Goal: Task Accomplishment & Management: Complete application form

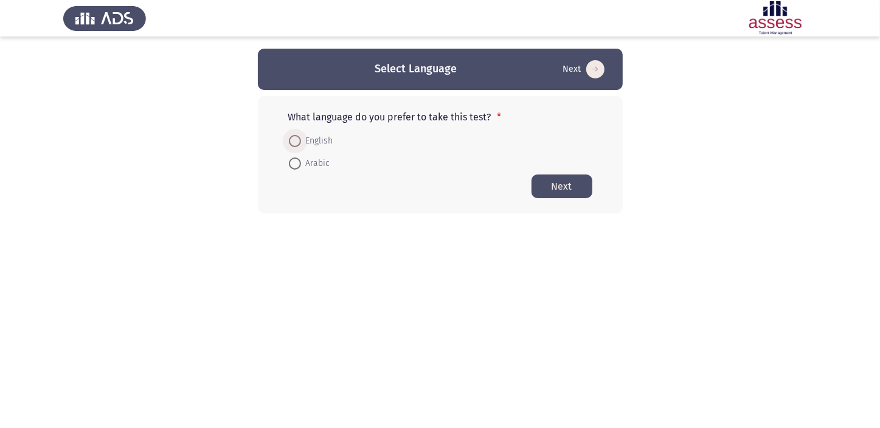
click at [297, 141] on span at bounding box center [295, 141] width 12 height 12
click at [297, 141] on input "English" at bounding box center [295, 141] width 12 height 12
radio input "true"
click at [563, 179] on button "Next" at bounding box center [562, 186] width 61 height 24
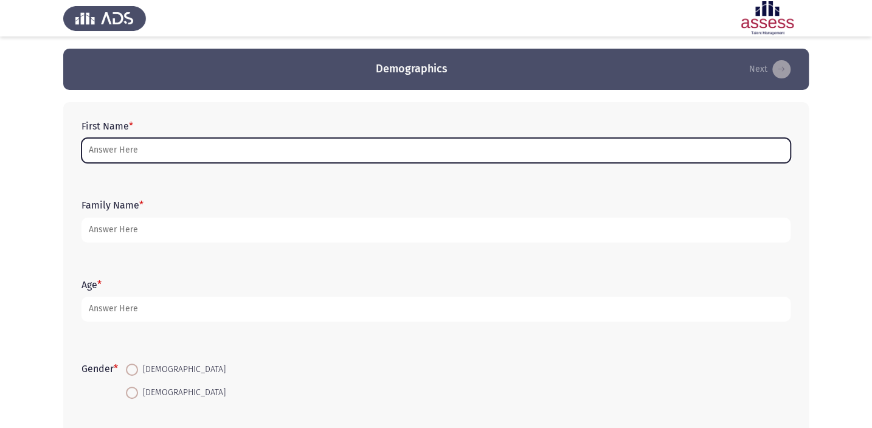
click at [249, 147] on input "First Name *" at bounding box center [435, 150] width 709 height 25
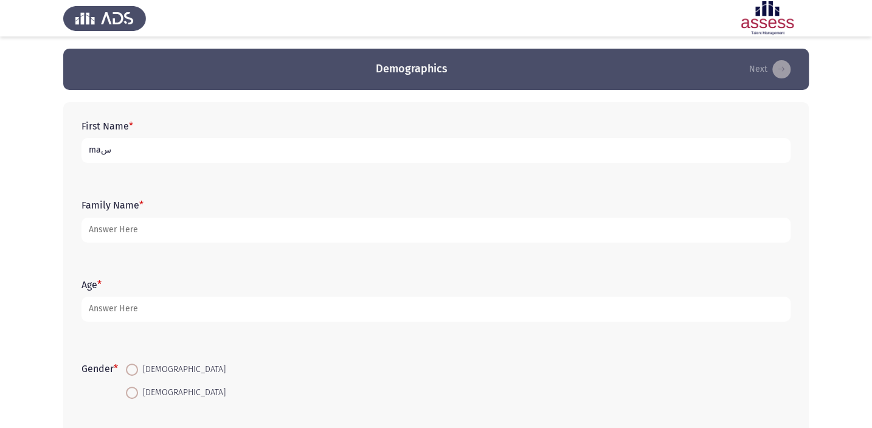
type input "maس"
click at [74, 158] on div "First Name * maس Family Name * Age * Gender * [DEMOGRAPHIC_DATA] [DEMOGRAPHIC_D…" at bounding box center [436, 301] width 746 height 399
drag, startPoint x: 127, startPoint y: 154, endPoint x: 24, endPoint y: 158, distance: 102.8
click at [24, 158] on app-assessment-container "Demographics Next First Name * maس Family Name * Age * Gender * [DEMOGRAPHIC_DA…" at bounding box center [436, 281] width 872 height 465
type input "[PERSON_NAME]"
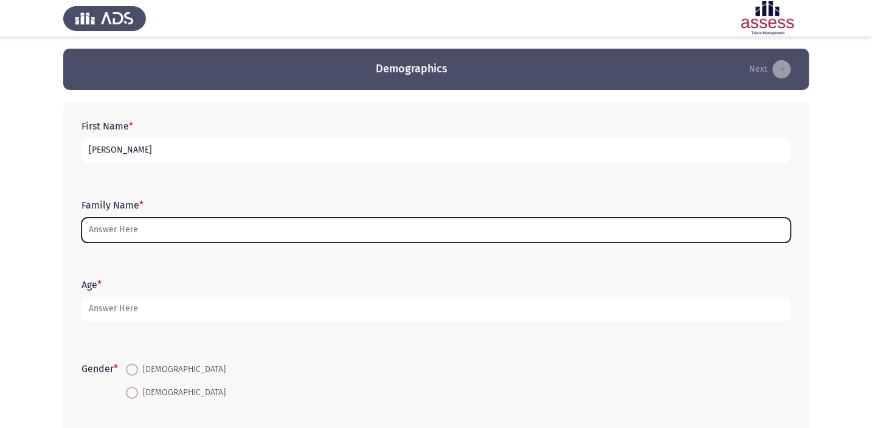
click at [158, 227] on input "Family Name *" at bounding box center [435, 230] width 709 height 25
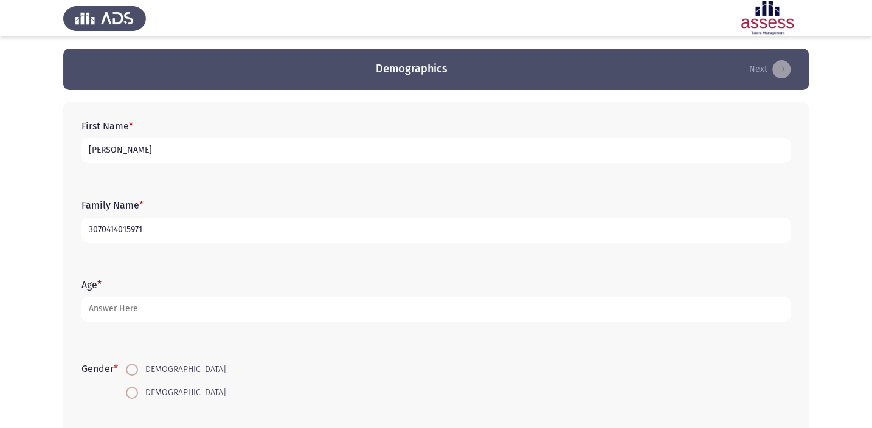
type input "3070414015971"
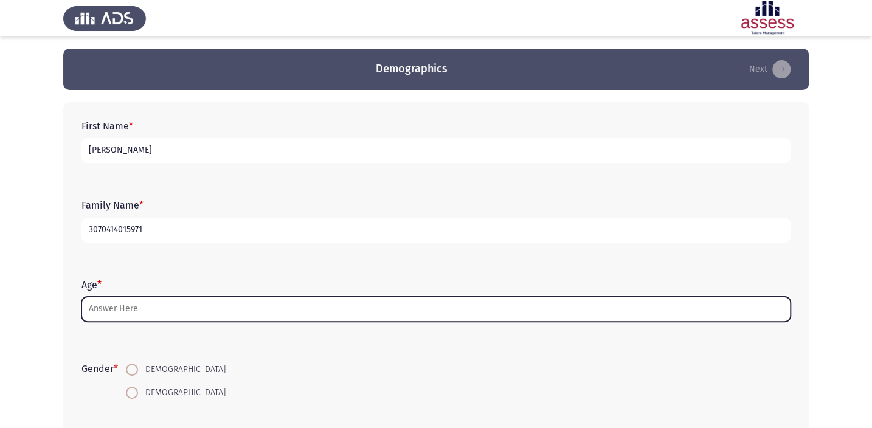
click at [212, 316] on input "Age *" at bounding box center [435, 309] width 709 height 25
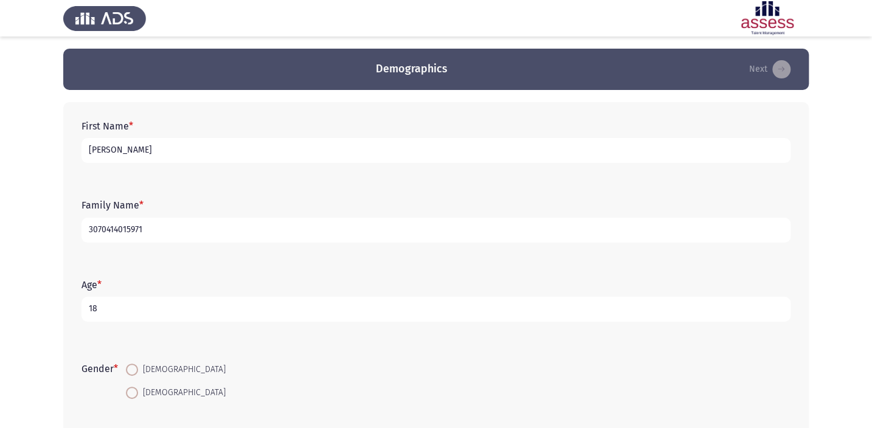
type input "18"
click at [128, 371] on span at bounding box center [132, 370] width 12 height 12
click at [128, 371] on input "[DEMOGRAPHIC_DATA]" at bounding box center [132, 370] width 12 height 12
radio input "true"
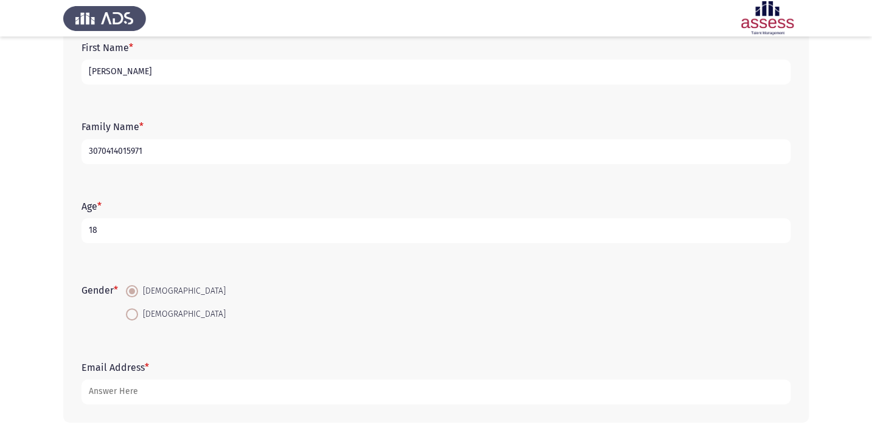
scroll to position [128, 0]
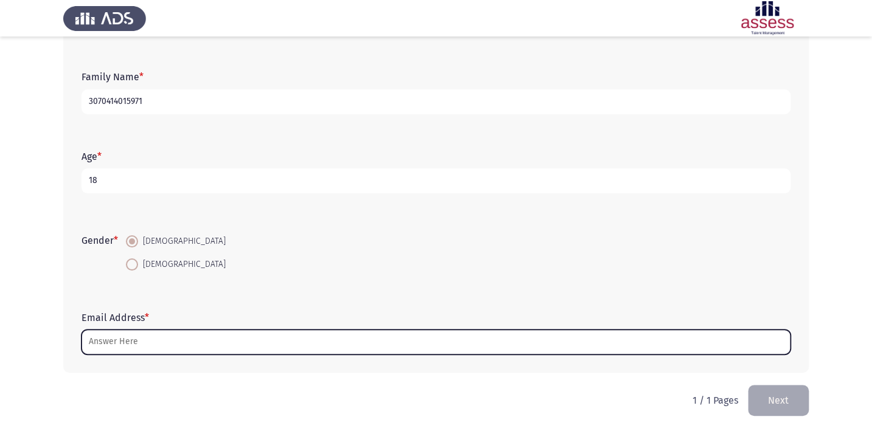
click at [201, 342] on input "Email Address *" at bounding box center [435, 342] width 709 height 25
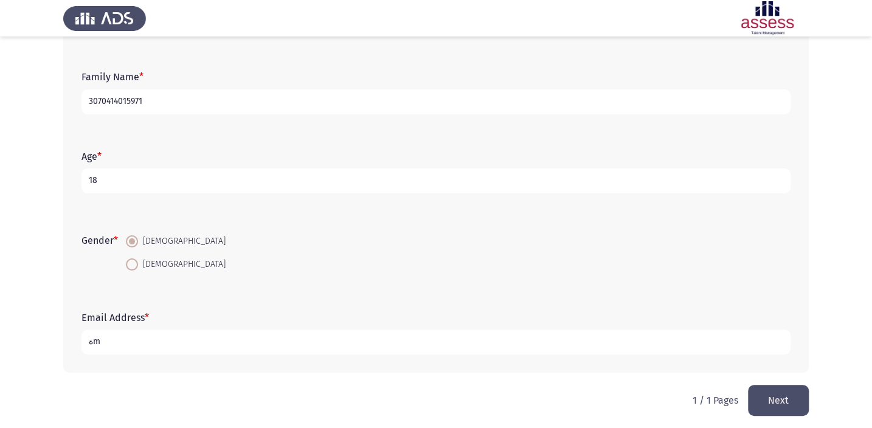
type input "ة"
type input "[EMAIL_ADDRESS][DOMAIN_NAME]"
click at [786, 403] on button "Next" at bounding box center [778, 400] width 61 height 31
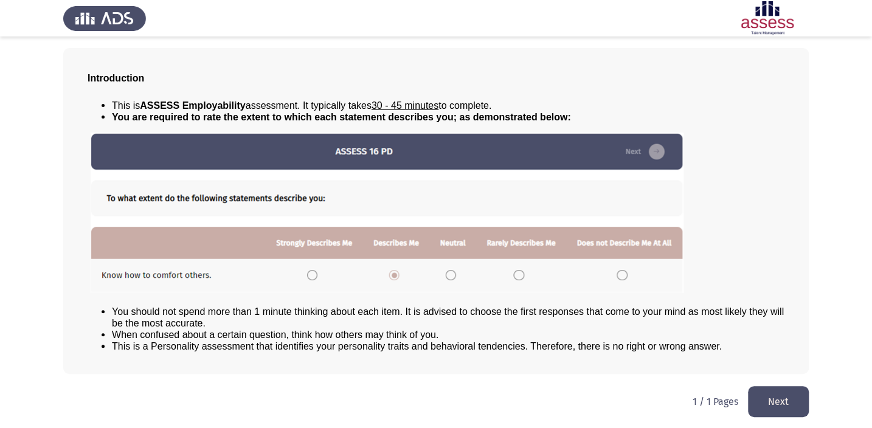
scroll to position [55, 0]
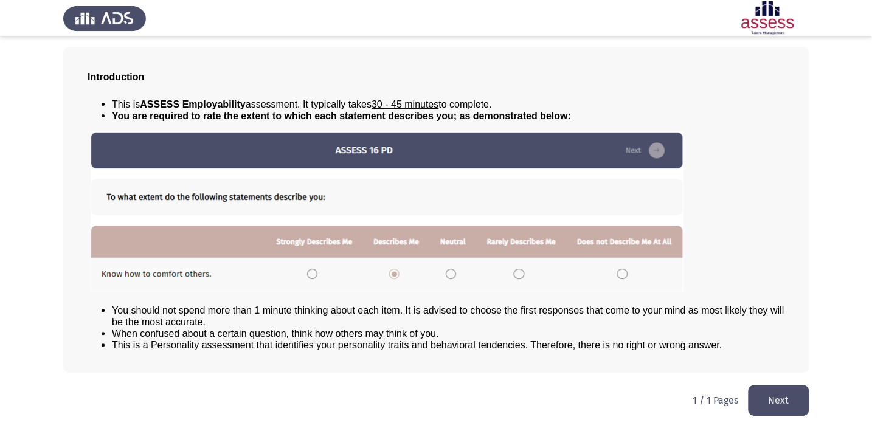
click at [766, 409] on button "Next" at bounding box center [778, 400] width 61 height 31
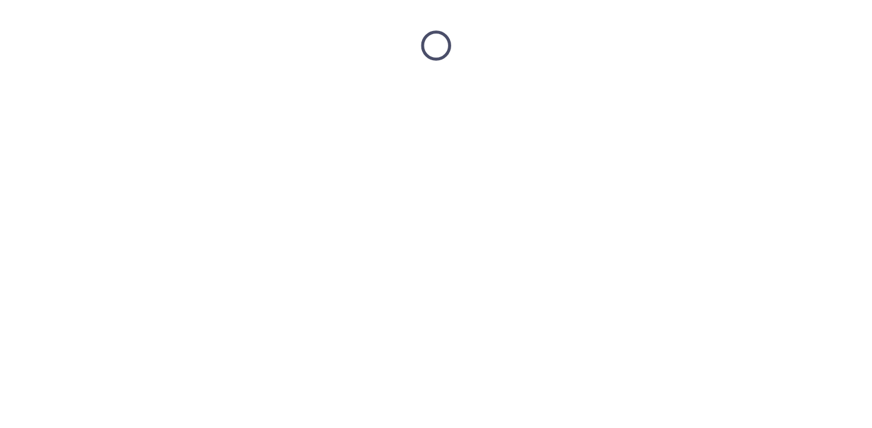
scroll to position [0, 0]
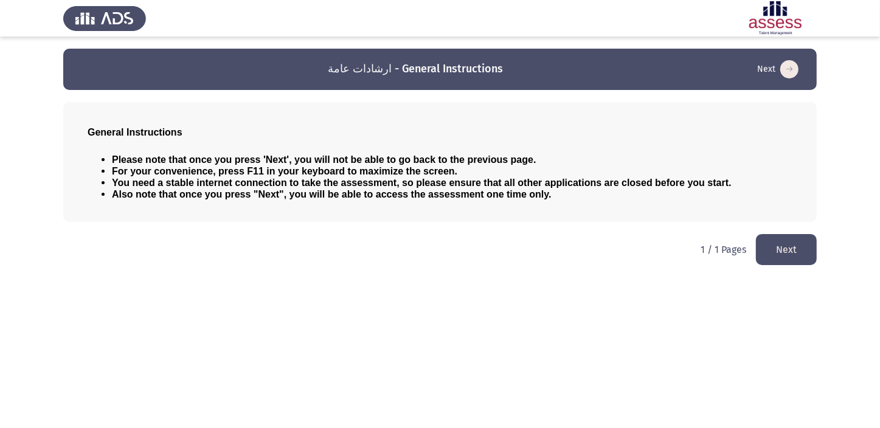
click at [790, 245] on button "Next" at bounding box center [786, 249] width 61 height 31
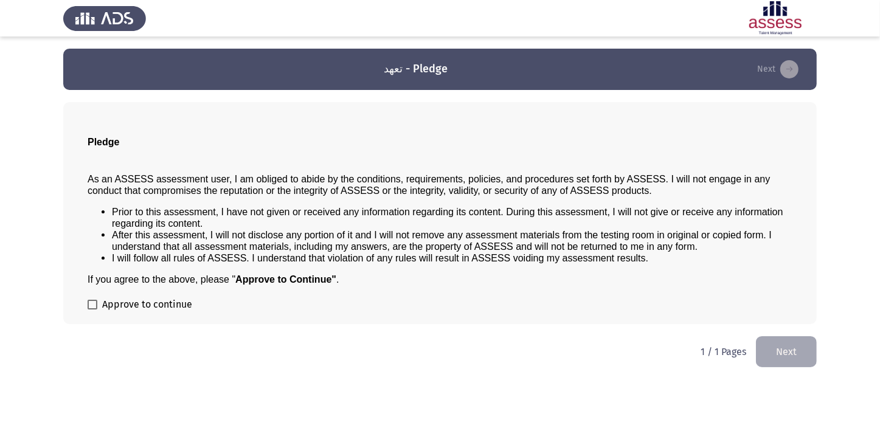
click at [86, 306] on div "Pledge As an ASSESS assessment user, I am obliged to abide by the conditions, r…" at bounding box center [440, 213] width 754 height 222
click at [90, 303] on span at bounding box center [93, 305] width 10 height 10
click at [92, 310] on input "Approve to continue" at bounding box center [92, 310] width 1 height 1
checkbox input "true"
click at [800, 342] on button "Next" at bounding box center [786, 351] width 61 height 31
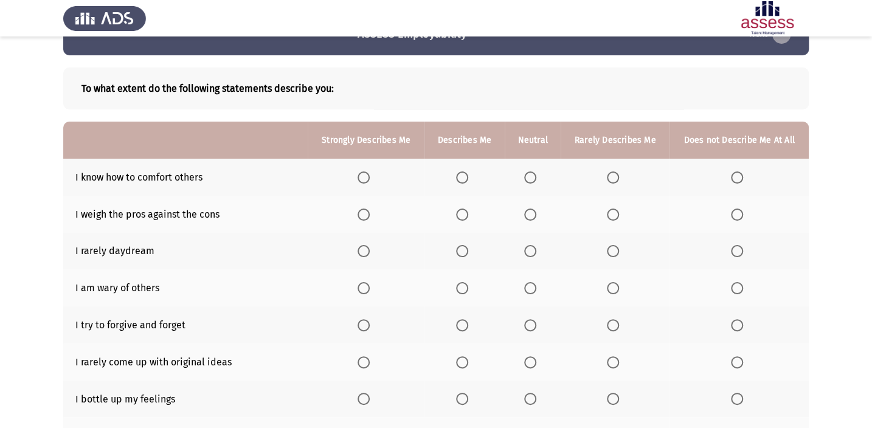
scroll to position [14, 0]
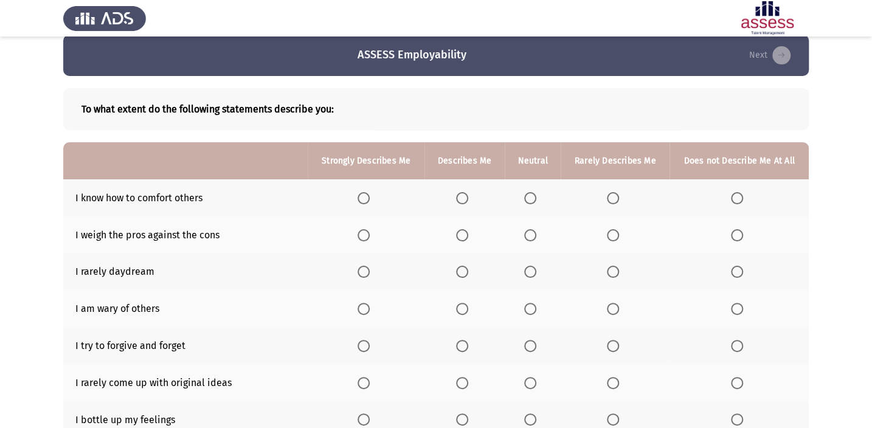
click at [369, 195] on span "Select an option" at bounding box center [364, 198] width 12 height 12
click at [369, 195] on input "Select an option" at bounding box center [364, 198] width 12 height 12
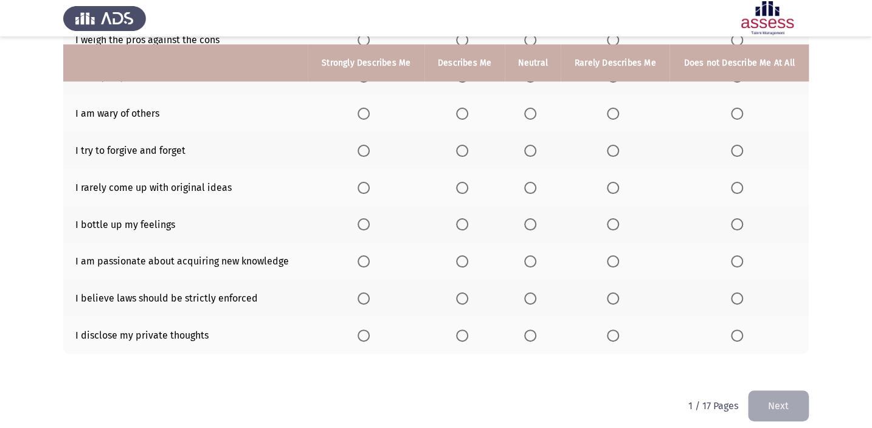
scroll to position [217, 0]
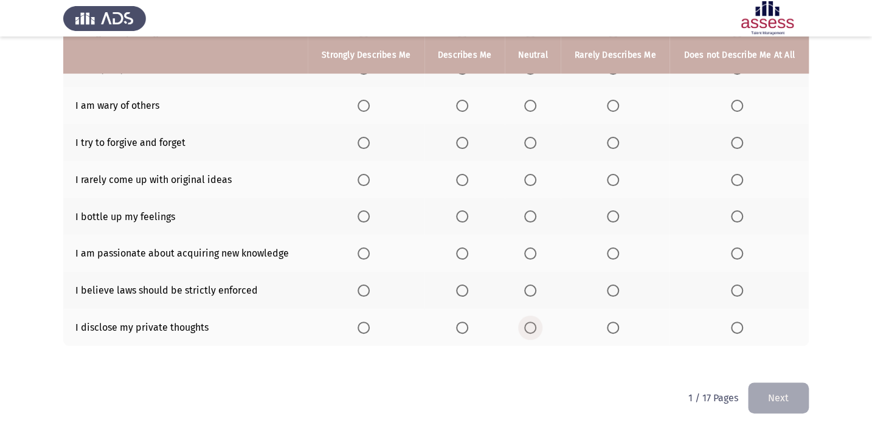
click at [533, 322] on span "Select an option" at bounding box center [530, 328] width 12 height 12
click at [533, 322] on input "Select an option" at bounding box center [530, 328] width 12 height 12
click at [369, 249] on span "Select an option" at bounding box center [364, 254] width 12 height 12
click at [369, 249] on input "Select an option" at bounding box center [364, 254] width 12 height 12
click at [532, 217] on span "Select an option" at bounding box center [530, 216] width 12 height 12
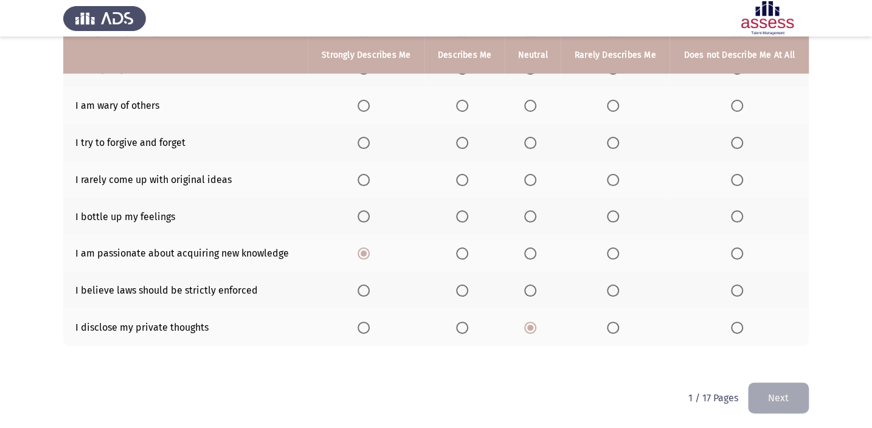
click at [532, 217] on input "Select an option" at bounding box center [530, 216] width 12 height 12
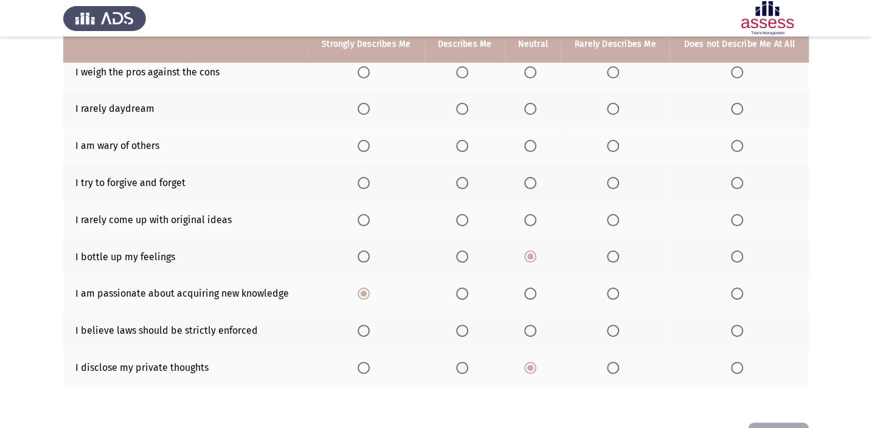
scroll to position [162, 0]
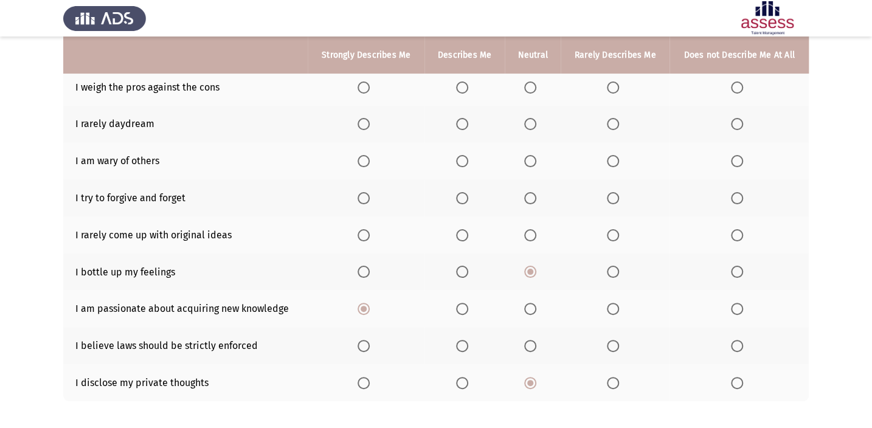
click at [742, 231] on span "Select an option" at bounding box center [737, 235] width 12 height 12
click at [742, 231] on input "Select an option" at bounding box center [737, 235] width 12 height 12
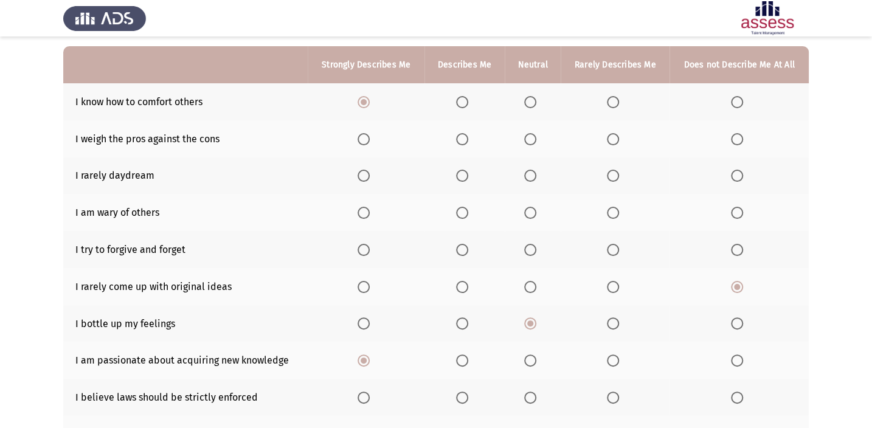
scroll to position [106, 0]
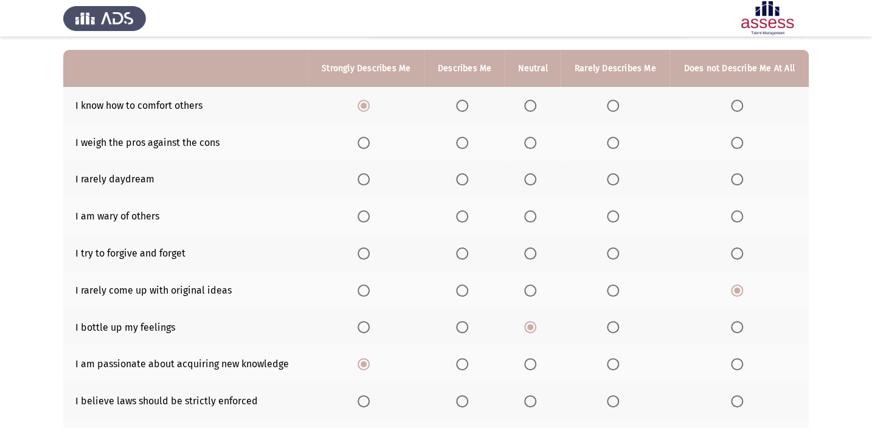
click at [466, 255] on span "Select an option" at bounding box center [462, 254] width 12 height 12
click at [466, 255] on input "Select an option" at bounding box center [462, 254] width 12 height 12
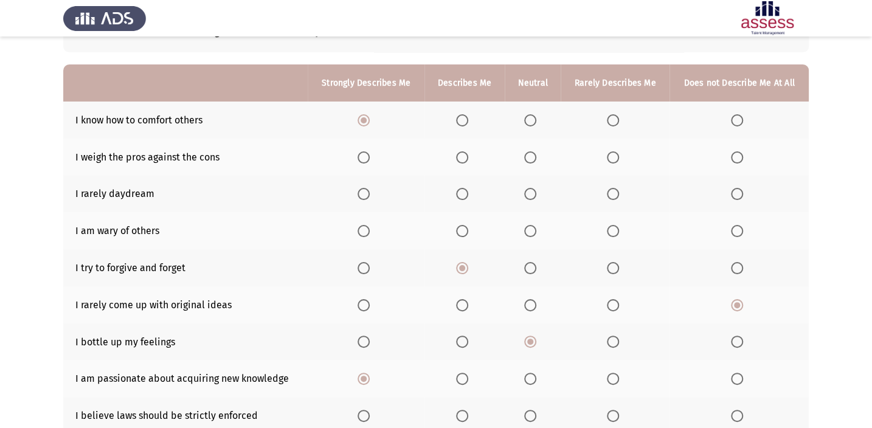
scroll to position [69, 0]
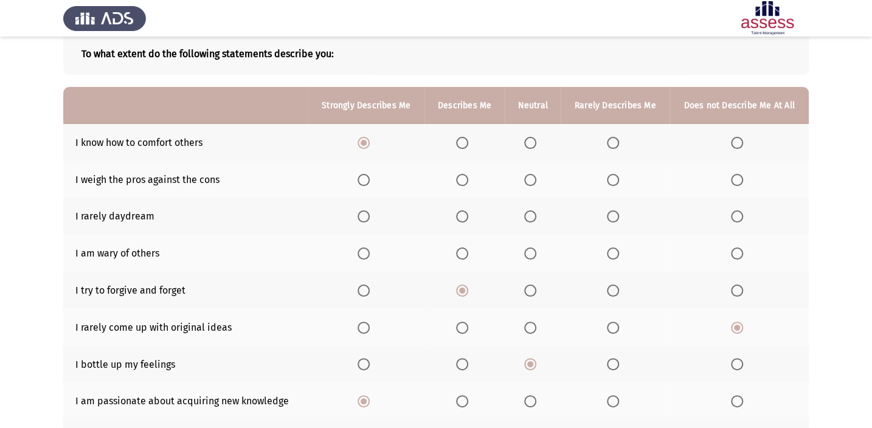
click at [527, 215] on span "Select an option" at bounding box center [530, 216] width 12 height 12
click at [527, 215] on input "Select an option" at bounding box center [530, 216] width 12 height 12
click at [524, 181] on th at bounding box center [533, 179] width 56 height 37
click at [533, 177] on span "Select an option" at bounding box center [530, 180] width 12 height 12
click at [533, 177] on input "Select an option" at bounding box center [530, 180] width 12 height 12
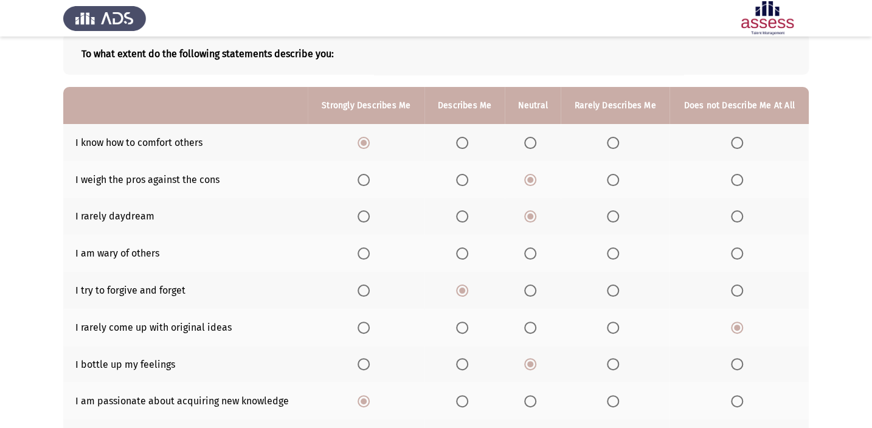
click at [461, 251] on span "Select an option" at bounding box center [462, 254] width 12 height 12
click at [461, 251] on input "Select an option" at bounding box center [462, 254] width 12 height 12
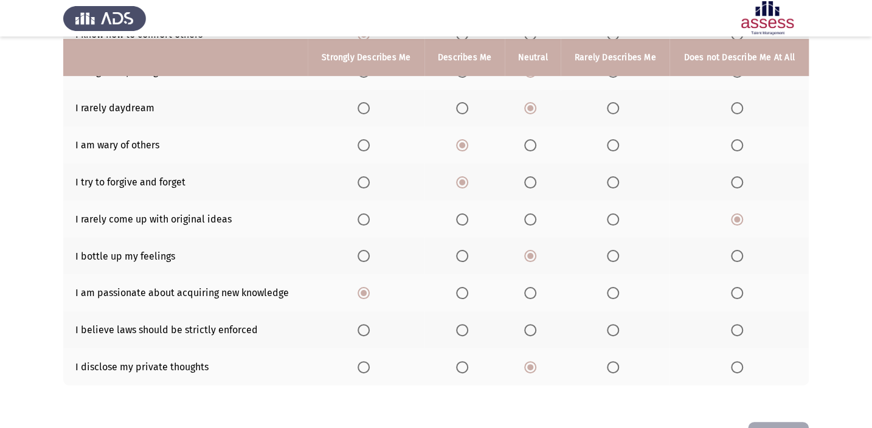
scroll to position [180, 0]
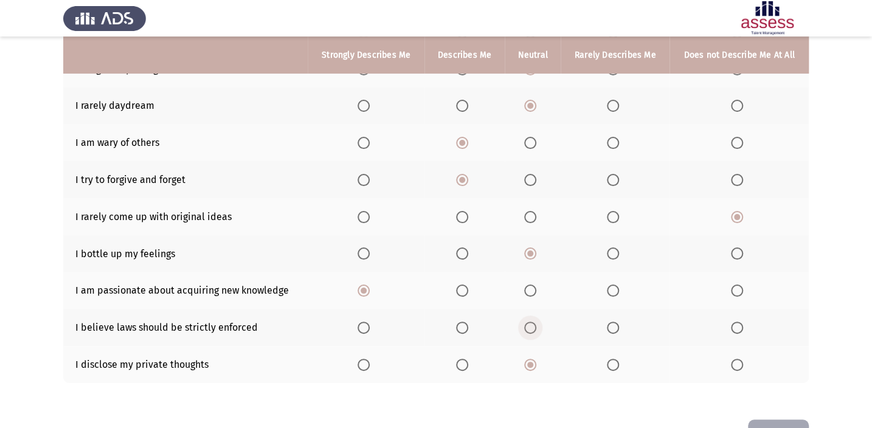
click at [528, 322] on span "Select an option" at bounding box center [530, 328] width 12 height 12
click at [528, 322] on input "Select an option" at bounding box center [530, 328] width 12 height 12
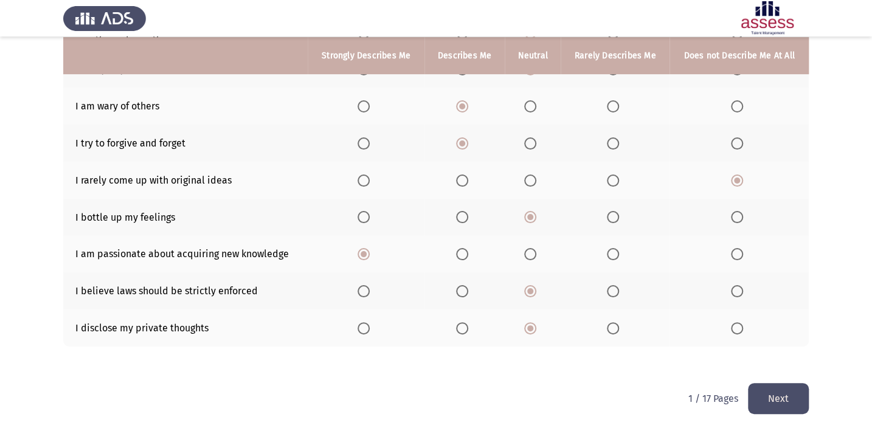
scroll to position [217, 0]
click at [791, 390] on button "Next" at bounding box center [778, 398] width 61 height 31
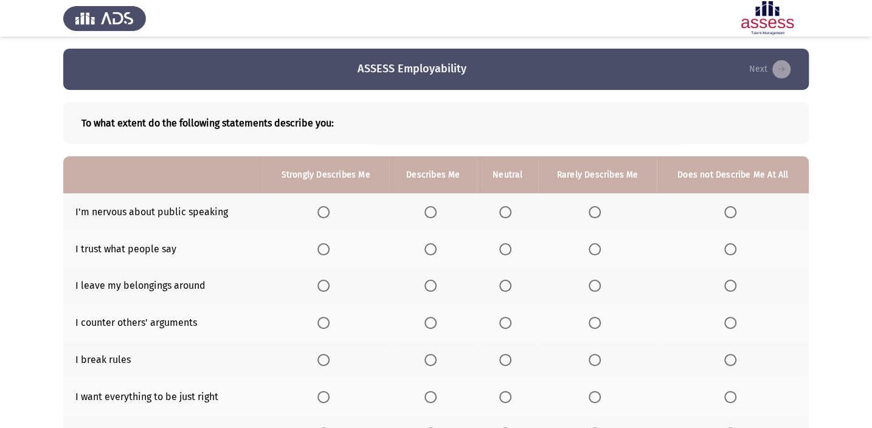
click at [729, 211] on span "Select an option" at bounding box center [730, 212] width 12 height 12
click at [729, 211] on input "Select an option" at bounding box center [730, 212] width 12 height 12
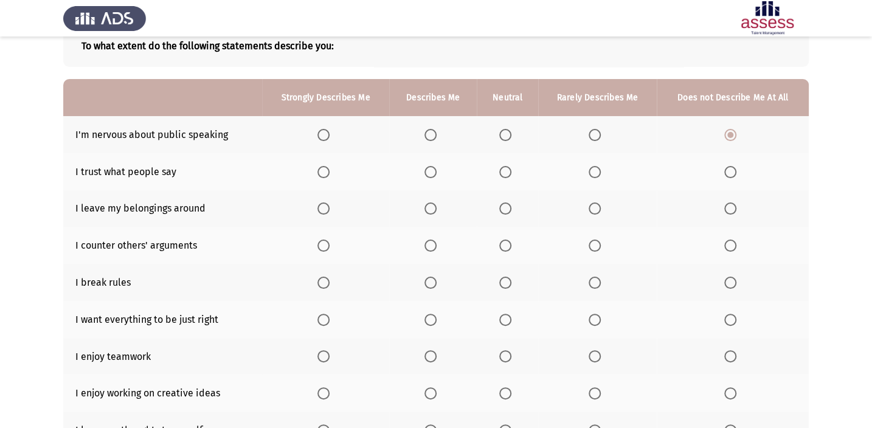
scroll to position [110, 0]
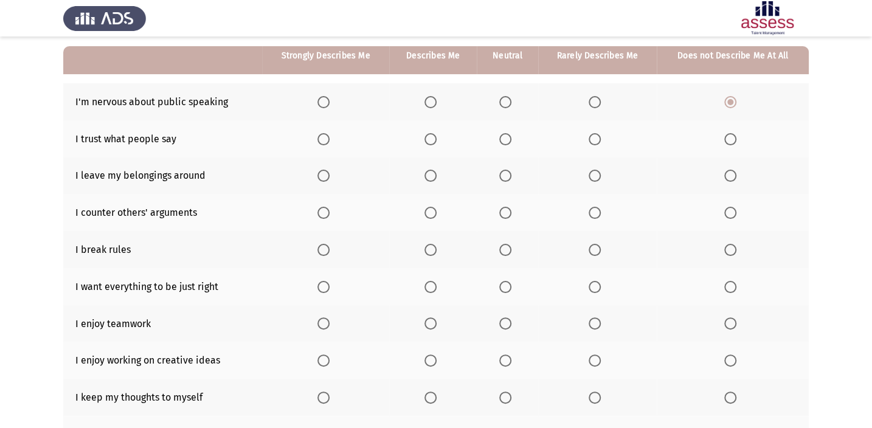
click at [597, 139] on span "Select an option" at bounding box center [595, 139] width 12 height 12
click at [597, 139] on input "Select an option" at bounding box center [595, 139] width 12 height 12
click at [729, 173] on span "Select an option" at bounding box center [730, 176] width 12 height 12
click at [729, 173] on input "Select an option" at bounding box center [730, 176] width 12 height 12
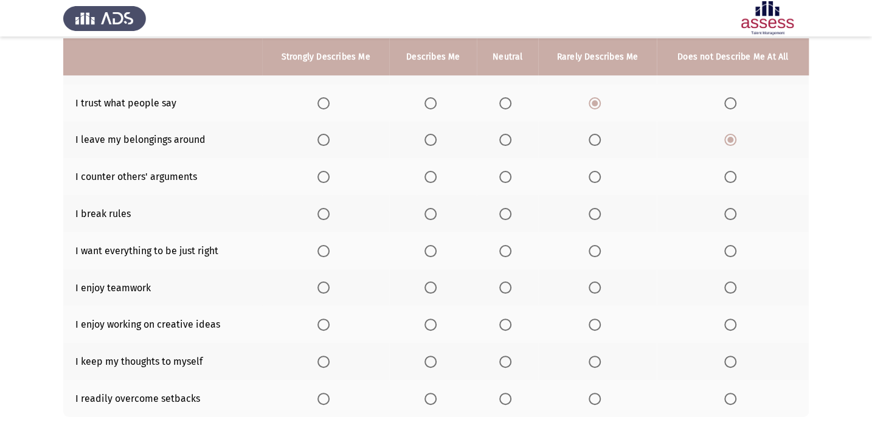
scroll to position [147, 0]
click at [730, 207] on span "Select an option" at bounding box center [730, 213] width 12 height 12
click at [730, 207] on input "Select an option" at bounding box center [730, 213] width 12 height 12
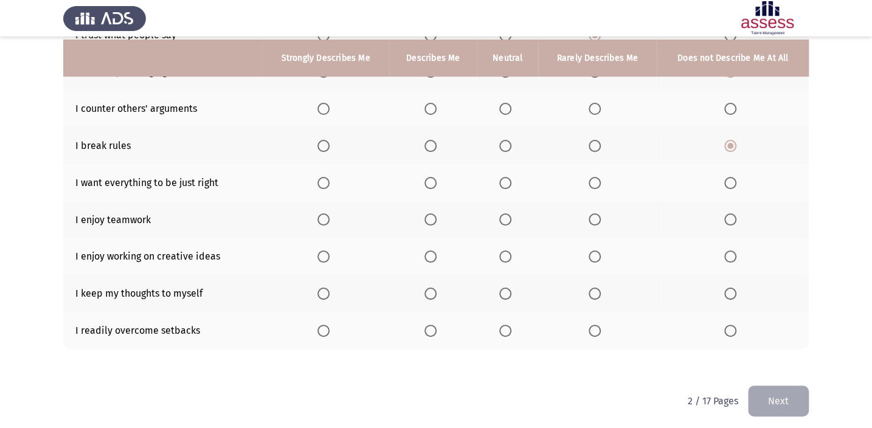
scroll to position [217, 0]
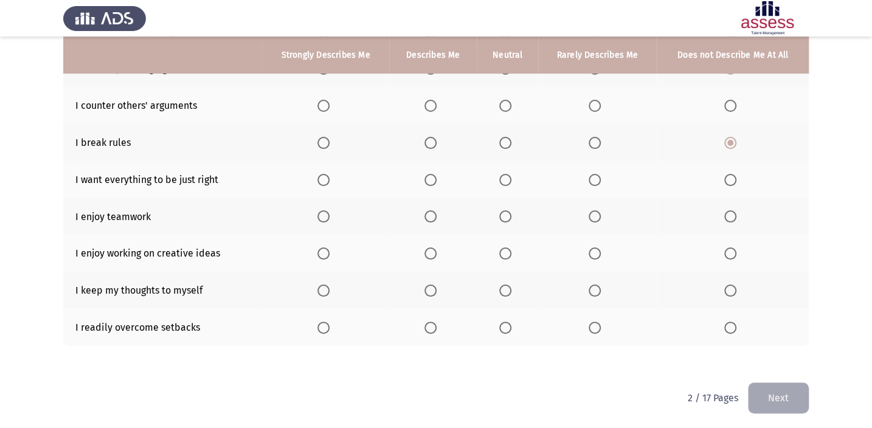
click at [428, 173] on mat-radio-button "Select an option" at bounding box center [432, 179] width 17 height 13
click at [438, 182] on label "Select an option" at bounding box center [432, 180] width 17 height 12
click at [437, 182] on input "Select an option" at bounding box center [430, 180] width 12 height 12
click at [326, 215] on span "Select an option" at bounding box center [323, 216] width 12 height 12
click at [326, 215] on input "Select an option" at bounding box center [323, 216] width 12 height 12
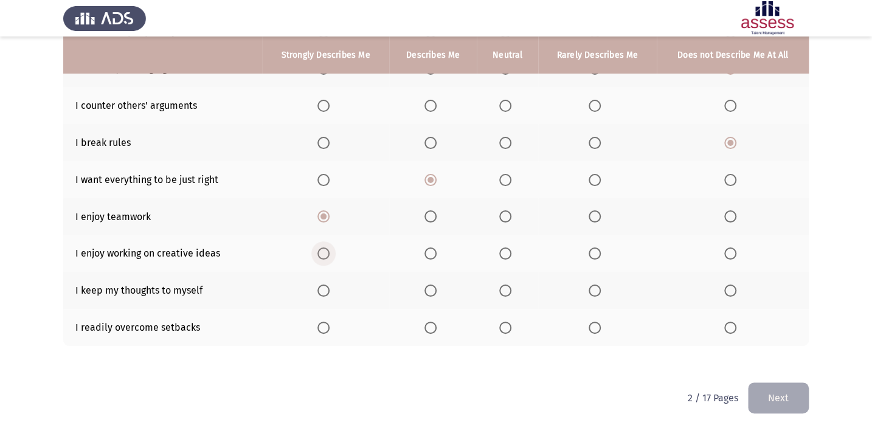
click at [318, 248] on span "Select an option" at bounding box center [323, 254] width 12 height 12
click at [318, 248] on input "Select an option" at bounding box center [323, 254] width 12 height 12
click at [730, 291] on span "Select an option" at bounding box center [730, 291] width 12 height 12
click at [730, 291] on input "Select an option" at bounding box center [730, 291] width 12 height 12
click at [585, 284] on th at bounding box center [597, 290] width 119 height 37
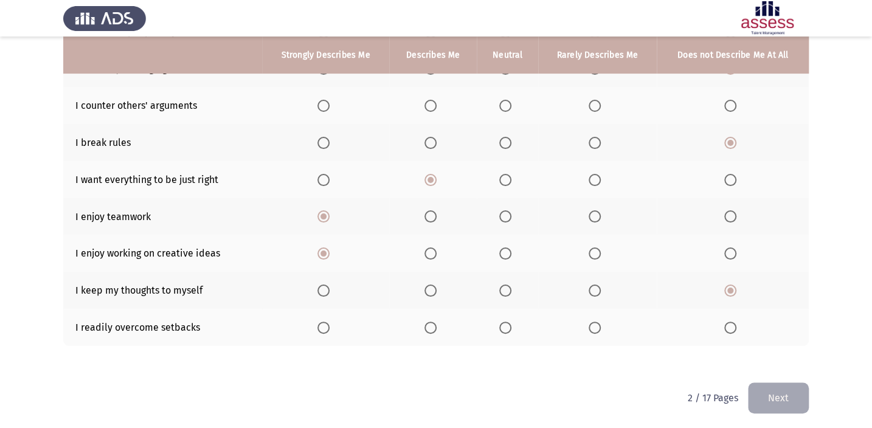
click at [594, 285] on span "Select an option" at bounding box center [595, 291] width 12 height 12
click at [594, 285] on input "Select an option" at bounding box center [595, 291] width 12 height 12
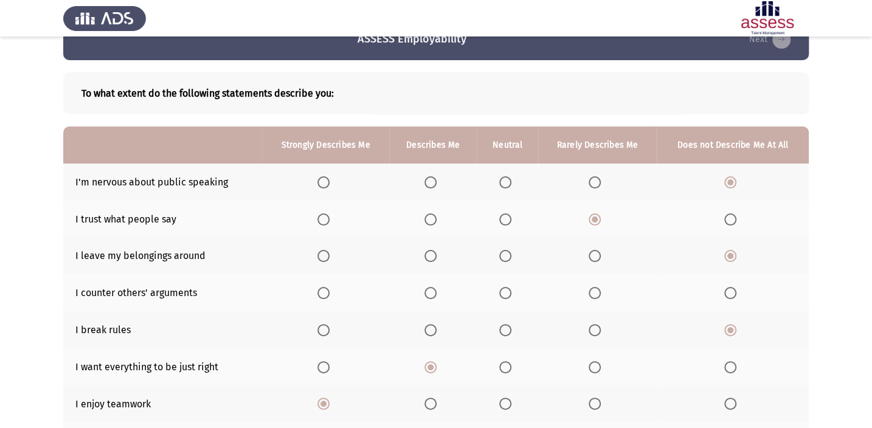
scroll to position [0, 0]
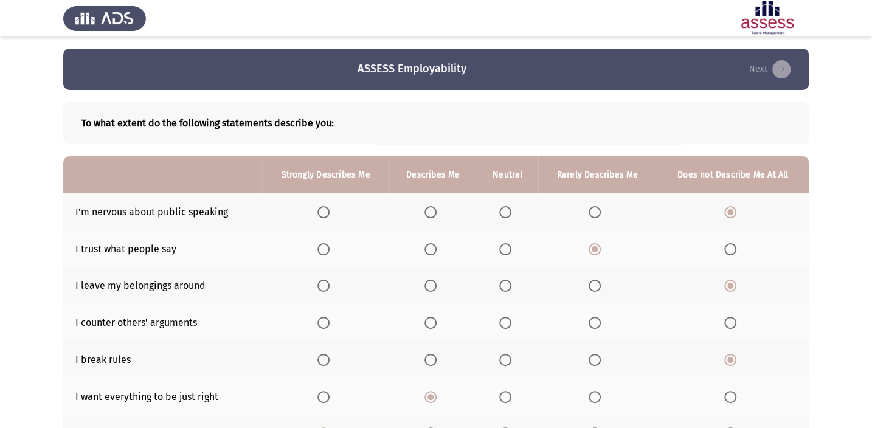
click at [510, 316] on mat-radio-button "Select an option" at bounding box center [507, 322] width 17 height 13
click at [504, 327] on span "Select an option" at bounding box center [505, 323] width 12 height 12
click at [504, 327] on input "Select an option" at bounding box center [505, 323] width 12 height 12
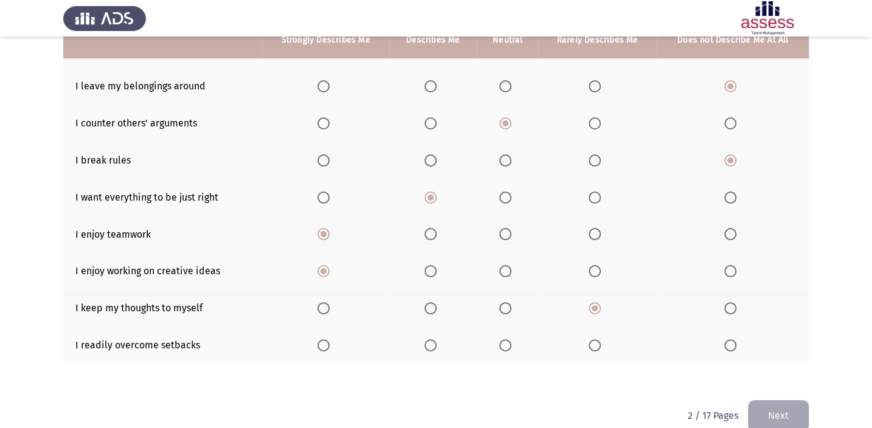
scroll to position [217, 0]
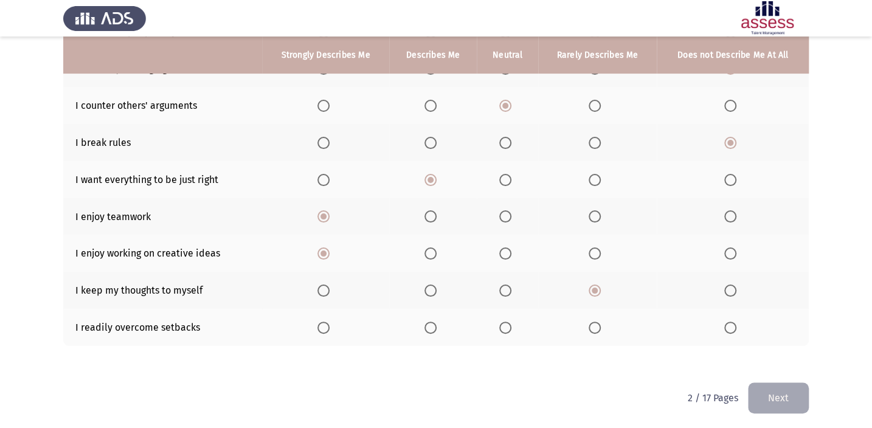
click at [598, 322] on span "Select an option" at bounding box center [595, 328] width 12 height 12
click at [598, 322] on input "Select an option" at bounding box center [595, 328] width 12 height 12
click at [765, 404] on button "Next" at bounding box center [778, 398] width 61 height 31
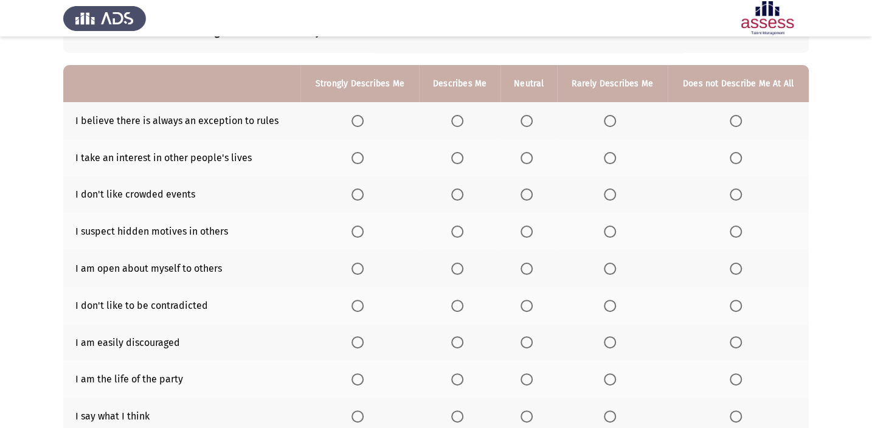
scroll to position [92, 0]
click at [603, 120] on th at bounding box center [612, 120] width 110 height 37
click at [610, 119] on span "Select an option" at bounding box center [610, 120] width 12 height 12
click at [610, 119] on input "Select an option" at bounding box center [610, 120] width 12 height 12
click at [733, 119] on span "Select an option" at bounding box center [736, 120] width 12 height 12
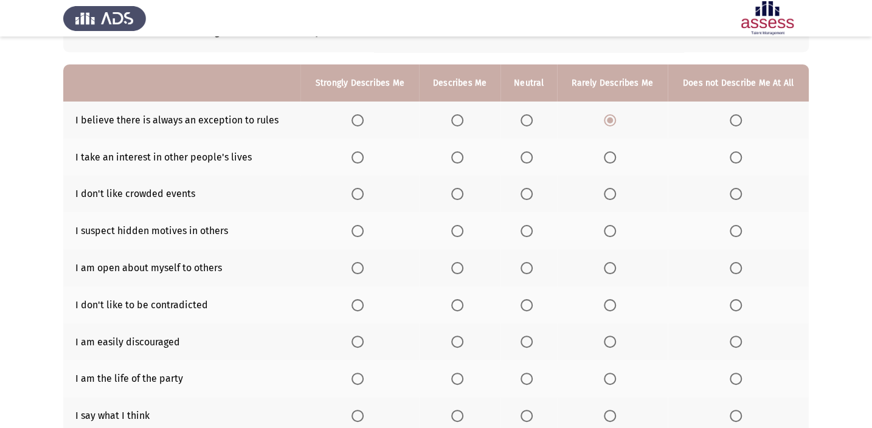
click at [733, 119] on input "Select an option" at bounding box center [736, 120] width 12 height 12
click at [605, 156] on span "Select an option" at bounding box center [610, 157] width 12 height 12
click at [605, 156] on input "Select an option" at bounding box center [610, 157] width 12 height 12
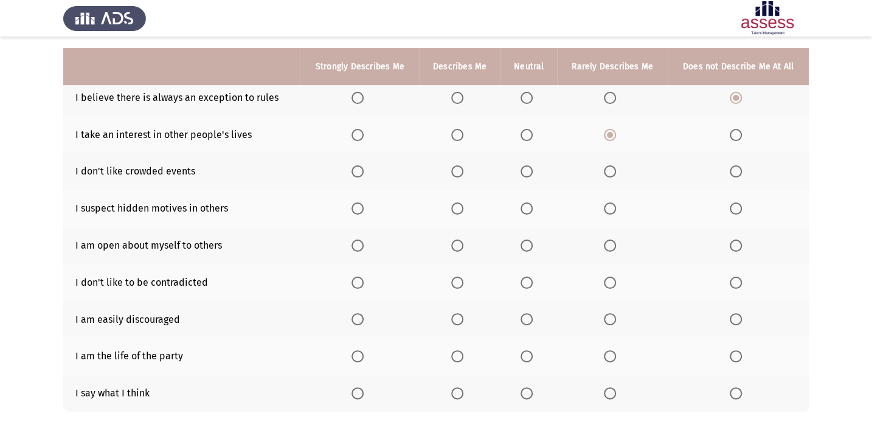
scroll to position [128, 0]
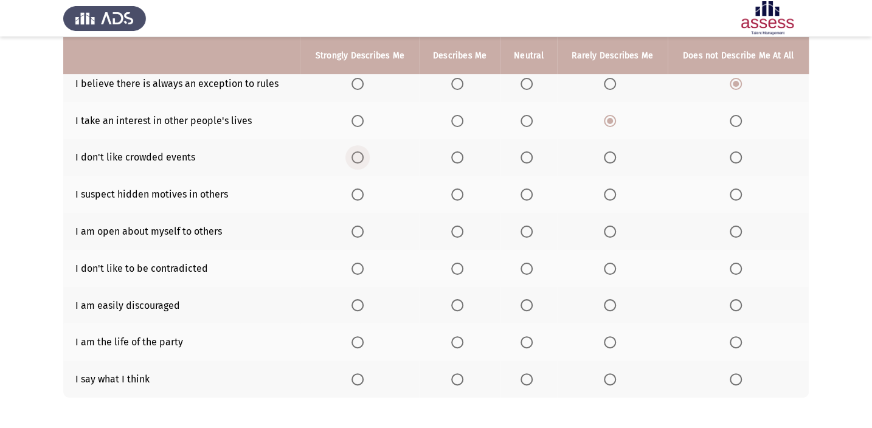
click at [359, 158] on span "Select an option" at bounding box center [358, 157] width 12 height 12
click at [359, 158] on input "Select an option" at bounding box center [358, 157] width 12 height 12
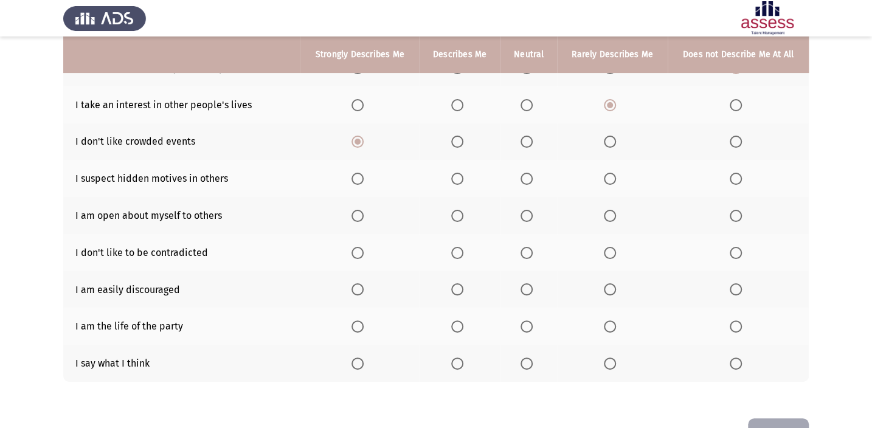
scroll to position [144, 0]
click at [608, 137] on span "Select an option" at bounding box center [610, 142] width 12 height 12
click at [608, 137] on input "Select an option" at bounding box center [610, 142] width 12 height 12
click at [736, 145] on span "Select an option" at bounding box center [736, 142] width 12 height 12
click at [736, 145] on input "Select an option" at bounding box center [736, 142] width 12 height 12
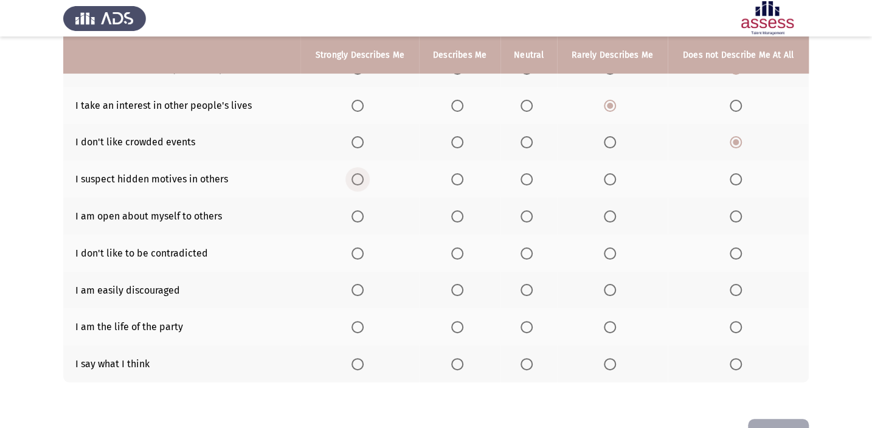
click at [359, 181] on span "Select an option" at bounding box center [358, 179] width 12 height 12
click at [359, 181] on input "Select an option" at bounding box center [358, 179] width 12 height 12
click at [352, 218] on span "Select an option" at bounding box center [358, 216] width 12 height 12
click at [352, 218] on input "Select an option" at bounding box center [358, 216] width 12 height 12
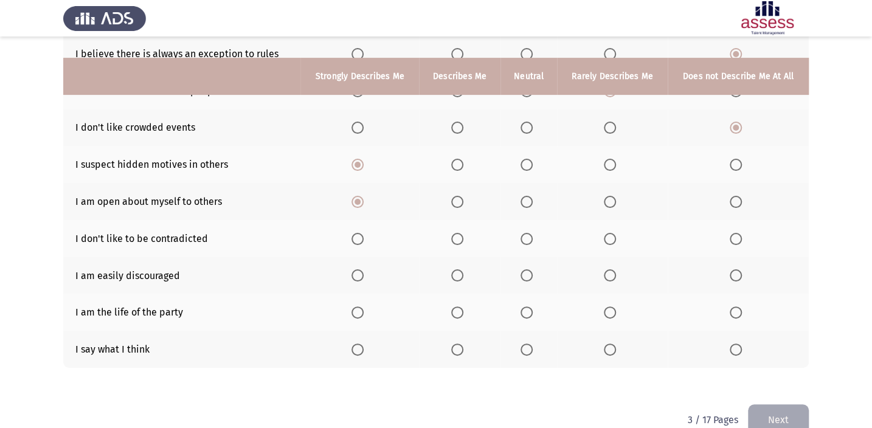
scroll to position [181, 0]
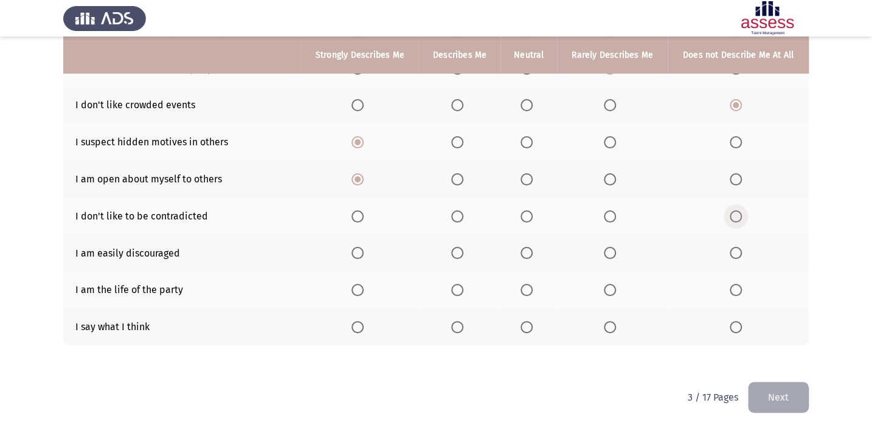
click at [734, 219] on span "Select an option" at bounding box center [736, 216] width 12 height 12
click at [734, 219] on input "Select an option" at bounding box center [736, 216] width 12 height 12
click at [355, 217] on span "Select an option" at bounding box center [358, 216] width 12 height 12
click at [355, 217] on input "Select an option" at bounding box center [358, 216] width 12 height 12
click at [735, 252] on span "Select an option" at bounding box center [736, 253] width 12 height 12
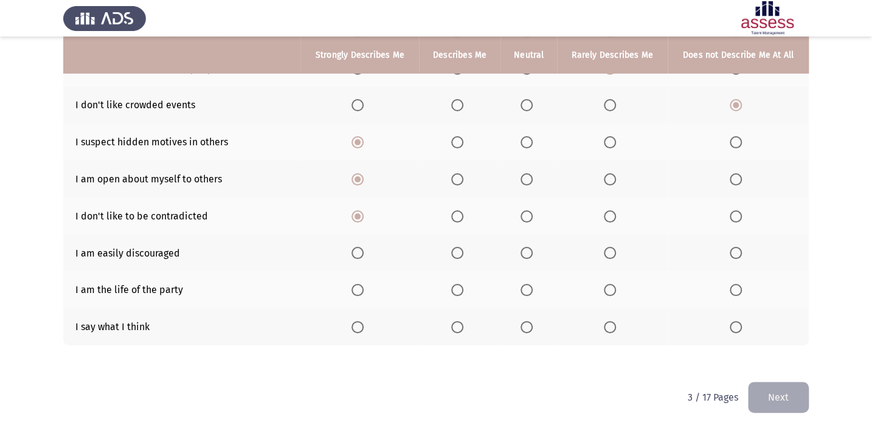
click at [735, 252] on input "Select an option" at bounding box center [736, 253] width 12 height 12
drag, startPoint x: 733, startPoint y: 282, endPoint x: 736, endPoint y: 274, distance: 8.9
click at [736, 274] on th at bounding box center [738, 289] width 141 height 37
click at [738, 289] on span "Select an option" at bounding box center [736, 290] width 12 height 12
click at [738, 289] on input "Select an option" at bounding box center [736, 290] width 12 height 12
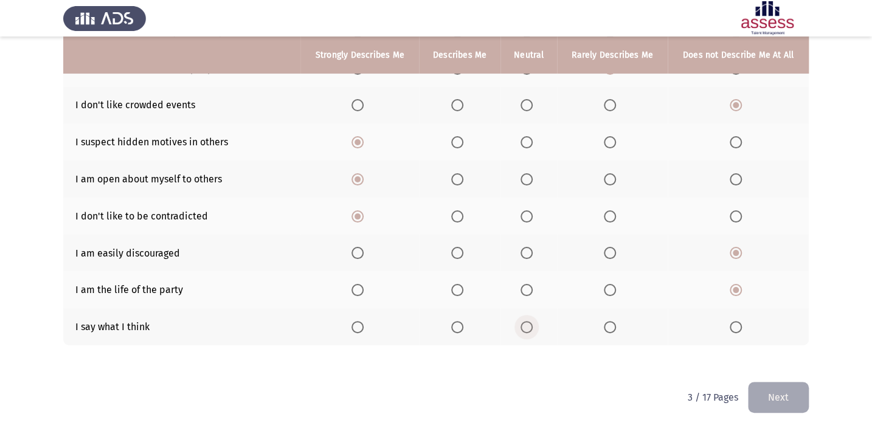
click at [529, 321] on span "Select an option" at bounding box center [527, 327] width 12 height 12
click at [529, 321] on input "Select an option" at bounding box center [527, 327] width 12 height 12
click at [789, 400] on button "Next" at bounding box center [778, 397] width 61 height 31
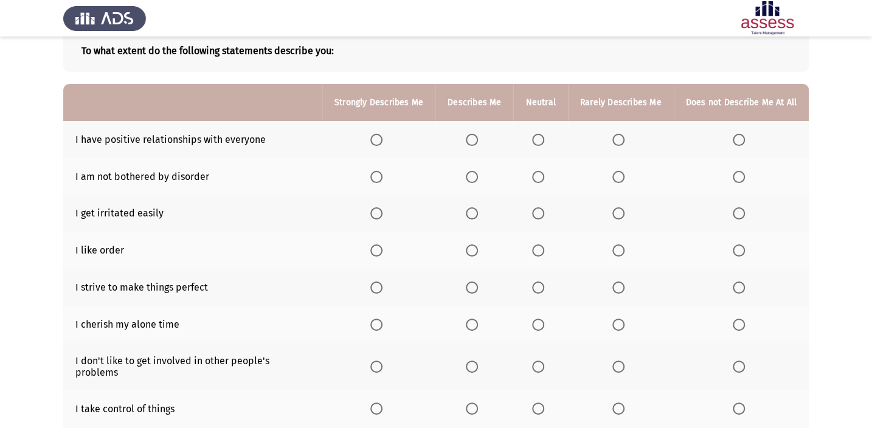
scroll to position [73, 0]
click at [381, 133] on span "Select an option" at bounding box center [376, 139] width 12 height 12
click at [381, 133] on input "Select an option" at bounding box center [376, 139] width 12 height 12
click at [487, 171] on th at bounding box center [474, 176] width 78 height 37
click at [474, 176] on span "Select an option" at bounding box center [472, 176] width 12 height 12
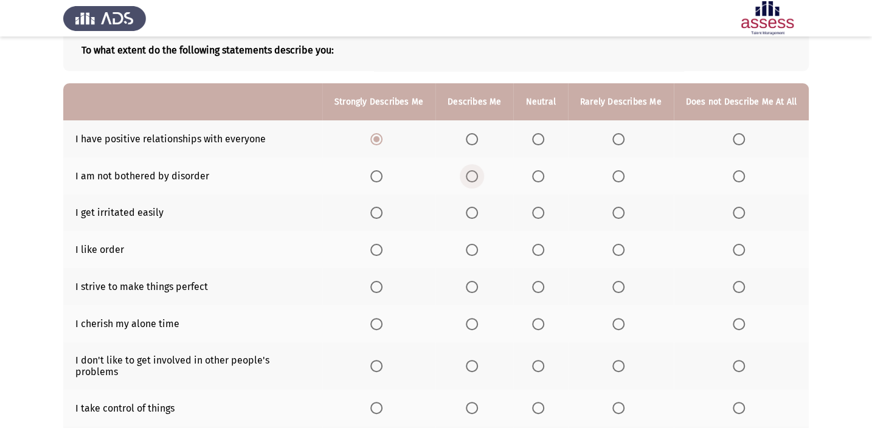
click at [474, 176] on input "Select an option" at bounding box center [472, 176] width 12 height 12
click at [736, 212] on span "Select an option" at bounding box center [739, 213] width 12 height 12
click at [736, 212] on input "Select an option" at bounding box center [739, 213] width 12 height 12
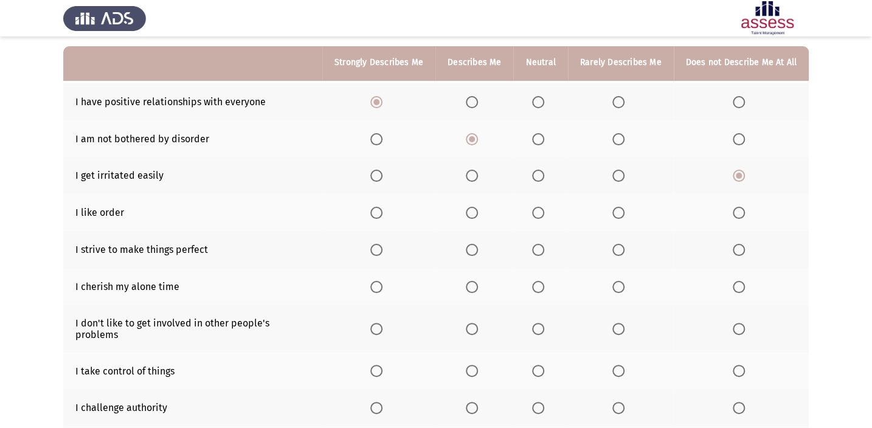
scroll to position [128, 0]
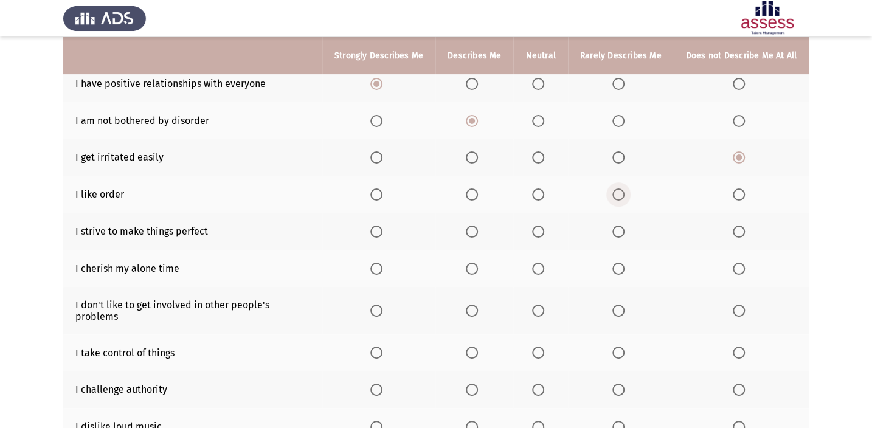
click at [615, 189] on span "Select an option" at bounding box center [618, 195] width 12 height 12
click at [615, 189] on input "Select an option" at bounding box center [618, 195] width 12 height 12
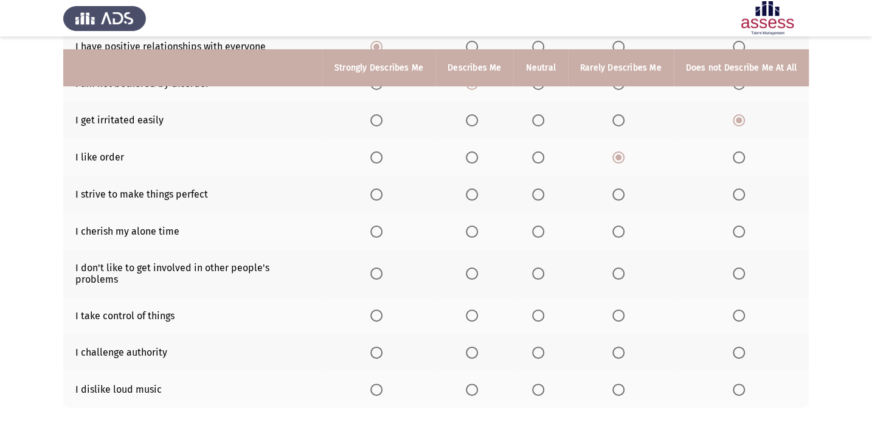
scroll to position [184, 0]
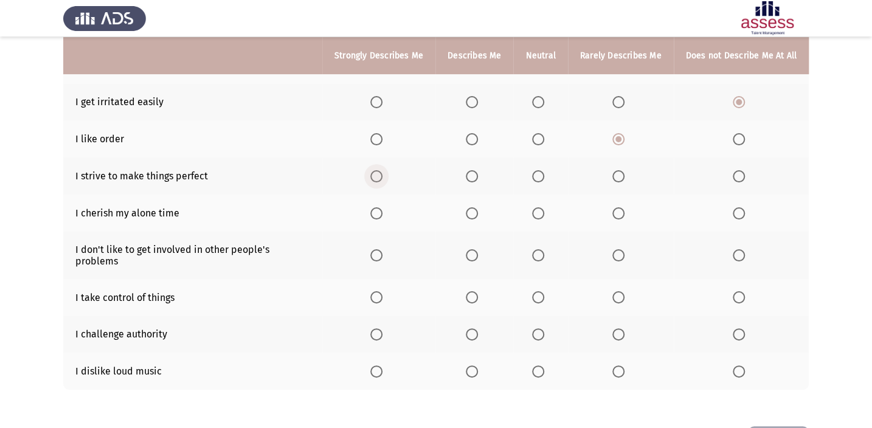
click at [383, 175] on span "Select an option" at bounding box center [376, 176] width 12 height 12
click at [383, 175] on input "Select an option" at bounding box center [376, 176] width 12 height 12
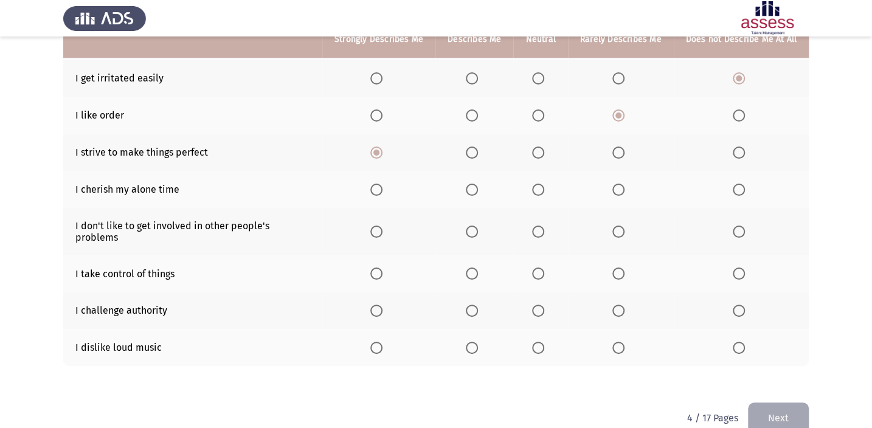
scroll to position [217, 0]
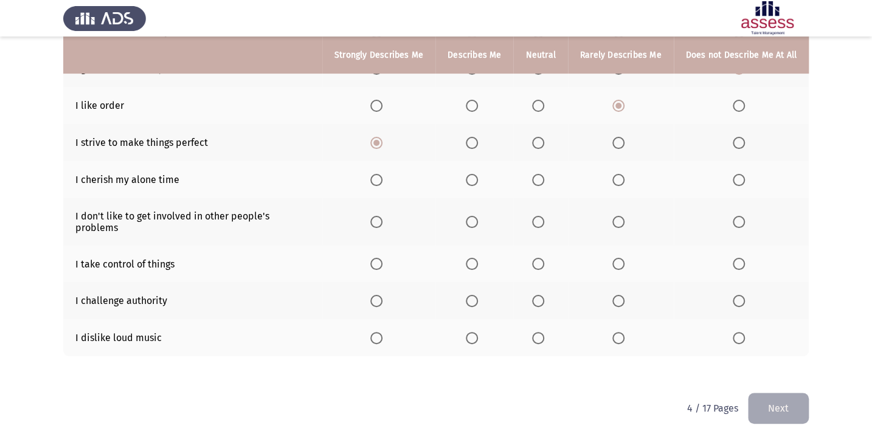
click at [538, 176] on span "Select an option" at bounding box center [538, 180] width 12 height 12
click at [538, 176] on input "Select an option" at bounding box center [538, 180] width 12 height 12
click at [616, 217] on span "Select an option" at bounding box center [618, 222] width 12 height 12
click at [616, 217] on input "Select an option" at bounding box center [618, 222] width 12 height 12
click at [383, 258] on span "Select an option" at bounding box center [376, 264] width 12 height 12
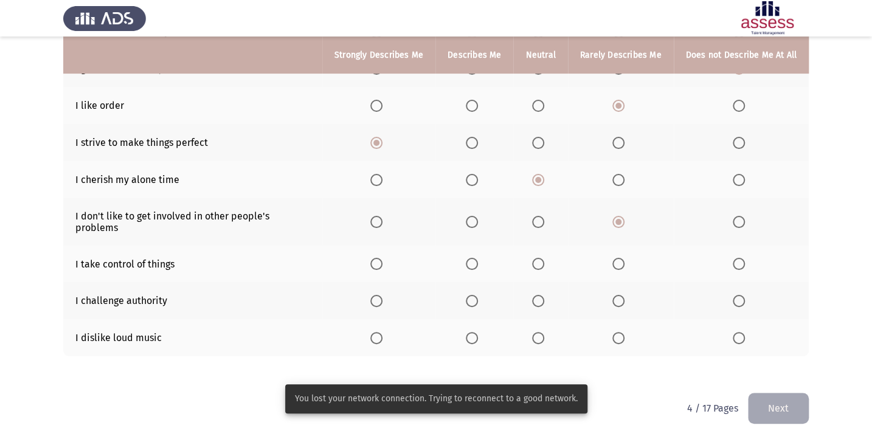
click at [381, 258] on span "Select an option" at bounding box center [376, 264] width 12 height 12
click at [381, 258] on input "Select an option" at bounding box center [376, 264] width 12 height 12
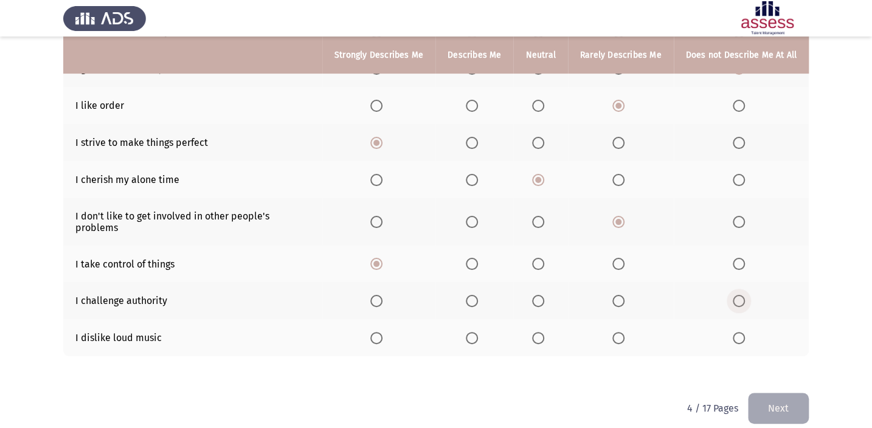
click at [747, 295] on label "Select an option" at bounding box center [741, 301] width 17 height 12
click at [745, 295] on input "Select an option" at bounding box center [739, 301] width 12 height 12
click at [617, 332] on span "Select an option" at bounding box center [618, 338] width 12 height 12
click at [617, 332] on input "Select an option" at bounding box center [618, 338] width 12 height 12
click at [779, 398] on button "Next" at bounding box center [778, 408] width 61 height 31
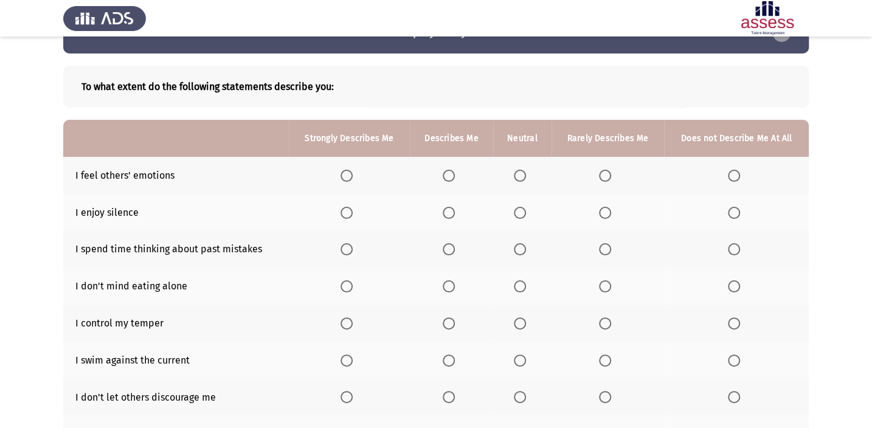
scroll to position [55, 0]
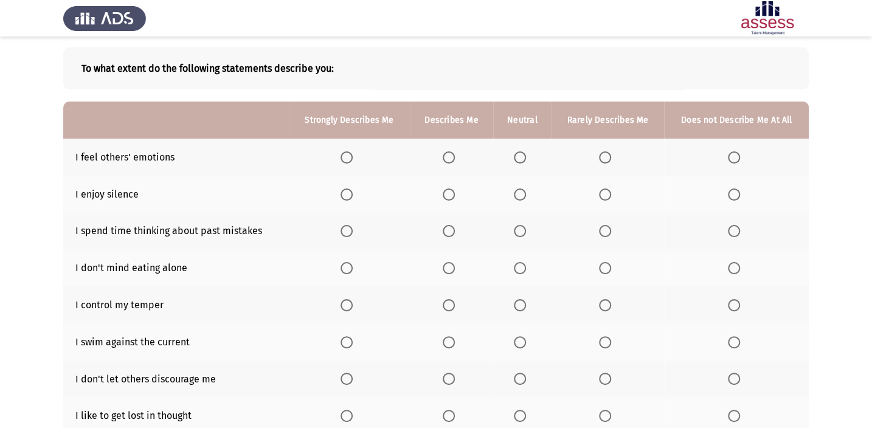
click at [524, 158] on span "Select an option" at bounding box center [520, 157] width 12 height 12
click at [524, 158] on input "Select an option" at bounding box center [520, 157] width 12 height 12
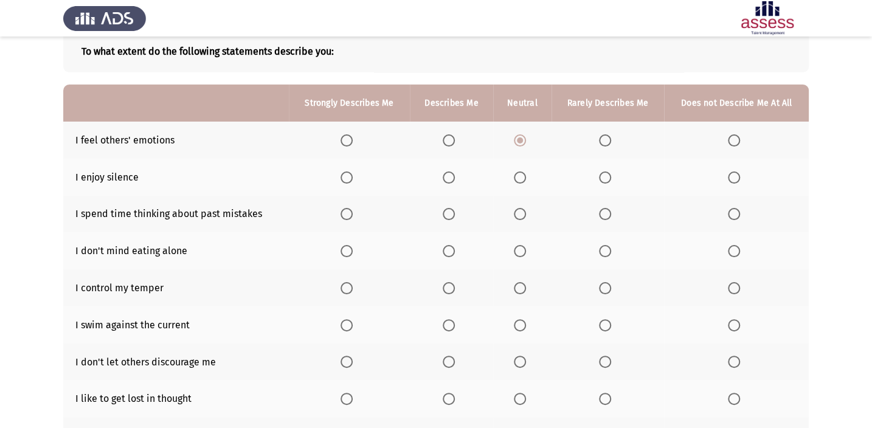
scroll to position [92, 0]
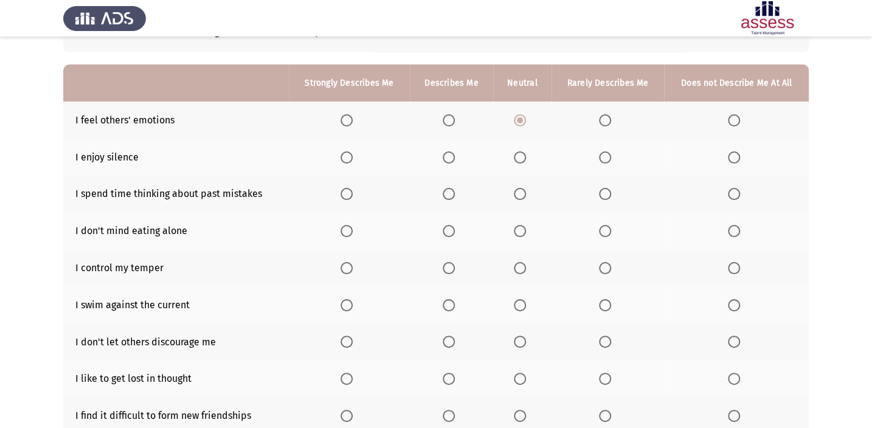
click at [603, 158] on span "Select an option" at bounding box center [605, 157] width 12 height 12
click at [603, 158] on input "Select an option" at bounding box center [605, 157] width 12 height 12
click at [747, 195] on th at bounding box center [736, 194] width 145 height 37
click at [735, 194] on span "Select an option" at bounding box center [734, 194] width 12 height 12
click at [735, 194] on input "Select an option" at bounding box center [734, 194] width 12 height 12
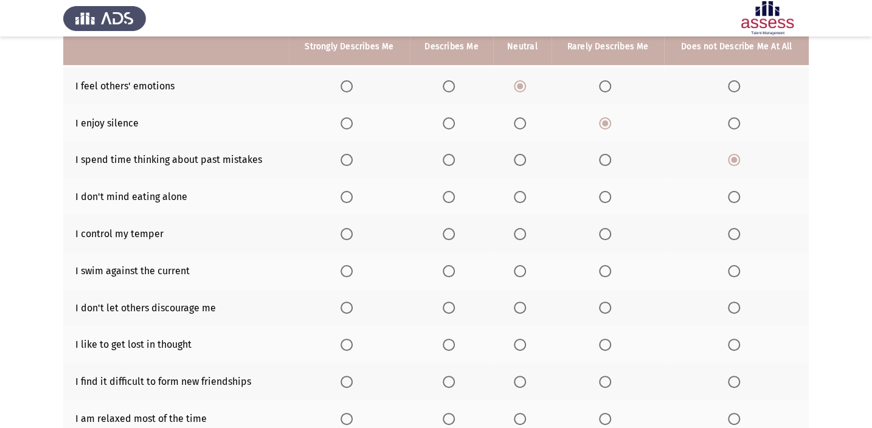
scroll to position [128, 0]
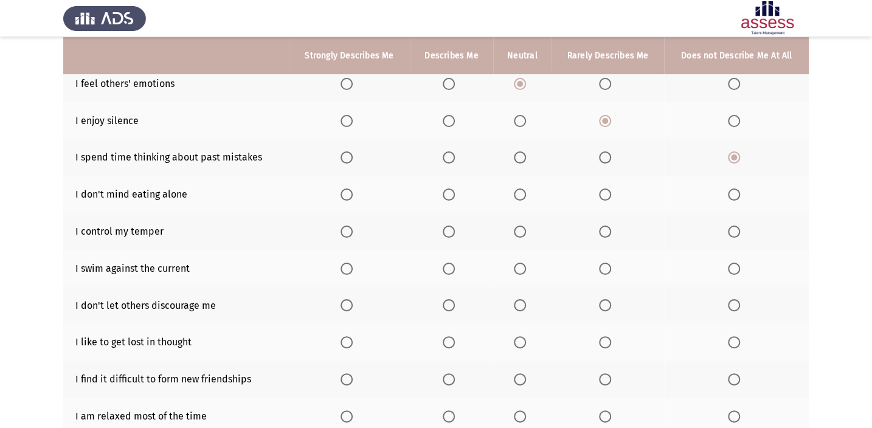
drag, startPoint x: 516, startPoint y: 188, endPoint x: 494, endPoint y: 183, distance: 22.4
click at [513, 189] on th at bounding box center [522, 194] width 58 height 37
click at [519, 196] on span "Select an option" at bounding box center [520, 195] width 12 height 12
click at [519, 196] on input "Select an option" at bounding box center [520, 195] width 12 height 12
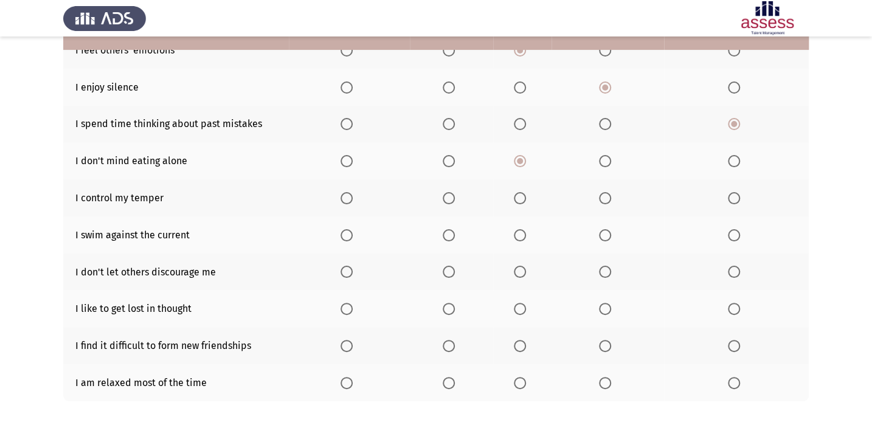
scroll to position [165, 0]
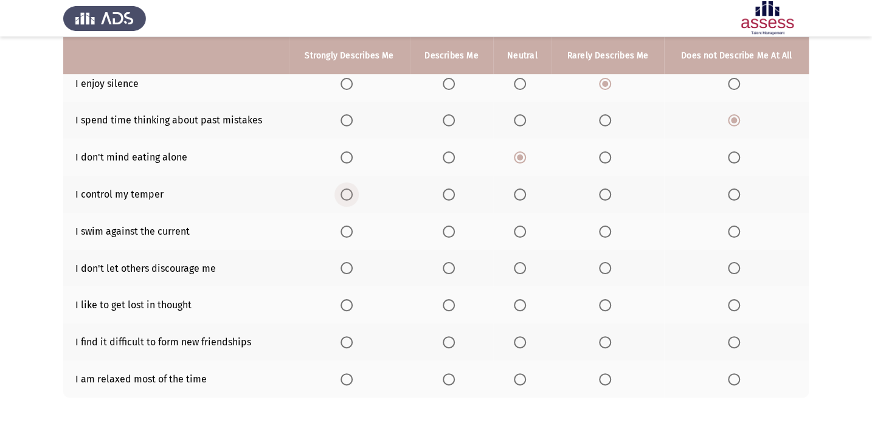
click at [347, 190] on span "Select an option" at bounding box center [347, 195] width 12 height 12
click at [347, 190] on input "Select an option" at bounding box center [347, 195] width 12 height 12
click at [733, 230] on span "Select an option" at bounding box center [734, 232] width 12 height 12
click at [733, 230] on input "Select an option" at bounding box center [734, 232] width 12 height 12
click at [449, 230] on span "Select an option" at bounding box center [449, 232] width 12 height 12
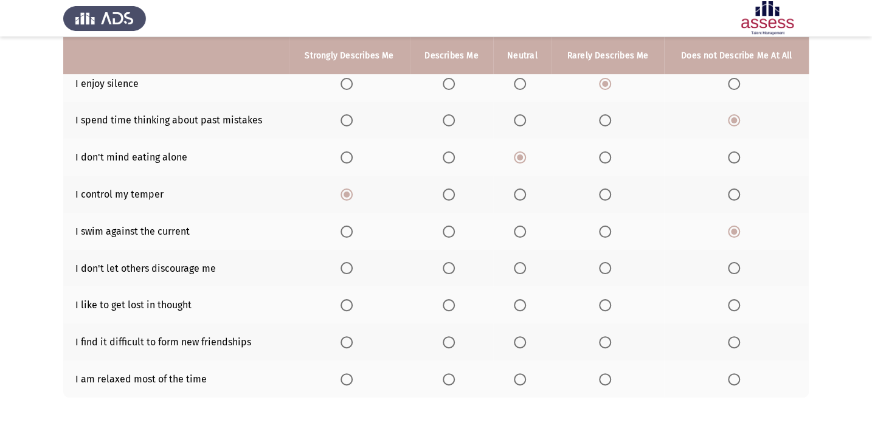
click at [449, 230] on input "Select an option" at bounding box center [449, 232] width 12 height 12
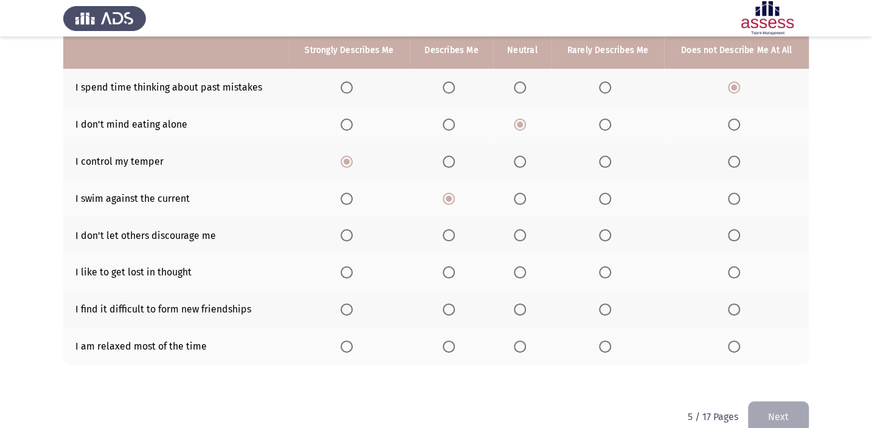
scroll to position [203, 0]
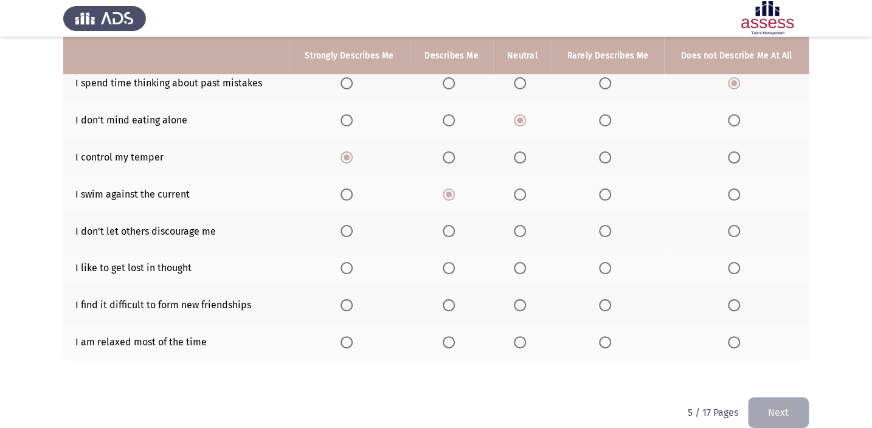
click at [350, 225] on span "Select an option" at bounding box center [347, 231] width 12 height 12
click at [350, 225] on input "Select an option" at bounding box center [347, 231] width 12 height 12
click at [735, 193] on span "Select an option" at bounding box center [734, 195] width 12 height 12
click at [735, 193] on input "Select an option" at bounding box center [734, 195] width 12 height 12
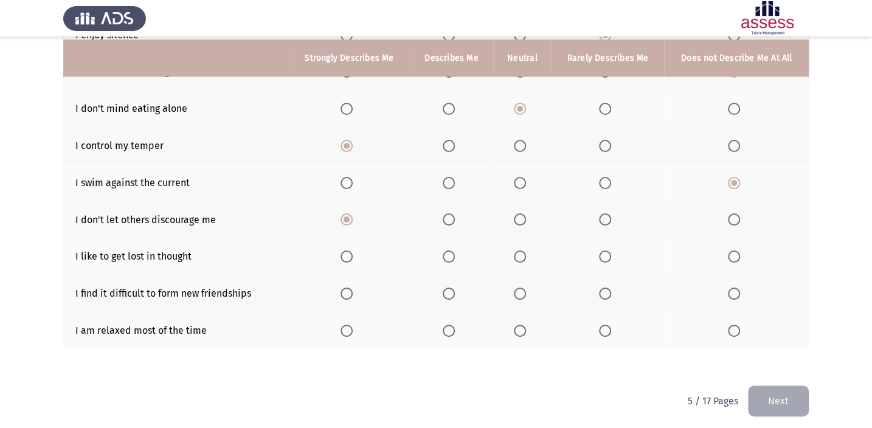
scroll to position [217, 0]
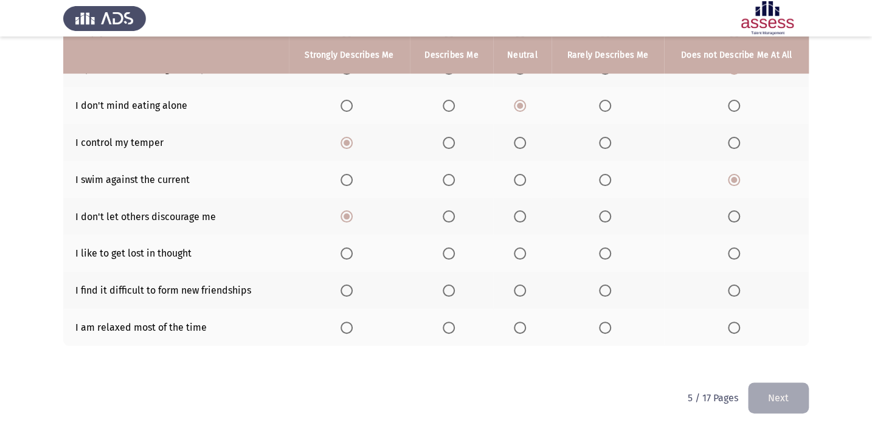
click at [742, 248] on label "Select an option" at bounding box center [736, 254] width 17 height 12
click at [740, 248] on input "Select an option" at bounding box center [734, 254] width 12 height 12
drag, startPoint x: 735, startPoint y: 285, endPoint x: 729, endPoint y: 285, distance: 6.7
click at [729, 285] on span "Select an option" at bounding box center [734, 291] width 12 height 12
click at [729, 285] on input "Select an option" at bounding box center [734, 291] width 12 height 12
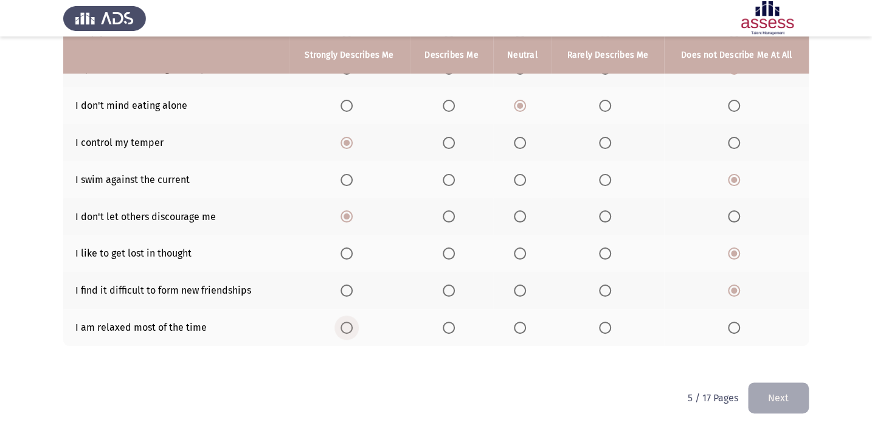
click at [347, 322] on span "Select an option" at bounding box center [347, 328] width 12 height 12
click at [347, 322] on input "Select an option" at bounding box center [347, 328] width 12 height 12
click at [772, 395] on button "Next" at bounding box center [778, 398] width 61 height 31
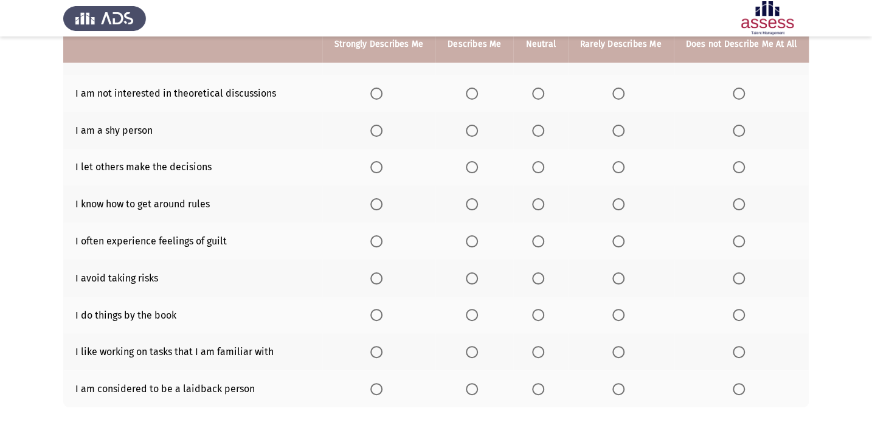
scroll to position [154, 0]
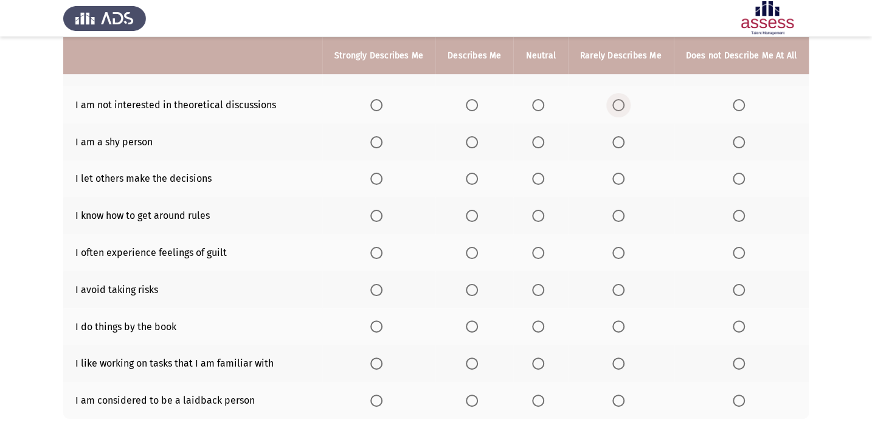
click at [623, 100] on span "Select an option" at bounding box center [618, 105] width 12 height 12
click at [623, 100] on input "Select an option" at bounding box center [618, 105] width 12 height 12
click at [735, 144] on span "Select an option" at bounding box center [739, 142] width 12 height 12
click at [735, 144] on input "Select an option" at bounding box center [739, 142] width 12 height 12
click at [739, 181] on span "Select an option" at bounding box center [739, 179] width 12 height 12
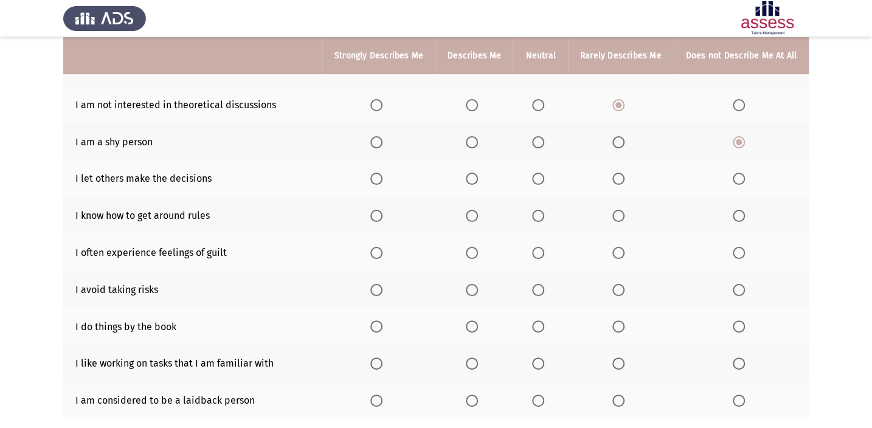
click at [739, 181] on input "Select an option" at bounding box center [739, 179] width 12 height 12
click at [733, 210] on span "Select an option" at bounding box center [739, 216] width 12 height 12
click at [733, 210] on input "Select an option" at bounding box center [739, 216] width 12 height 12
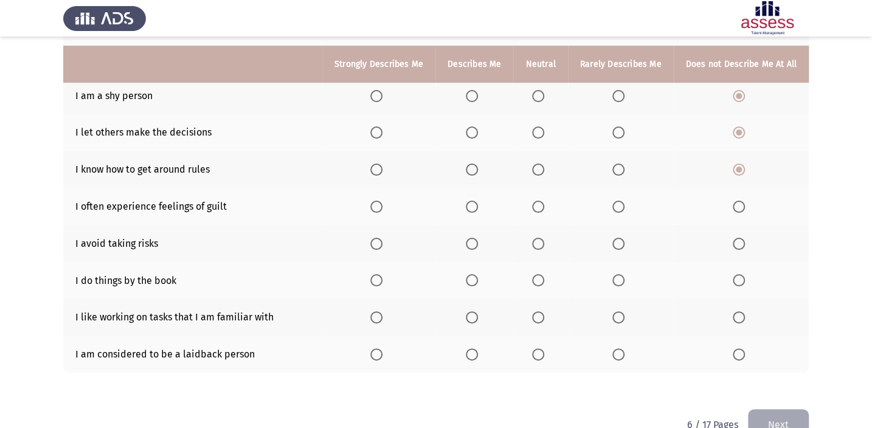
scroll to position [210, 0]
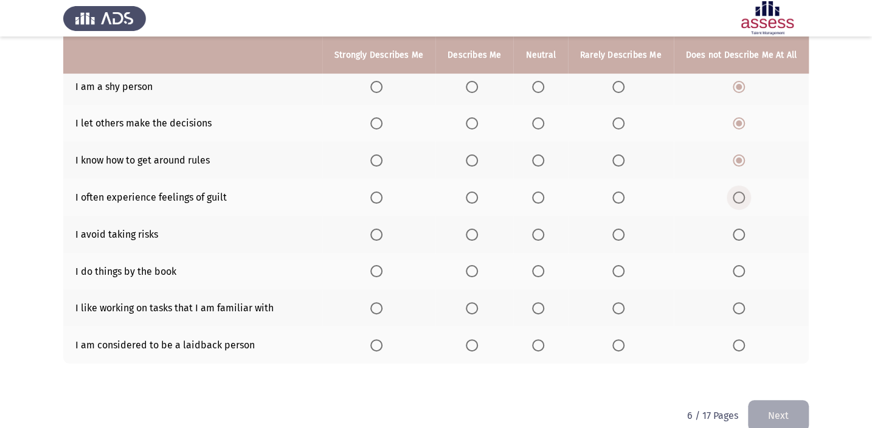
click at [740, 192] on span "Select an option" at bounding box center [739, 198] width 12 height 12
click at [740, 192] on input "Select an option" at bounding box center [739, 198] width 12 height 12
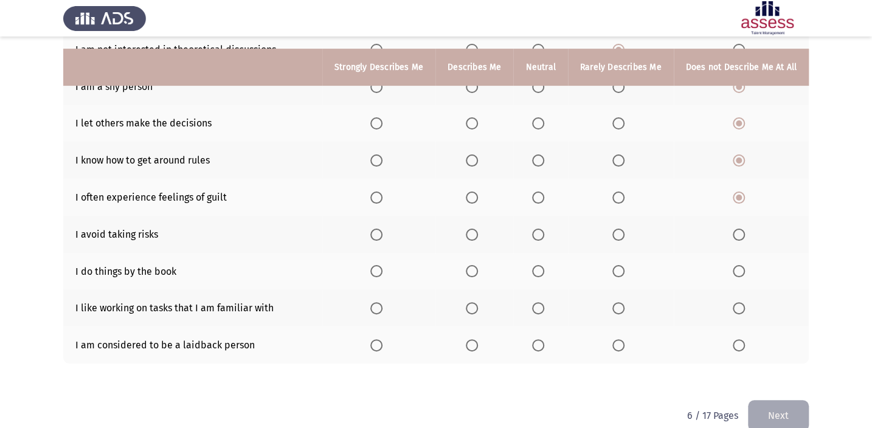
scroll to position [228, 0]
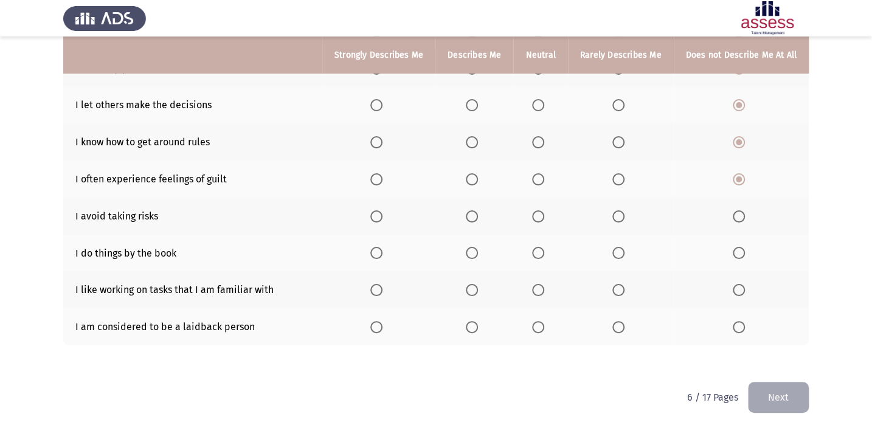
click at [468, 211] on th at bounding box center [474, 216] width 78 height 37
click at [472, 213] on span "Select an option" at bounding box center [472, 216] width 12 height 12
click at [472, 213] on input "Select an option" at bounding box center [472, 216] width 12 height 12
click at [478, 251] on span "Select an option" at bounding box center [472, 253] width 12 height 12
click at [478, 251] on input "Select an option" at bounding box center [472, 253] width 12 height 12
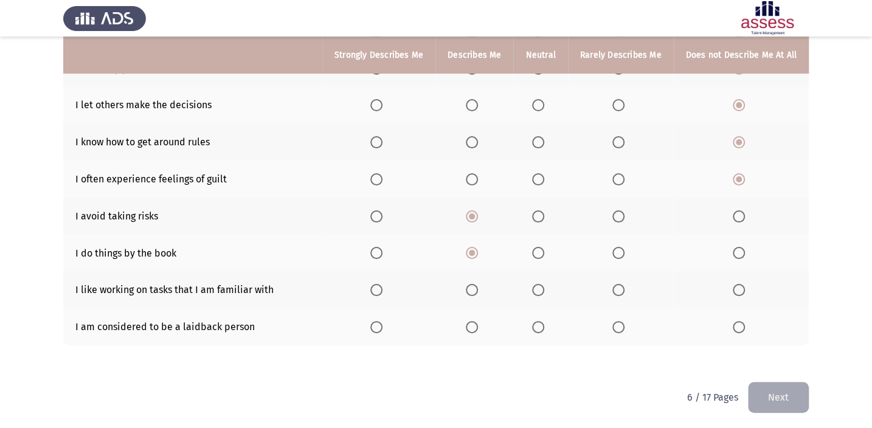
click at [383, 285] on span "Select an option" at bounding box center [376, 290] width 12 height 12
click at [383, 285] on input "Select an option" at bounding box center [376, 290] width 12 height 12
click at [718, 330] on th at bounding box center [741, 326] width 135 height 37
click at [735, 321] on span "Select an option" at bounding box center [739, 327] width 12 height 12
click at [735, 321] on input "Select an option" at bounding box center [739, 327] width 12 height 12
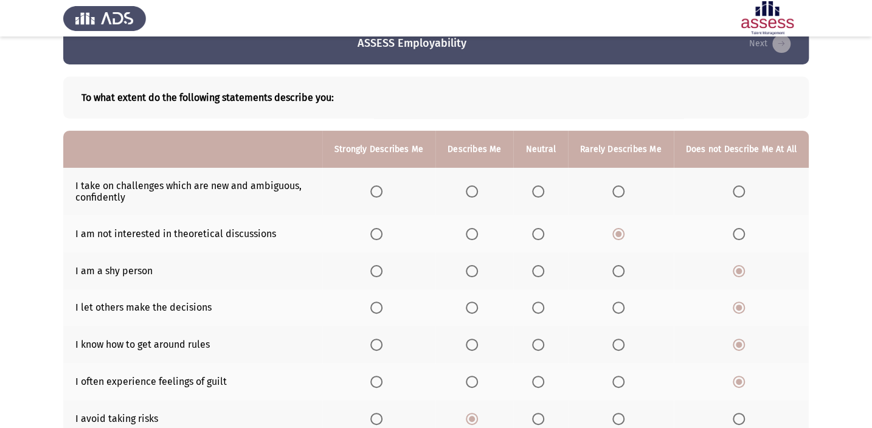
scroll to position [25, 0]
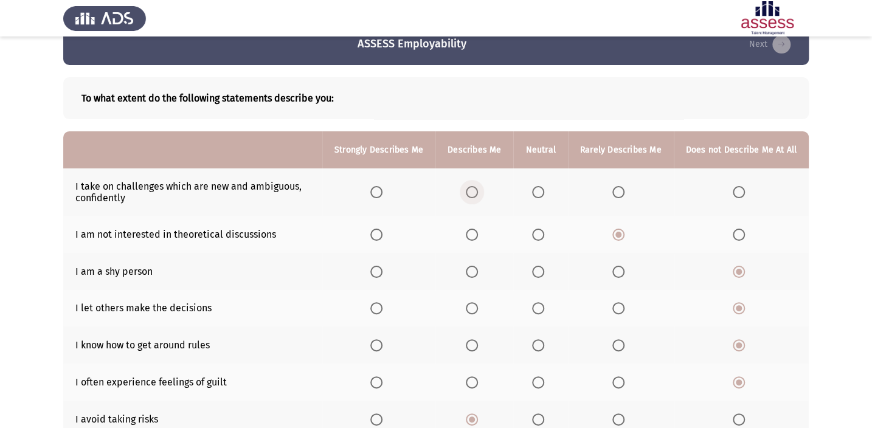
click at [483, 196] on label "Select an option" at bounding box center [474, 192] width 17 height 12
click at [478, 196] on input "Select an option" at bounding box center [472, 192] width 12 height 12
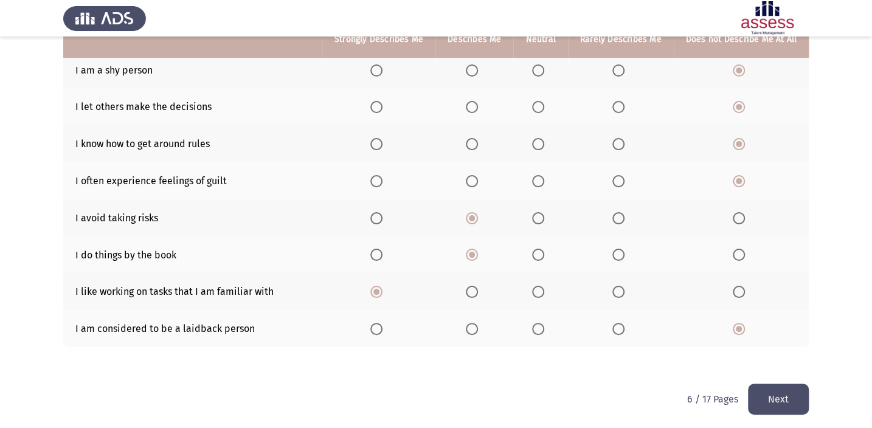
scroll to position [228, 0]
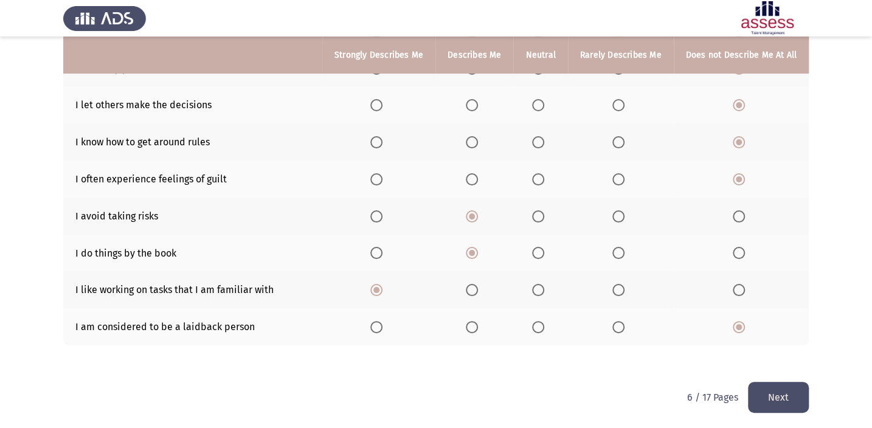
drag, startPoint x: 794, startPoint y: 384, endPoint x: 794, endPoint y: 402, distance: 18.3
click at [794, 400] on button "Next" at bounding box center [778, 397] width 61 height 31
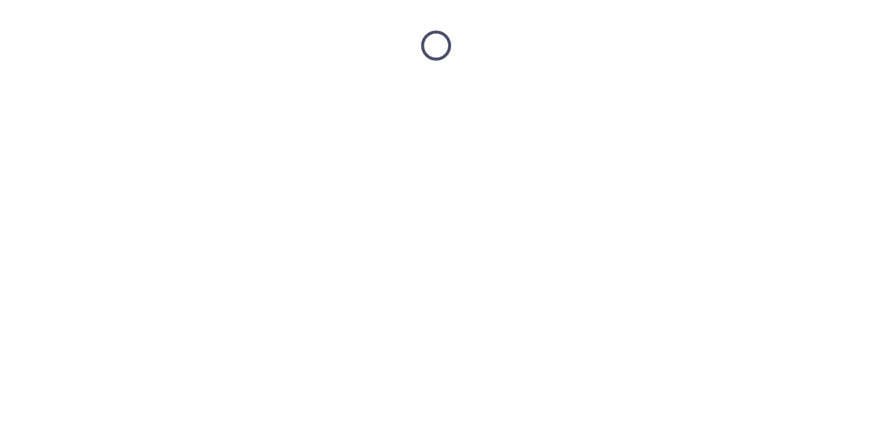
scroll to position [0, 0]
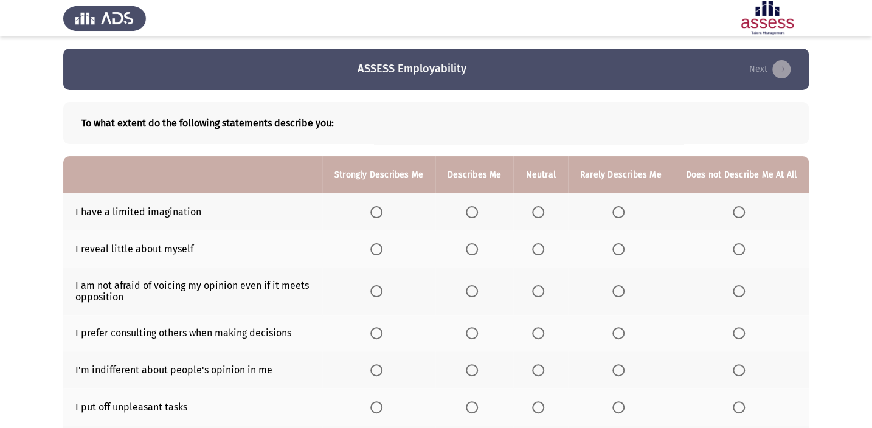
click at [746, 210] on label "Select an option" at bounding box center [741, 212] width 17 height 12
click at [745, 210] on input "Select an option" at bounding box center [739, 212] width 12 height 12
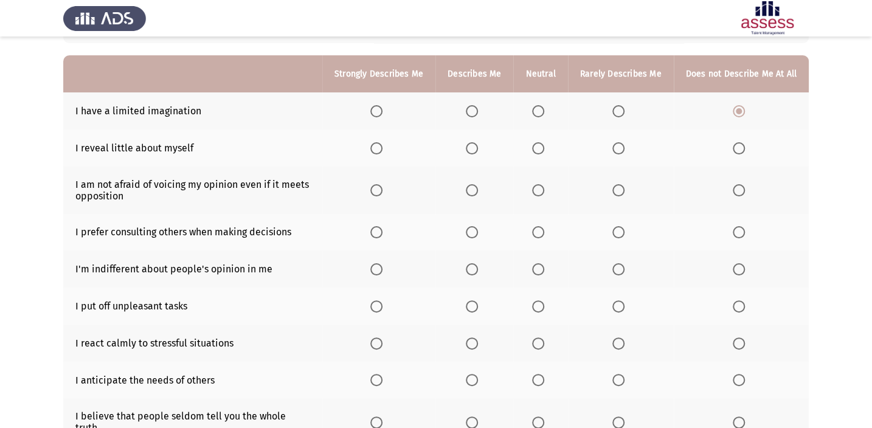
scroll to position [110, 0]
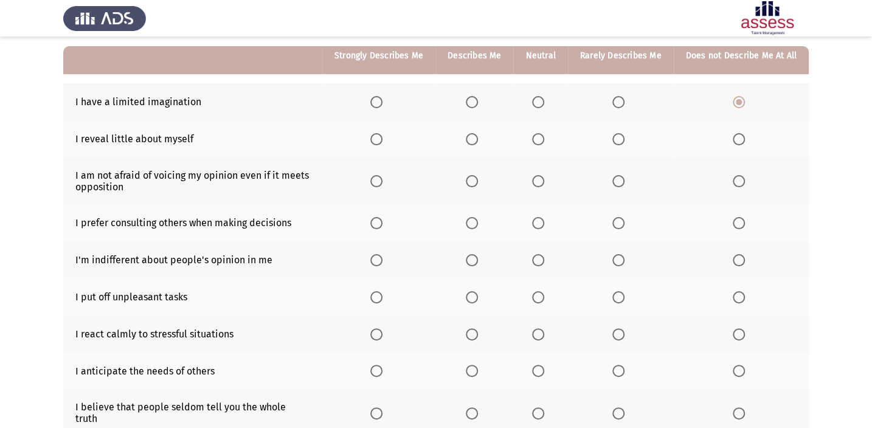
click at [625, 137] on span "Select an option" at bounding box center [618, 139] width 12 height 12
click at [625, 137] on input "Select an option" at bounding box center [618, 139] width 12 height 12
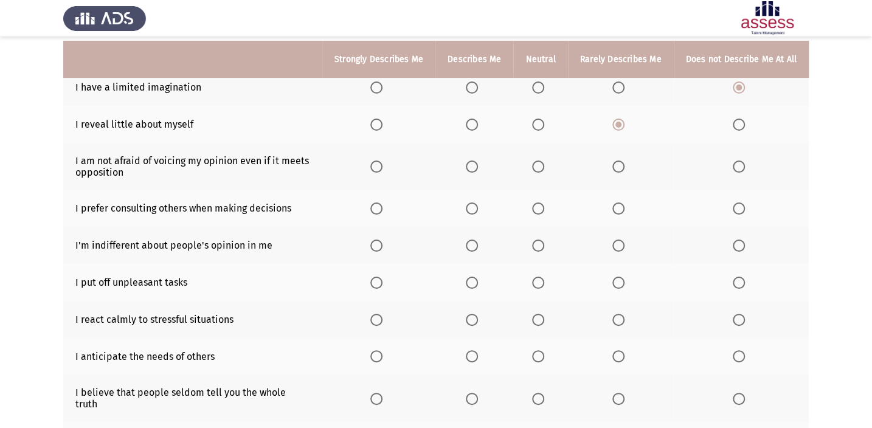
scroll to position [128, 0]
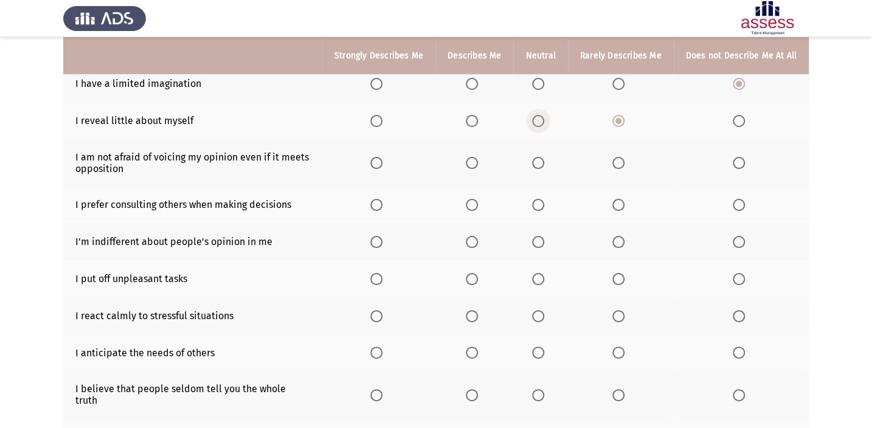
click at [549, 117] on label "Select an option" at bounding box center [540, 121] width 17 height 12
click at [544, 117] on input "Select an option" at bounding box center [538, 121] width 12 height 12
click at [380, 162] on span "Select an option" at bounding box center [376, 163] width 12 height 12
click at [380, 162] on input "Select an option" at bounding box center [376, 163] width 12 height 12
click at [742, 201] on span "Select an option" at bounding box center [739, 205] width 12 height 12
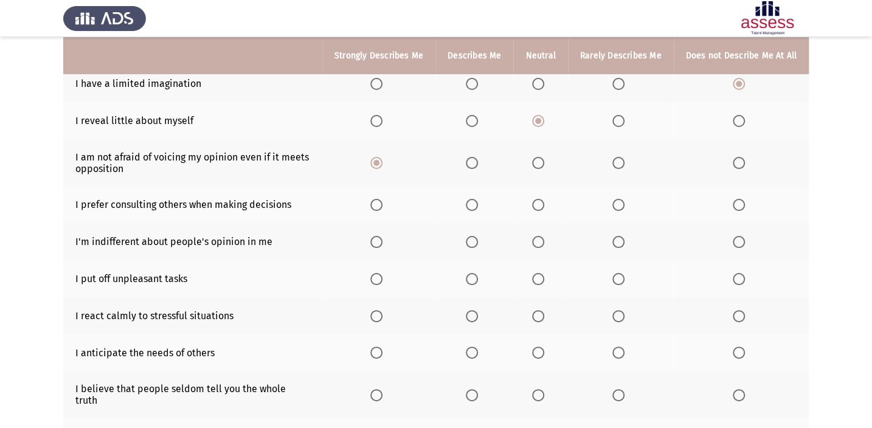
click at [742, 201] on input "Select an option" at bounding box center [739, 205] width 12 height 12
click at [535, 242] on span "Select an option" at bounding box center [538, 242] width 12 height 12
click at [535, 242] on input "Select an option" at bounding box center [538, 242] width 12 height 12
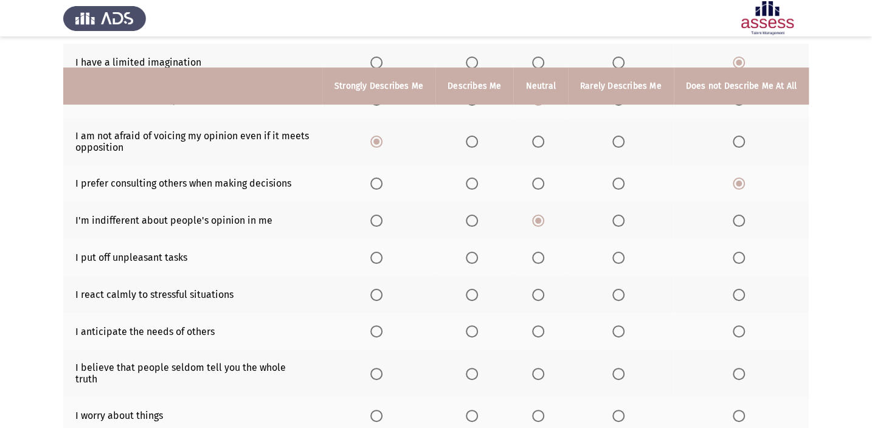
scroll to position [184, 0]
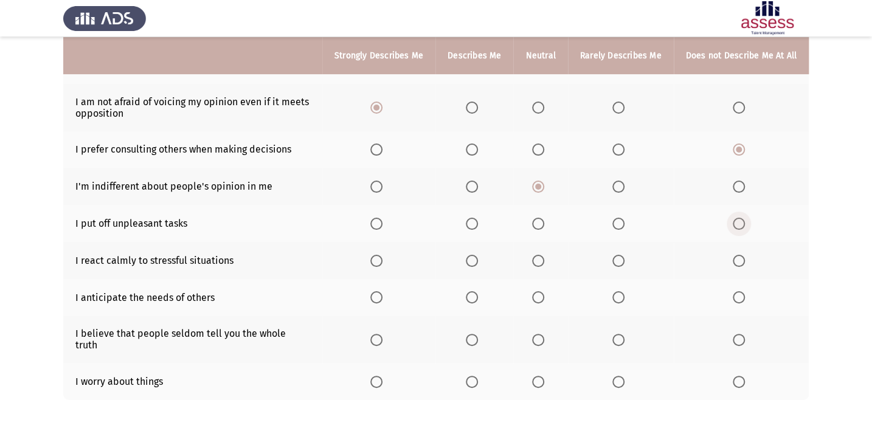
click at [738, 218] on span "Select an option" at bounding box center [739, 224] width 12 height 12
click at [738, 218] on input "Select an option" at bounding box center [739, 224] width 12 height 12
click at [383, 259] on span "Select an option" at bounding box center [376, 261] width 12 height 12
click at [383, 259] on input "Select an option" at bounding box center [376, 261] width 12 height 12
click at [541, 292] on span "Select an option" at bounding box center [538, 297] width 12 height 12
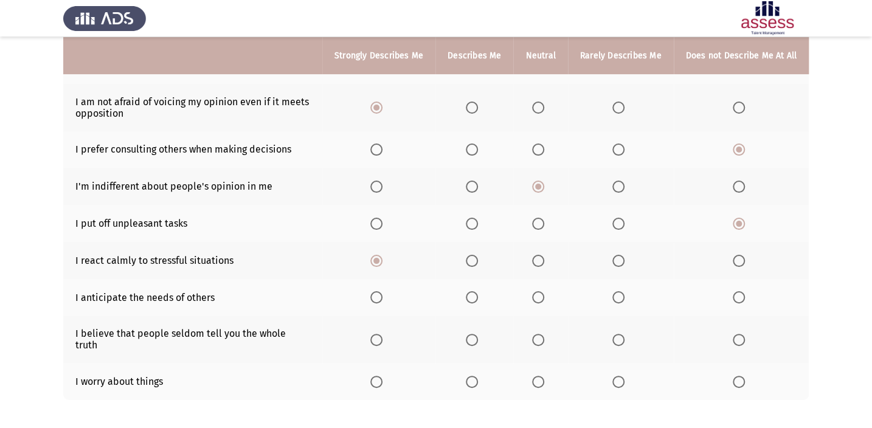
click at [541, 292] on input "Select an option" at bounding box center [538, 297] width 12 height 12
click at [740, 376] on span "Select an option" at bounding box center [739, 382] width 12 height 12
click at [740, 376] on input "Select an option" at bounding box center [739, 382] width 12 height 12
click at [544, 334] on span "Select an option" at bounding box center [538, 340] width 12 height 12
click at [544, 334] on input "Select an option" at bounding box center [538, 340] width 12 height 12
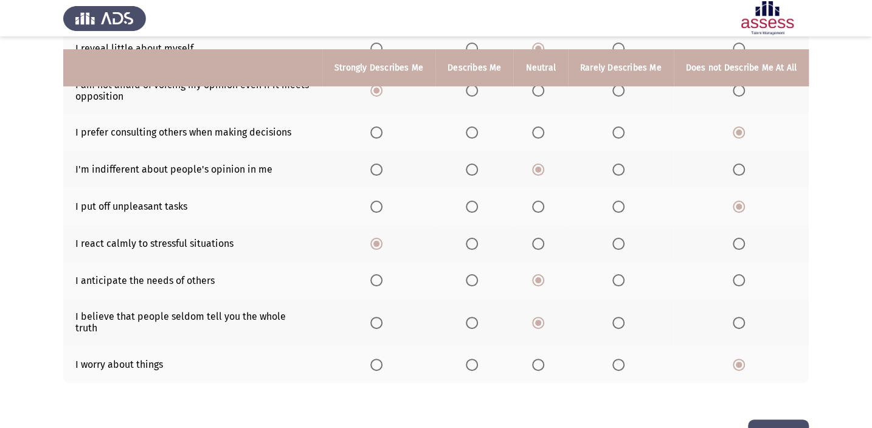
scroll to position [228, 0]
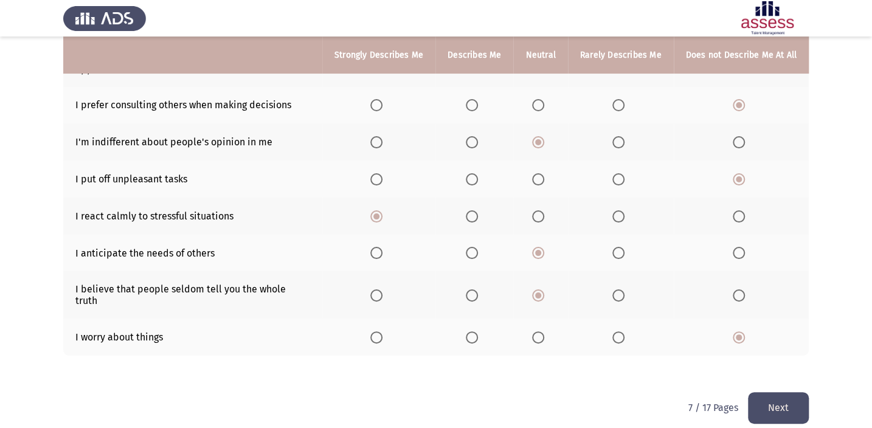
click at [785, 392] on button "Next" at bounding box center [778, 407] width 61 height 31
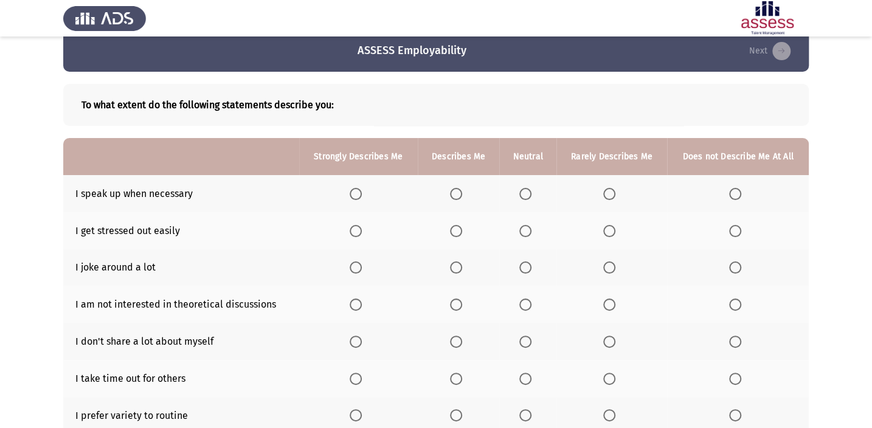
scroll to position [36, 0]
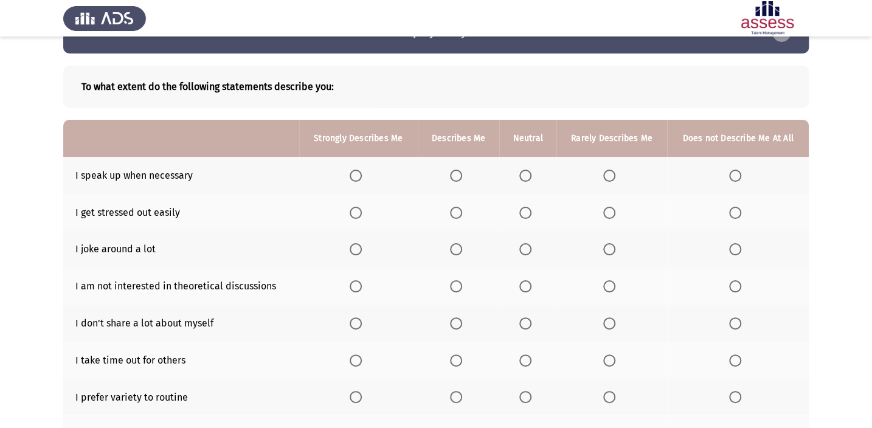
click at [356, 179] on span "Select an option" at bounding box center [356, 176] width 12 height 12
click at [356, 179] on input "Select an option" at bounding box center [356, 176] width 12 height 12
click at [741, 217] on span "Select an option" at bounding box center [735, 213] width 12 height 12
click at [741, 217] on input "Select an option" at bounding box center [735, 213] width 12 height 12
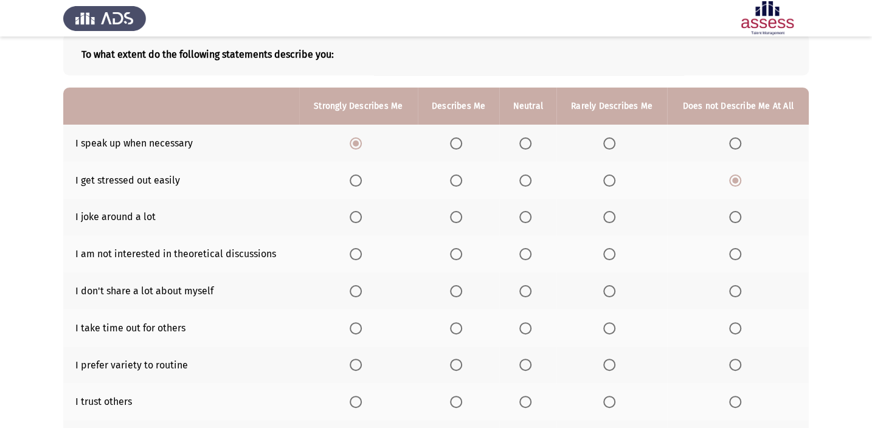
scroll to position [73, 0]
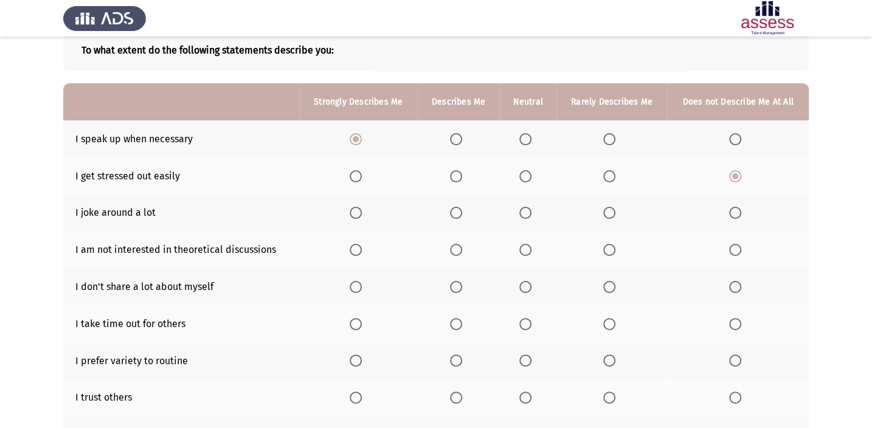
click at [738, 207] on span "Select an option" at bounding box center [735, 213] width 12 height 12
click at [738, 207] on input "Select an option" at bounding box center [735, 213] width 12 height 12
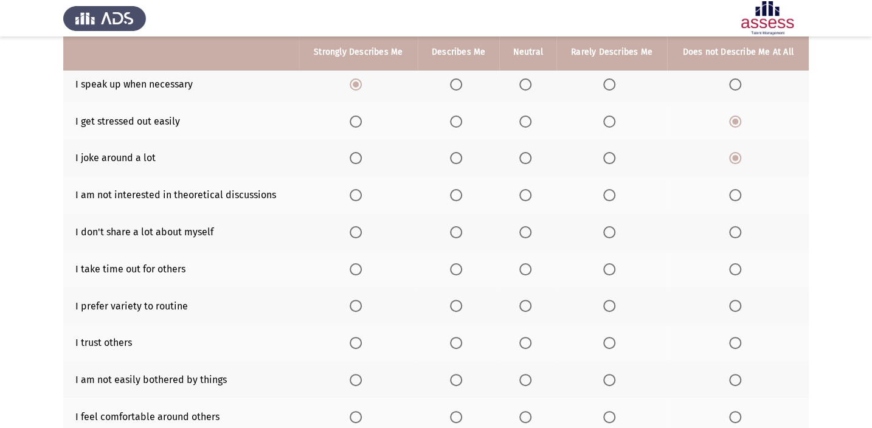
scroll to position [128, 0]
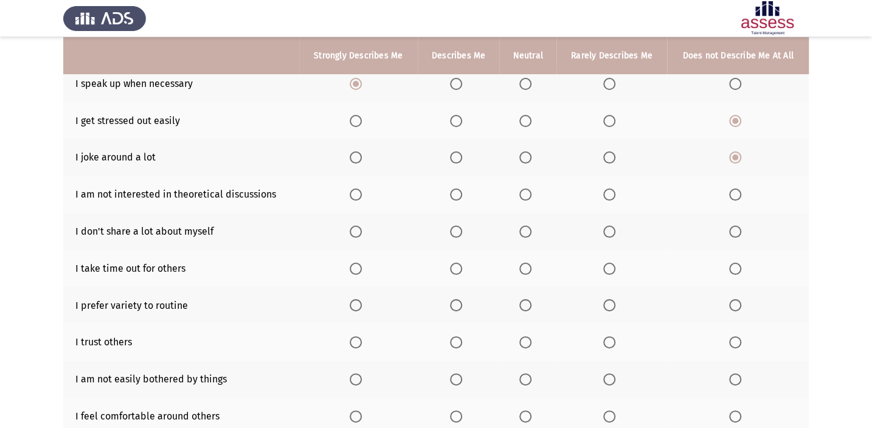
click at [602, 189] on th at bounding box center [611, 194] width 111 height 37
click at [608, 193] on span "Select an option" at bounding box center [609, 195] width 12 height 12
click at [608, 193] on input "Select an option" at bounding box center [609, 195] width 12 height 12
click at [525, 235] on span "Select an option" at bounding box center [525, 232] width 12 height 12
click at [525, 235] on input "Select an option" at bounding box center [525, 232] width 12 height 12
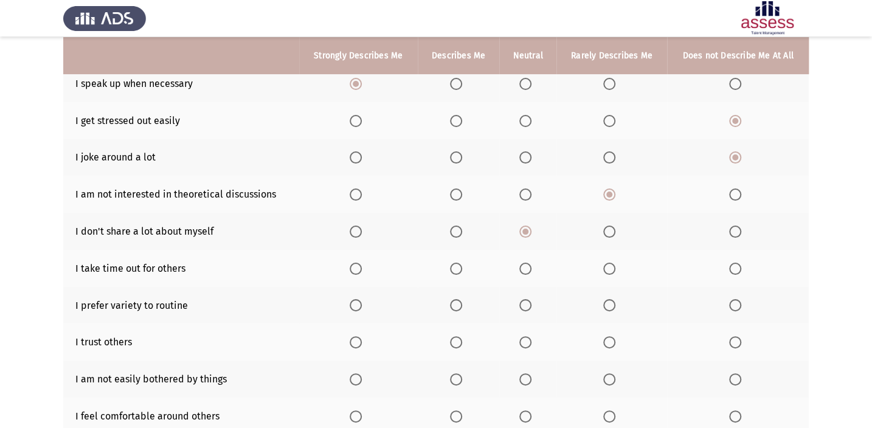
click at [362, 269] on span "Select an option" at bounding box center [356, 269] width 12 height 12
click at [362, 269] on input "Select an option" at bounding box center [356, 269] width 12 height 12
click at [463, 269] on label "Select an option" at bounding box center [458, 269] width 17 height 12
click at [462, 269] on input "Select an option" at bounding box center [456, 269] width 12 height 12
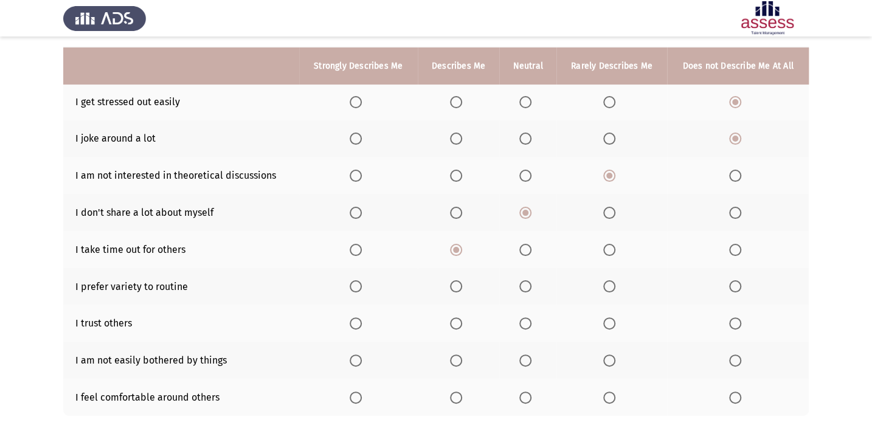
scroll to position [184, 0]
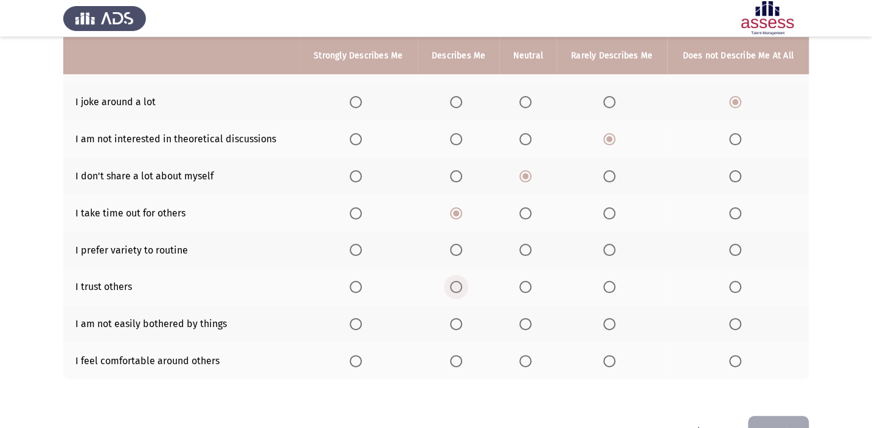
click at [455, 281] on span "Select an option" at bounding box center [456, 287] width 12 height 12
click at [455, 281] on input "Select an option" at bounding box center [456, 287] width 12 height 12
click at [350, 322] on span "Select an option" at bounding box center [356, 324] width 12 height 12
click at [350, 322] on input "Select an option" at bounding box center [356, 324] width 12 height 12
click at [455, 356] on span "Select an option" at bounding box center [456, 361] width 12 height 12
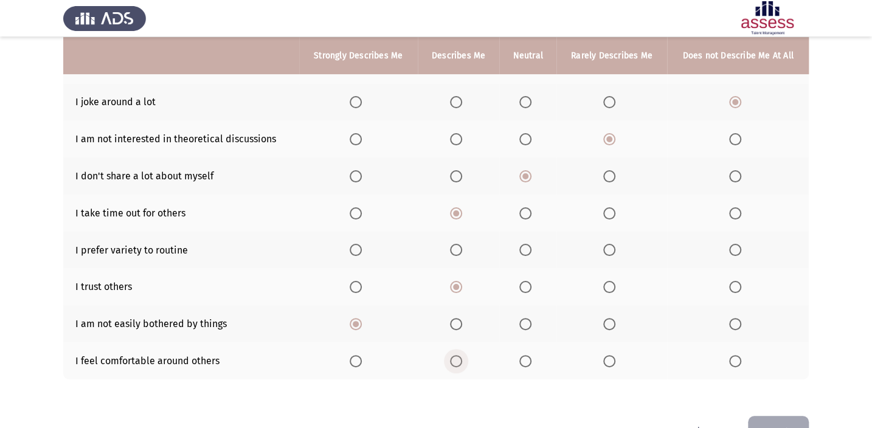
click at [455, 356] on input "Select an option" at bounding box center [456, 361] width 12 height 12
click at [526, 244] on span "Select an option" at bounding box center [525, 250] width 12 height 12
click at [526, 244] on input "Select an option" at bounding box center [525, 250] width 12 height 12
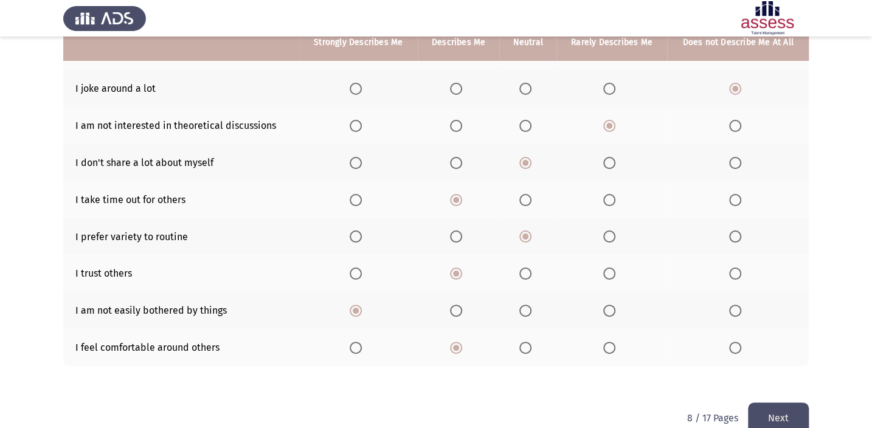
scroll to position [217, 0]
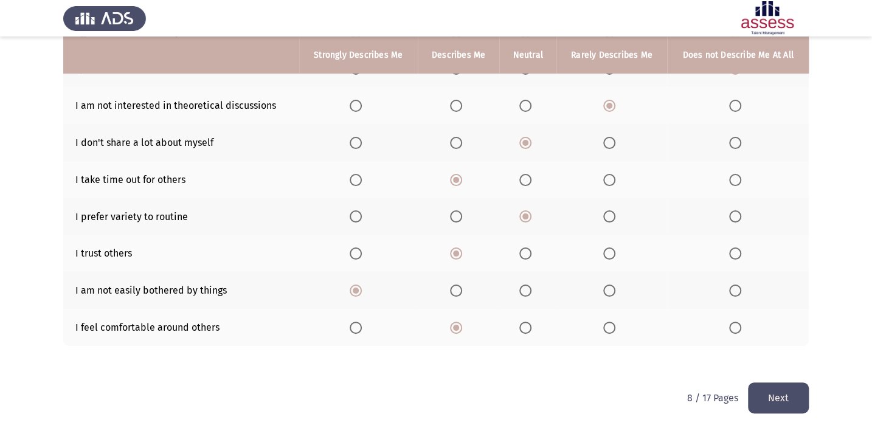
click at [802, 395] on button "Next" at bounding box center [778, 398] width 61 height 31
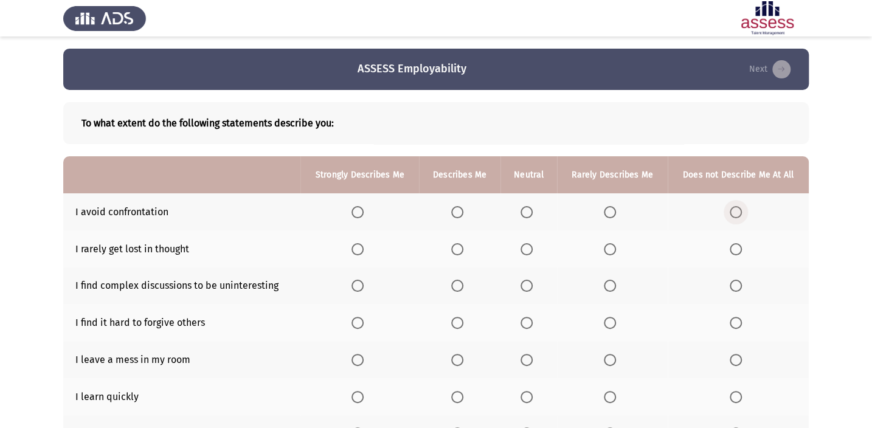
click at [739, 217] on span "Select an option" at bounding box center [736, 212] width 12 height 12
click at [739, 217] on input "Select an option" at bounding box center [736, 212] width 12 height 12
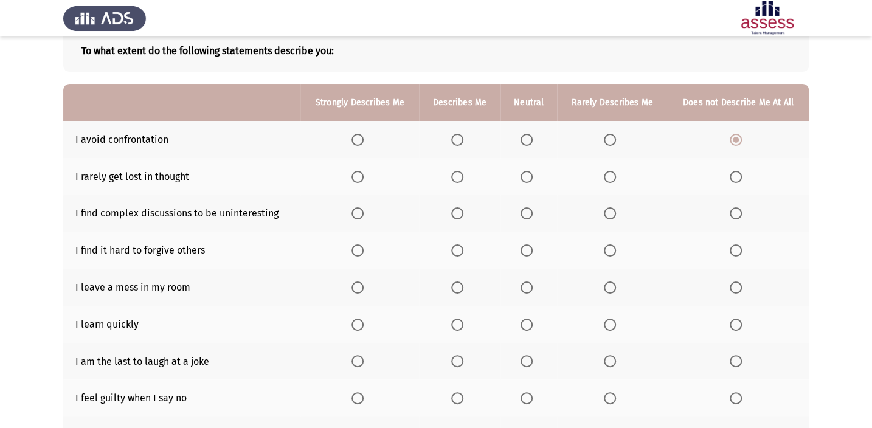
scroll to position [73, 0]
click at [741, 176] on span "Select an option" at bounding box center [736, 176] width 12 height 12
click at [741, 176] on input "Select an option" at bounding box center [736, 176] width 12 height 12
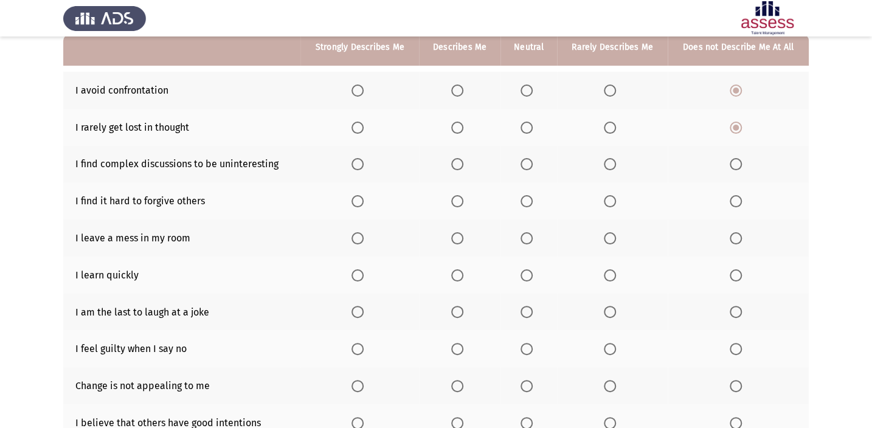
scroll to position [128, 0]
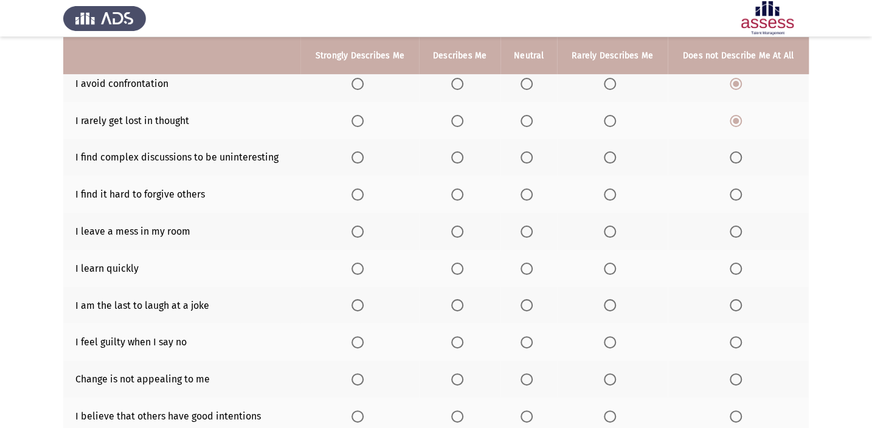
click at [734, 151] on span "Select an option" at bounding box center [736, 157] width 12 height 12
click at [734, 151] on input "Select an option" at bounding box center [736, 157] width 12 height 12
click at [736, 196] on span "Select an option" at bounding box center [736, 195] width 12 height 12
click at [736, 196] on input "Select an option" at bounding box center [736, 195] width 12 height 12
click at [738, 227] on span "Select an option" at bounding box center [736, 232] width 12 height 12
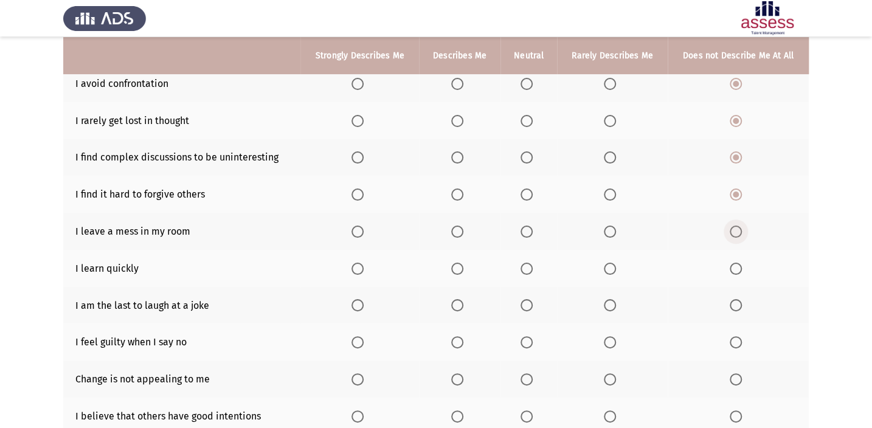
click at [738, 227] on input "Select an option" at bounding box center [736, 232] width 12 height 12
click at [366, 268] on label "Select an option" at bounding box center [360, 269] width 17 height 12
click at [364, 268] on input "Select an option" at bounding box center [358, 269] width 12 height 12
click at [529, 303] on span "Select an option" at bounding box center [527, 305] width 12 height 12
click at [529, 303] on input "Select an option" at bounding box center [527, 305] width 12 height 12
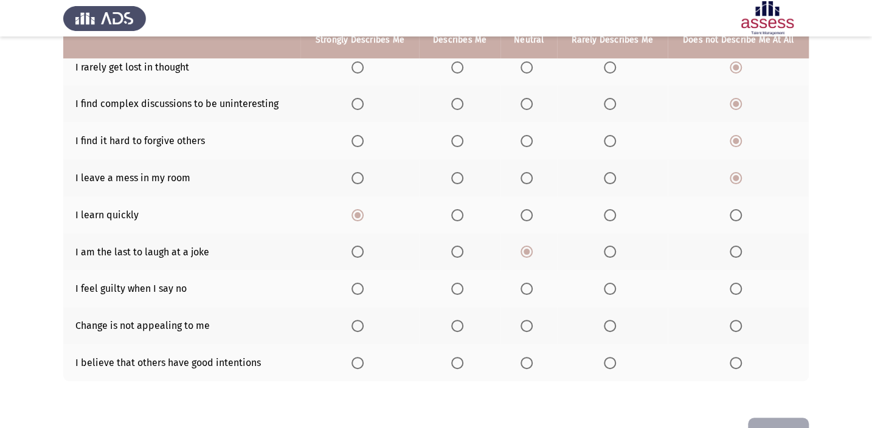
scroll to position [184, 0]
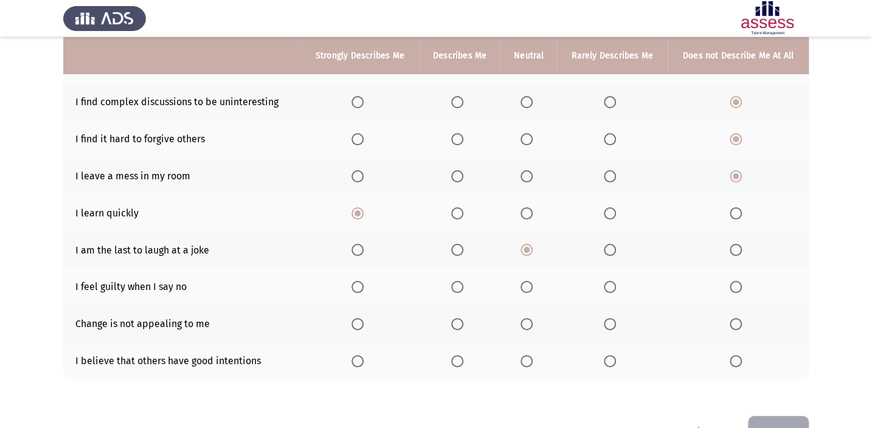
click at [610, 287] on span "Select an option" at bounding box center [610, 287] width 0 height 0
click at [609, 284] on input "Select an option" at bounding box center [610, 287] width 12 height 12
click at [740, 325] on span "Select an option" at bounding box center [736, 324] width 12 height 12
click at [740, 325] on input "Select an option" at bounding box center [736, 324] width 12 height 12
click at [453, 355] on span "Select an option" at bounding box center [457, 361] width 12 height 12
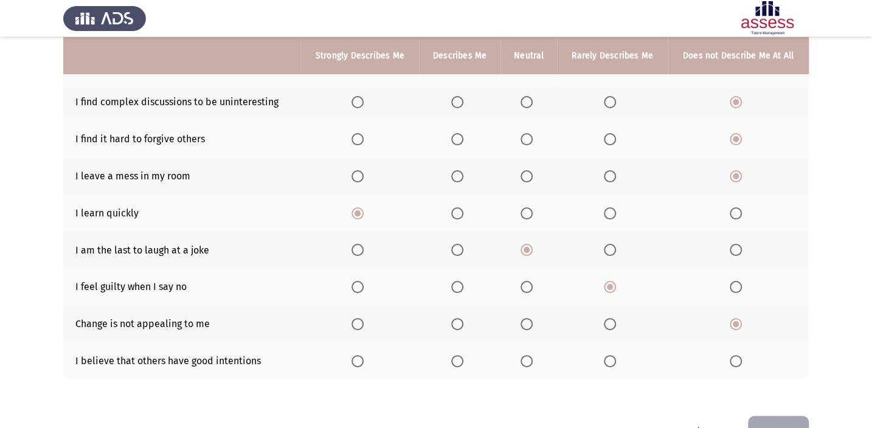
click at [453, 355] on input "Select an option" at bounding box center [457, 361] width 12 height 12
click at [766, 419] on button "Next" at bounding box center [778, 431] width 61 height 31
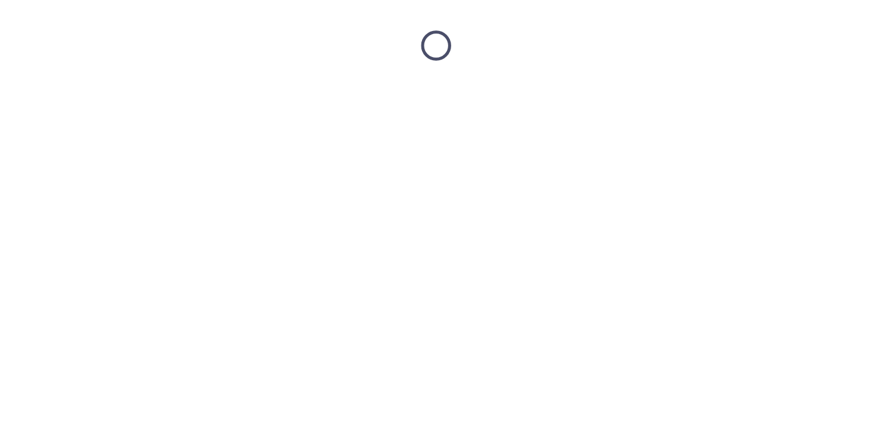
scroll to position [0, 0]
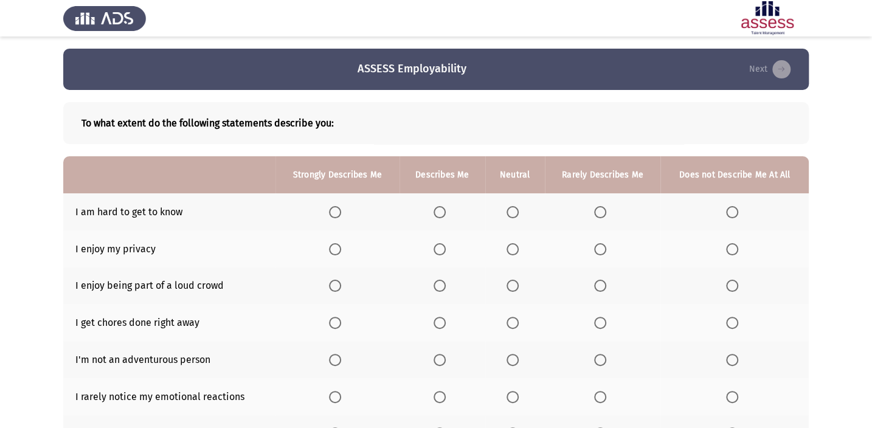
click at [726, 214] on span "Select an option" at bounding box center [732, 212] width 12 height 12
click at [726, 214] on input "Select an option" at bounding box center [732, 212] width 12 height 12
click at [600, 246] on span "Select an option" at bounding box center [600, 249] width 12 height 12
click at [600, 246] on input "Select an option" at bounding box center [600, 249] width 12 height 12
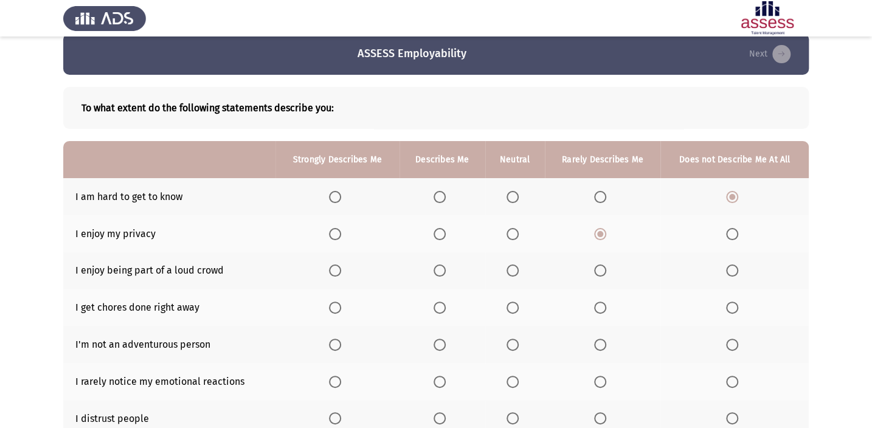
scroll to position [36, 0]
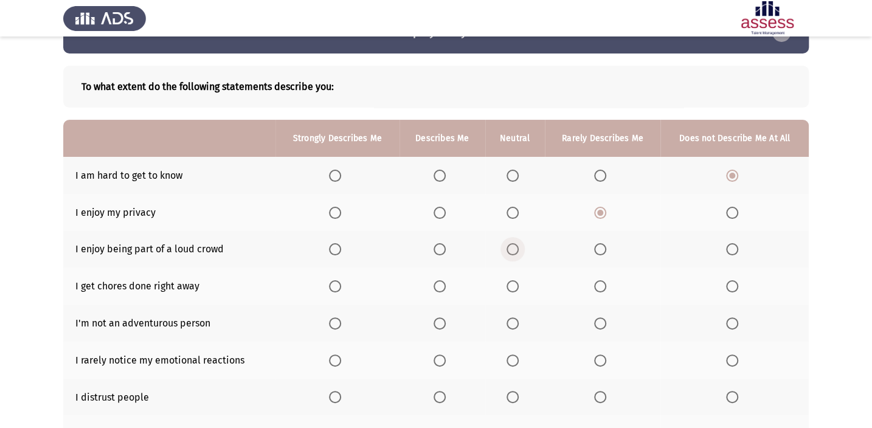
click at [507, 248] on span "Select an option" at bounding box center [513, 249] width 12 height 12
click at [507, 248] on input "Select an option" at bounding box center [513, 249] width 12 height 12
click at [338, 288] on span "Select an option" at bounding box center [335, 286] width 12 height 12
click at [338, 288] on input "Select an option" at bounding box center [335, 286] width 12 height 12
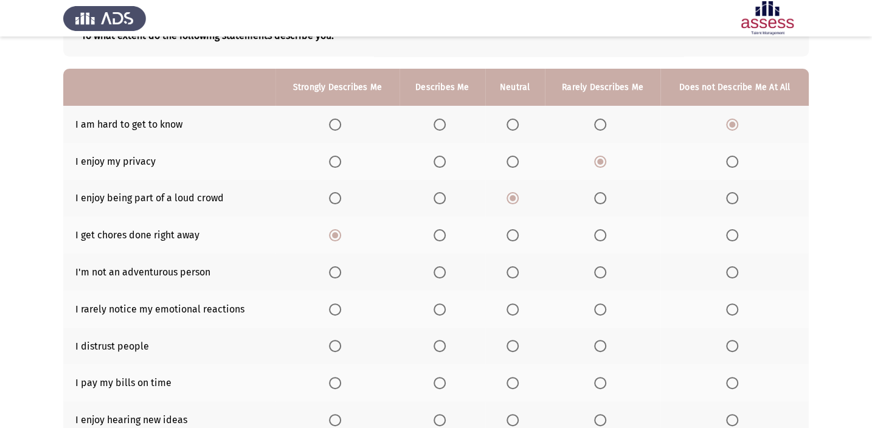
scroll to position [92, 0]
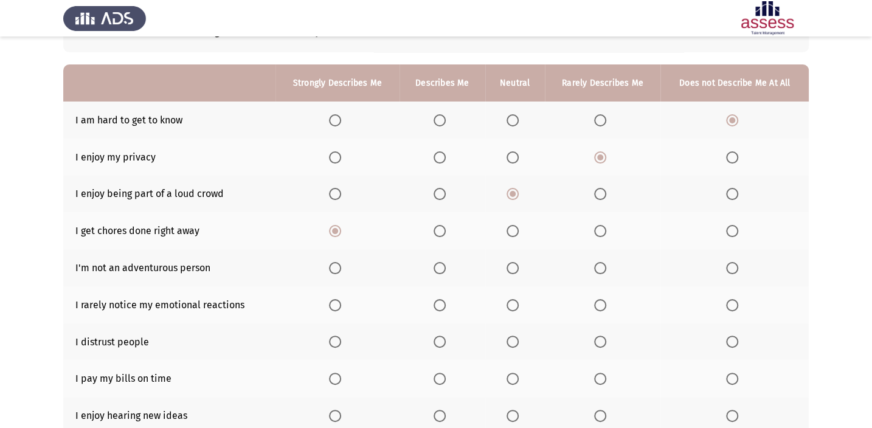
click at [444, 229] on span "Select an option" at bounding box center [440, 231] width 12 height 12
click at [444, 229] on input "Select an option" at bounding box center [440, 231] width 12 height 12
click at [595, 271] on span "Select an option" at bounding box center [600, 268] width 12 height 12
click at [595, 271] on input "Select an option" at bounding box center [600, 268] width 12 height 12
click at [731, 305] on span "Select an option" at bounding box center [732, 305] width 12 height 12
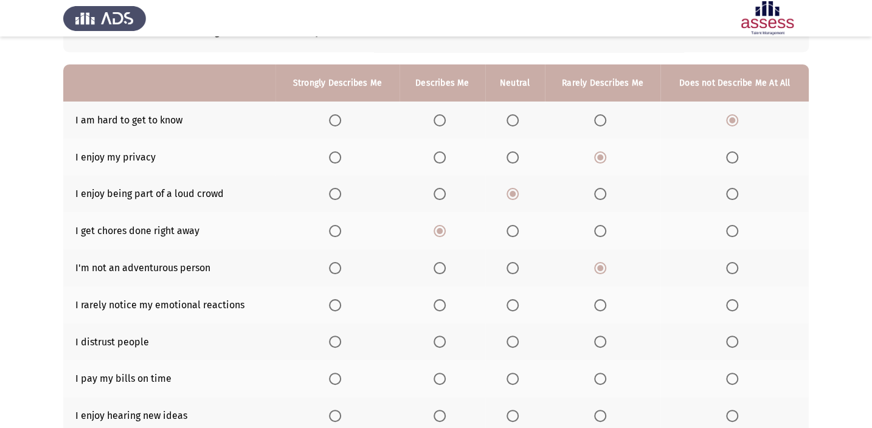
click at [731, 305] on input "Select an option" at bounding box center [732, 305] width 12 height 12
click at [738, 340] on label "Select an option" at bounding box center [734, 342] width 17 height 12
click at [738, 340] on input "Select an option" at bounding box center [732, 342] width 12 height 12
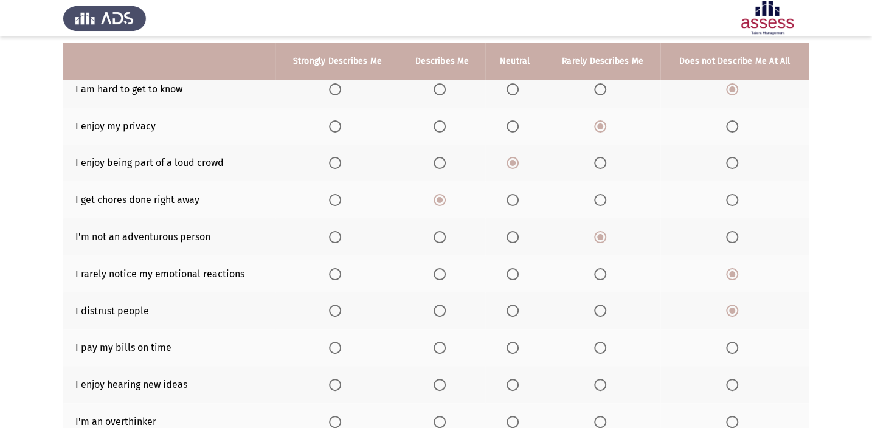
scroll to position [128, 0]
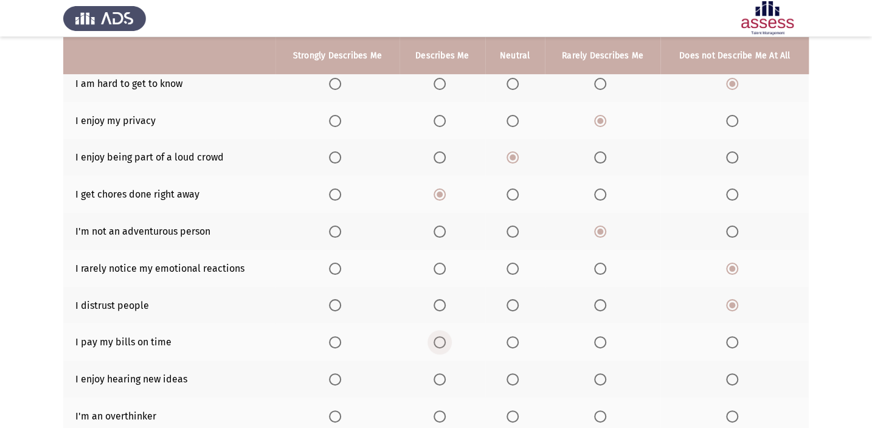
click at [436, 336] on span "Select an option" at bounding box center [440, 342] width 12 height 12
click at [436, 336] on input "Select an option" at bounding box center [440, 342] width 12 height 12
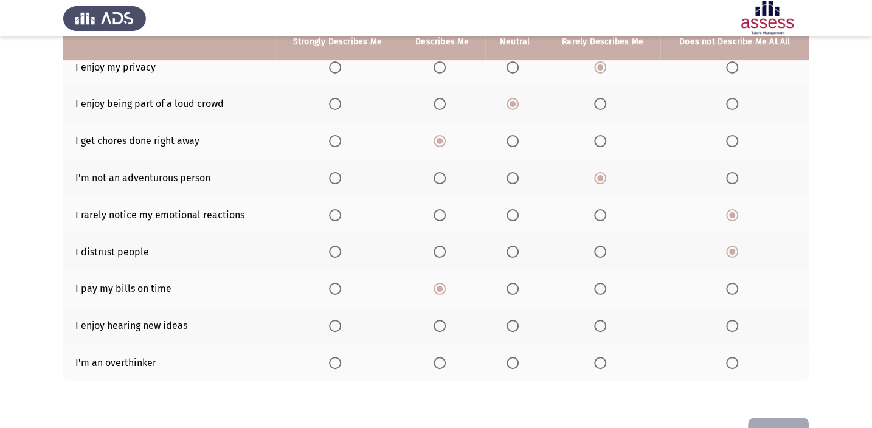
scroll to position [184, 0]
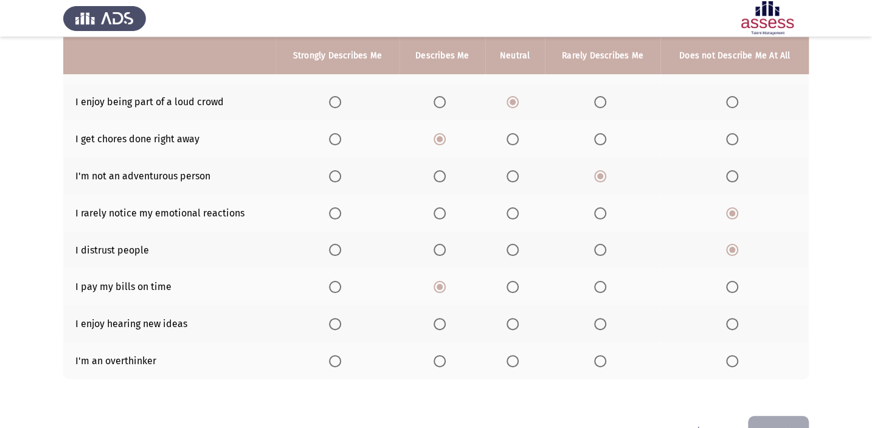
click at [330, 323] on span "Select an option" at bounding box center [335, 324] width 12 height 12
click at [330, 323] on input "Select an option" at bounding box center [335, 324] width 12 height 12
click at [717, 366] on th at bounding box center [734, 360] width 148 height 37
drag, startPoint x: 737, startPoint y: 358, endPoint x: 727, endPoint y: 362, distance: 11.2
click at [727, 362] on span "Select an option" at bounding box center [732, 361] width 12 height 12
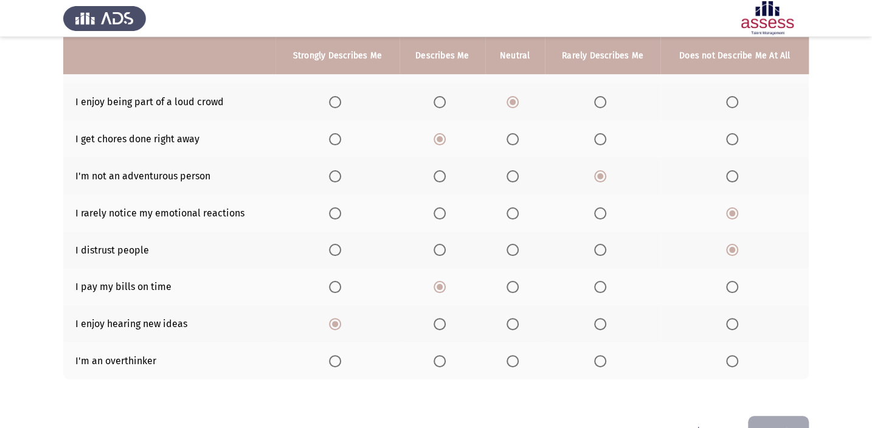
click at [727, 362] on input "Select an option" at bounding box center [732, 361] width 12 height 12
click at [763, 424] on button "Next" at bounding box center [778, 431] width 61 height 31
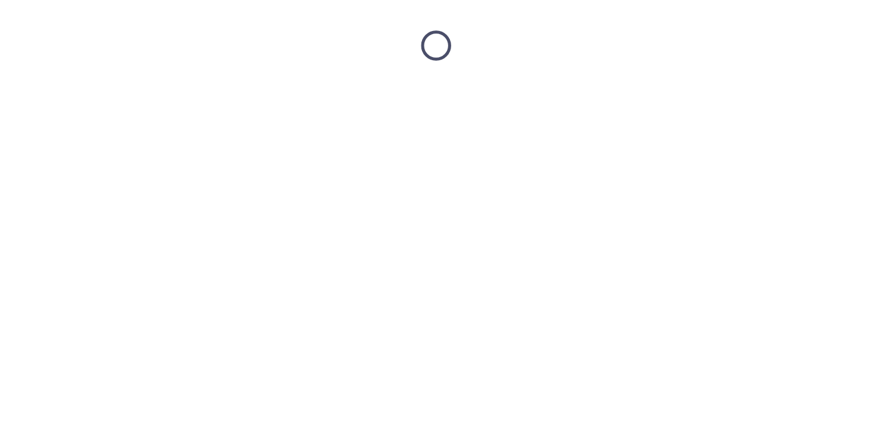
scroll to position [0, 0]
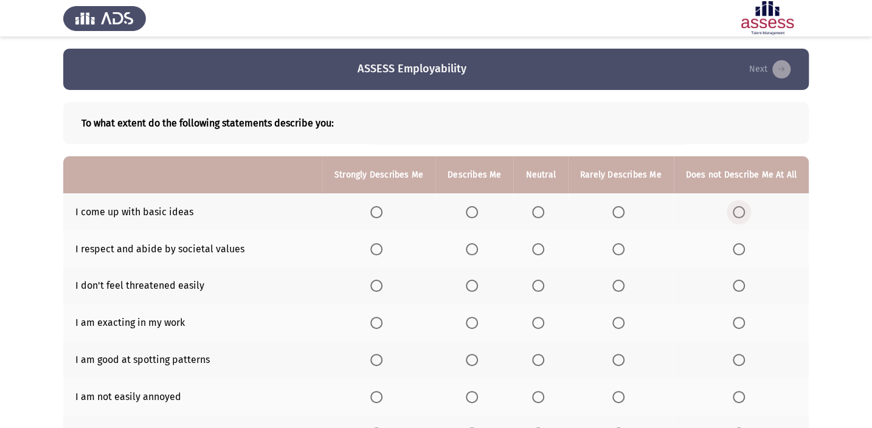
click at [746, 210] on label "Select an option" at bounding box center [741, 212] width 17 height 12
click at [745, 210] on input "Select an option" at bounding box center [739, 212] width 12 height 12
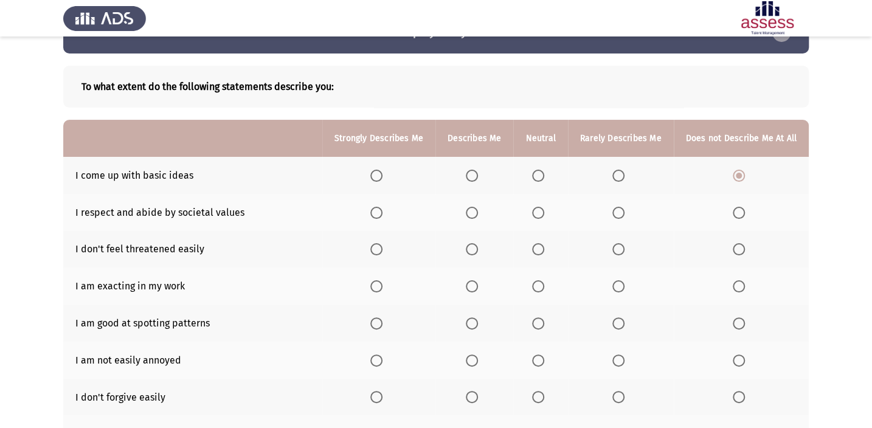
scroll to position [36, 0]
click at [474, 207] on span "Select an option" at bounding box center [472, 213] width 12 height 12
click at [474, 207] on input "Select an option" at bounding box center [472, 213] width 12 height 12
click at [381, 250] on span "Select an option" at bounding box center [376, 249] width 12 height 12
click at [381, 250] on input "Select an option" at bounding box center [376, 249] width 12 height 12
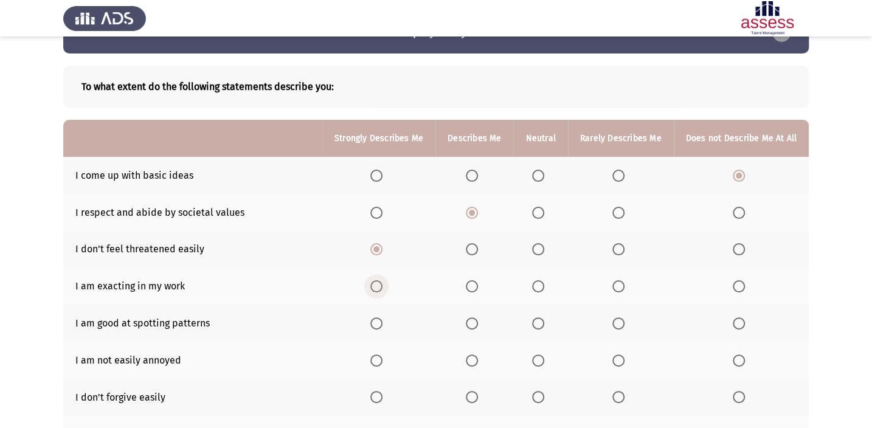
click at [380, 282] on span "Select an option" at bounding box center [376, 286] width 12 height 12
click at [380, 282] on input "Select an option" at bounding box center [376, 286] width 12 height 12
click at [375, 323] on th at bounding box center [378, 323] width 113 height 37
click at [376, 350] on th at bounding box center [378, 360] width 113 height 37
drag, startPoint x: 378, startPoint y: 356, endPoint x: 378, endPoint y: 328, distance: 27.4
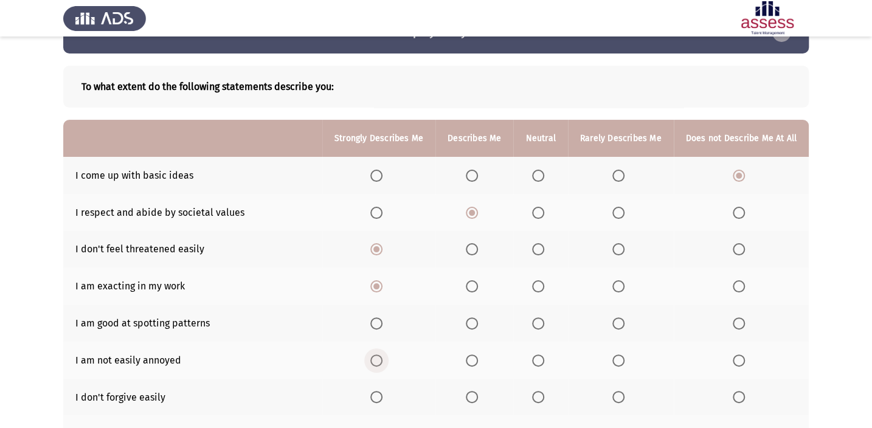
click at [378, 348] on th at bounding box center [378, 360] width 113 height 37
click at [383, 320] on span "Select an option" at bounding box center [376, 323] width 12 height 12
click at [383, 320] on input "Select an option" at bounding box center [376, 323] width 12 height 12
click at [378, 355] on span "Select an option" at bounding box center [376, 361] width 12 height 12
click at [378, 355] on input "Select an option" at bounding box center [376, 361] width 12 height 12
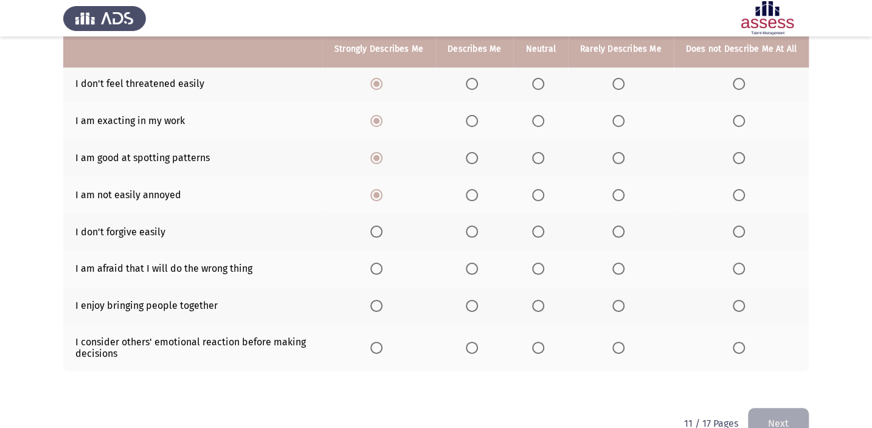
scroll to position [203, 0]
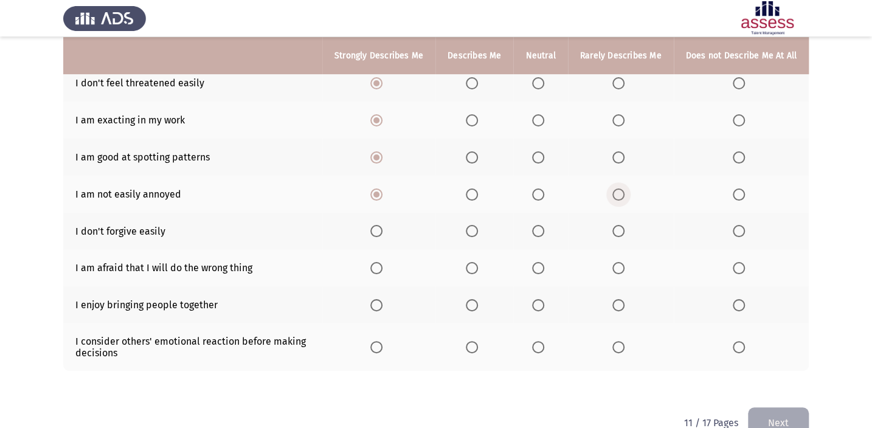
click at [626, 190] on label "Select an option" at bounding box center [620, 195] width 17 height 12
click at [625, 190] on input "Select an option" at bounding box center [618, 195] width 12 height 12
click at [383, 193] on span "Select an option" at bounding box center [376, 195] width 12 height 12
click at [383, 193] on input "Select an option" at bounding box center [376, 195] width 12 height 12
click at [621, 226] on span "Select an option" at bounding box center [618, 231] width 12 height 12
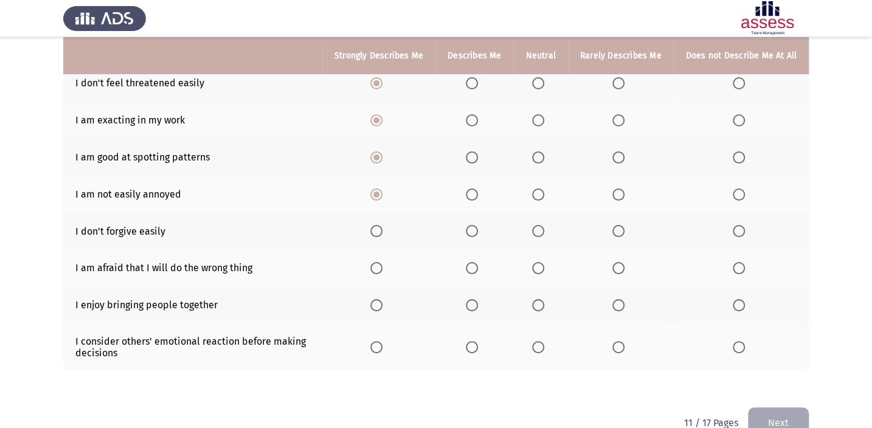
click at [621, 226] on input "Select an option" at bounding box center [618, 231] width 12 height 12
click at [738, 271] on span "Select an option" at bounding box center [739, 268] width 12 height 12
click at [738, 271] on input "Select an option" at bounding box center [739, 268] width 12 height 12
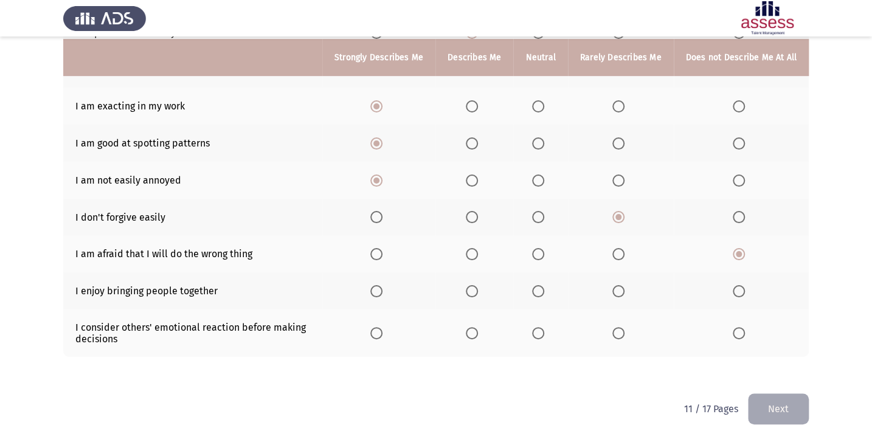
scroll to position [221, 0]
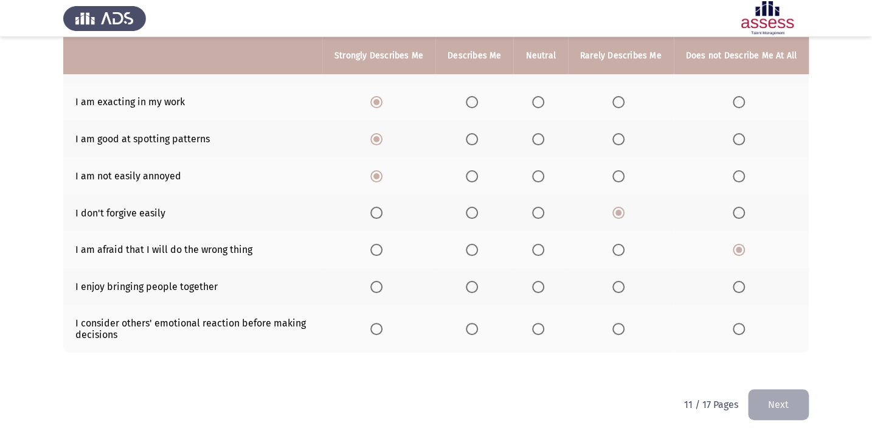
click at [489, 282] on th at bounding box center [474, 286] width 78 height 37
click at [477, 282] on span "Select an option" at bounding box center [472, 287] width 12 height 12
click at [477, 282] on input "Select an option" at bounding box center [472, 287] width 12 height 12
click at [387, 324] on label "Select an option" at bounding box center [378, 329] width 17 height 12
click at [383, 324] on input "Select an option" at bounding box center [376, 329] width 12 height 12
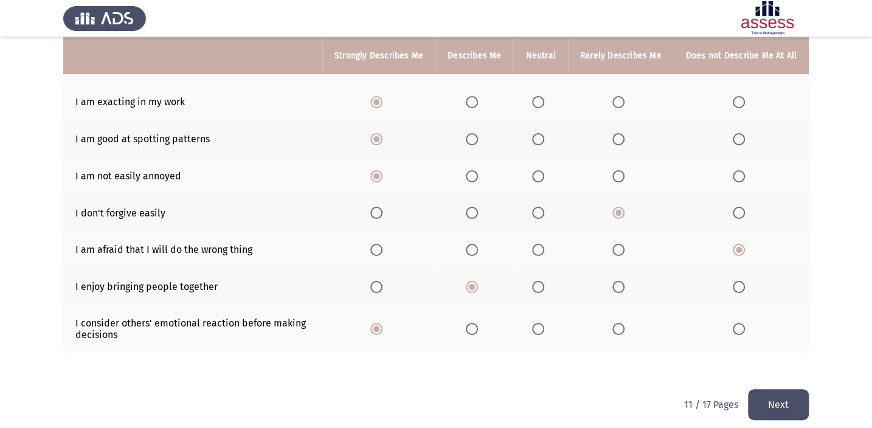
click at [766, 401] on button "Next" at bounding box center [778, 404] width 61 height 31
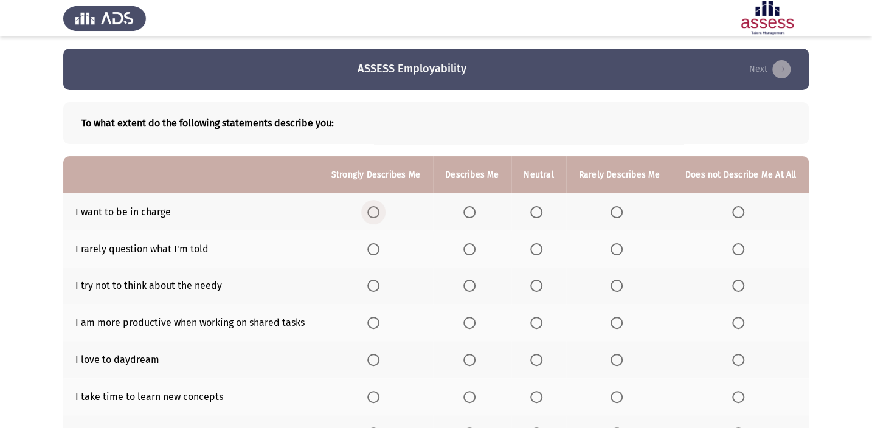
click at [379, 206] on span "Select an option" at bounding box center [373, 212] width 12 height 12
click at [379, 206] on input "Select an option" at bounding box center [373, 212] width 12 height 12
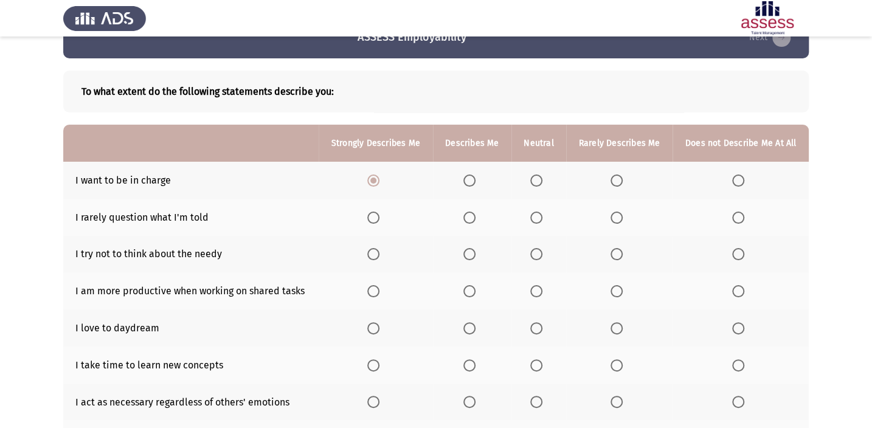
scroll to position [36, 0]
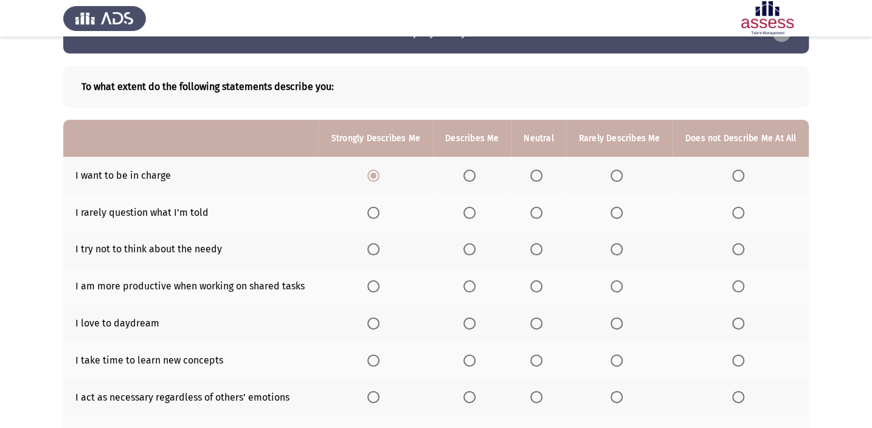
click at [535, 210] on span "Select an option" at bounding box center [536, 213] width 12 height 12
click at [535, 210] on input "Select an option" at bounding box center [536, 213] width 12 height 12
click at [544, 249] on label "Select an option" at bounding box center [538, 249] width 17 height 12
click at [542, 249] on input "Select an option" at bounding box center [536, 249] width 12 height 12
click at [473, 282] on span "Select an option" at bounding box center [469, 286] width 12 height 12
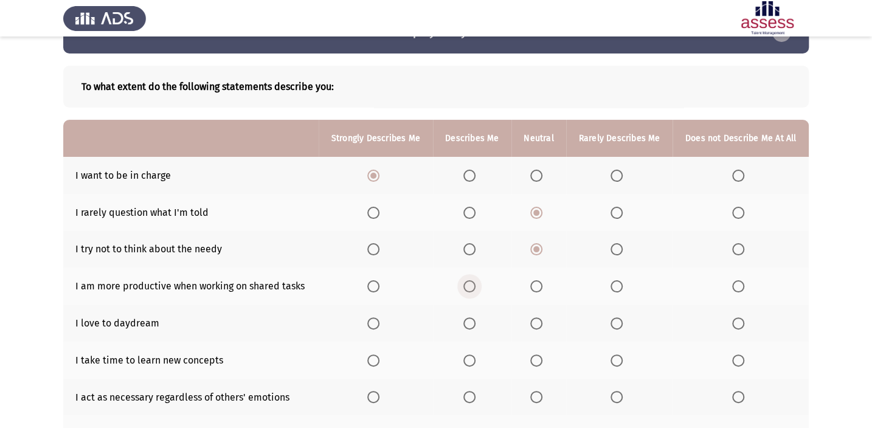
click at [473, 282] on input "Select an option" at bounding box center [469, 286] width 12 height 12
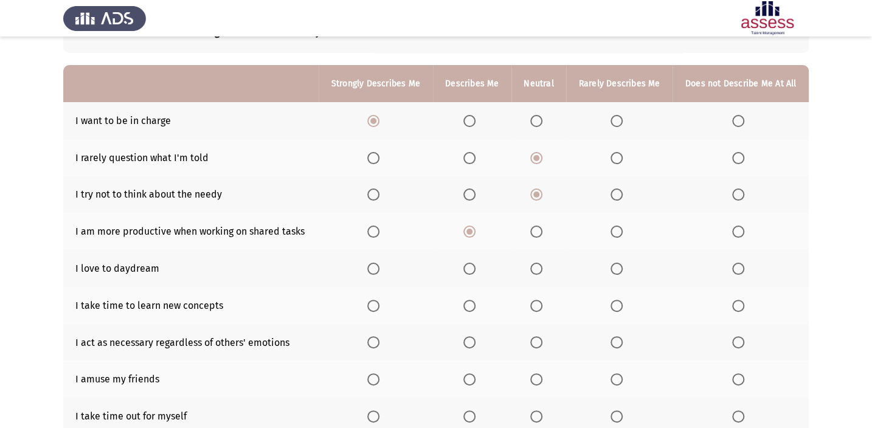
scroll to position [92, 0]
click at [476, 264] on span "Select an option" at bounding box center [469, 268] width 12 height 12
click at [476, 264] on input "Select an option" at bounding box center [469, 268] width 12 height 12
click at [379, 300] on span "Select an option" at bounding box center [373, 305] width 12 height 12
click at [379, 300] on input "Select an option" at bounding box center [373, 305] width 12 height 12
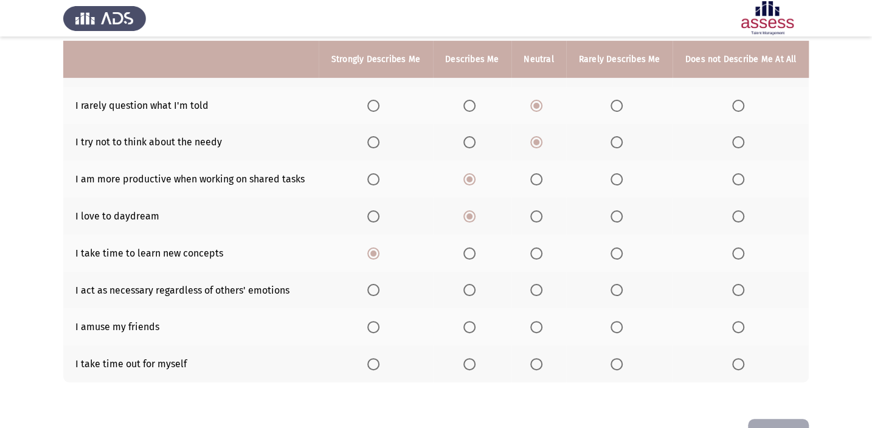
scroll to position [147, 0]
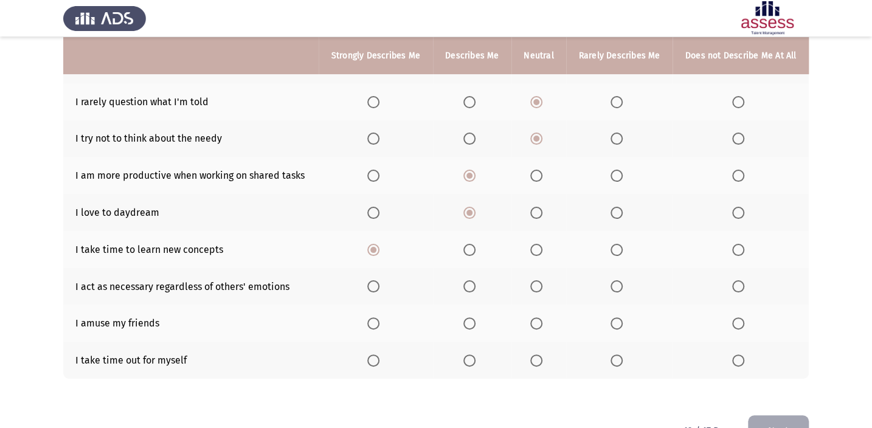
click at [478, 287] on label "Select an option" at bounding box center [471, 286] width 17 height 12
click at [476, 287] on input "Select an option" at bounding box center [469, 286] width 12 height 12
click at [475, 358] on span "Select an option" at bounding box center [469, 361] width 12 height 12
click at [475, 358] on input "Select an option" at bounding box center [469, 361] width 12 height 12
click at [530, 320] on th at bounding box center [538, 323] width 55 height 37
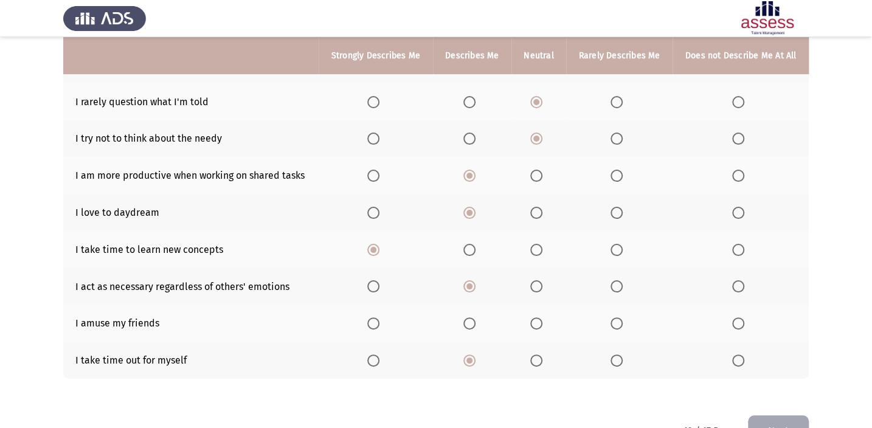
click at [544, 312] on th at bounding box center [538, 323] width 55 height 37
click at [538, 322] on span "Select an option" at bounding box center [536, 323] width 12 height 12
click at [538, 322] on input "Select an option" at bounding box center [536, 323] width 12 height 12
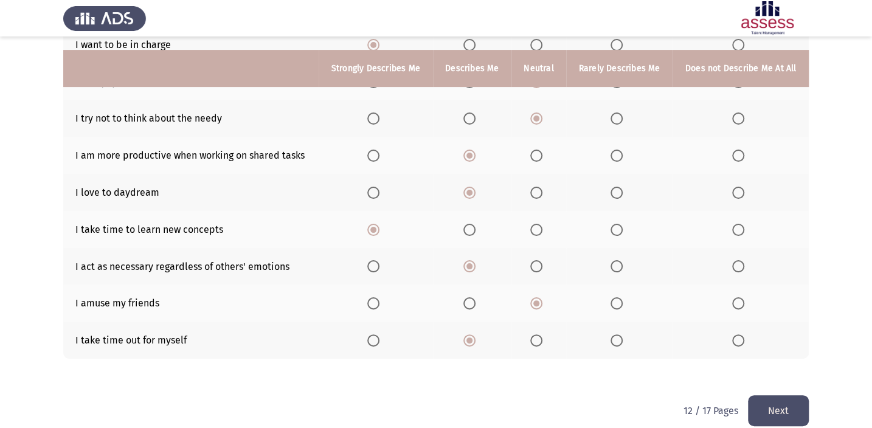
scroll to position [181, 0]
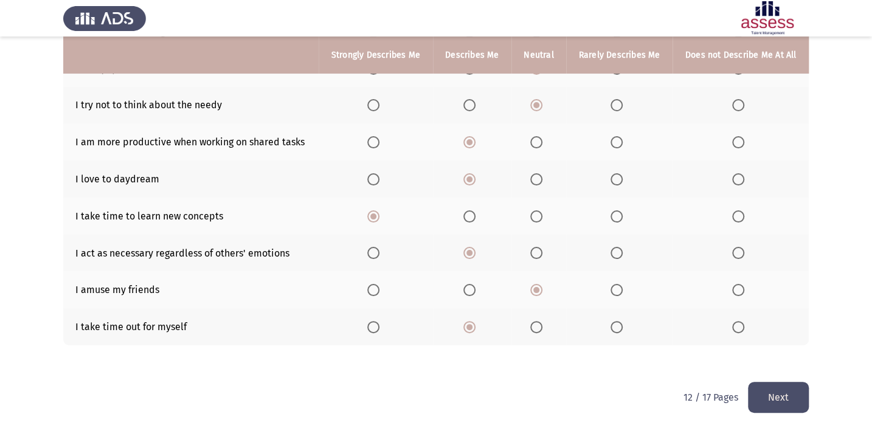
click at [782, 400] on button "Next" at bounding box center [778, 397] width 61 height 31
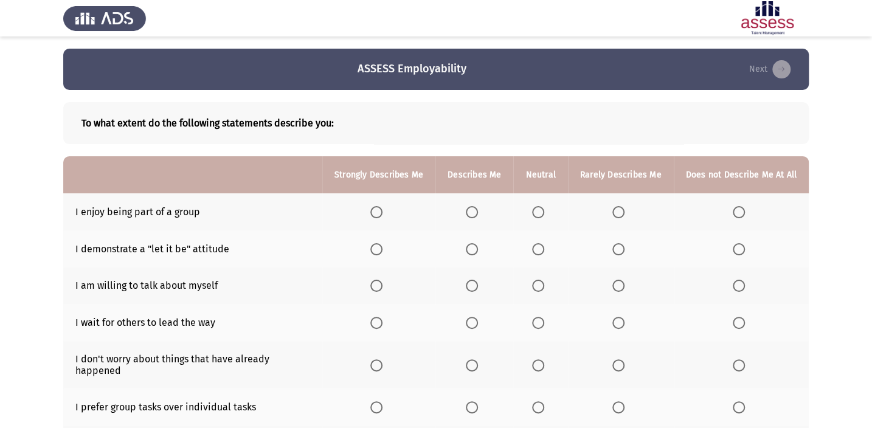
click at [381, 214] on span "Select an option" at bounding box center [376, 212] width 12 height 12
click at [381, 214] on input "Select an option" at bounding box center [376, 212] width 12 height 12
click at [622, 246] on span "Select an option" at bounding box center [618, 249] width 12 height 12
click at [622, 246] on input "Select an option" at bounding box center [618, 249] width 12 height 12
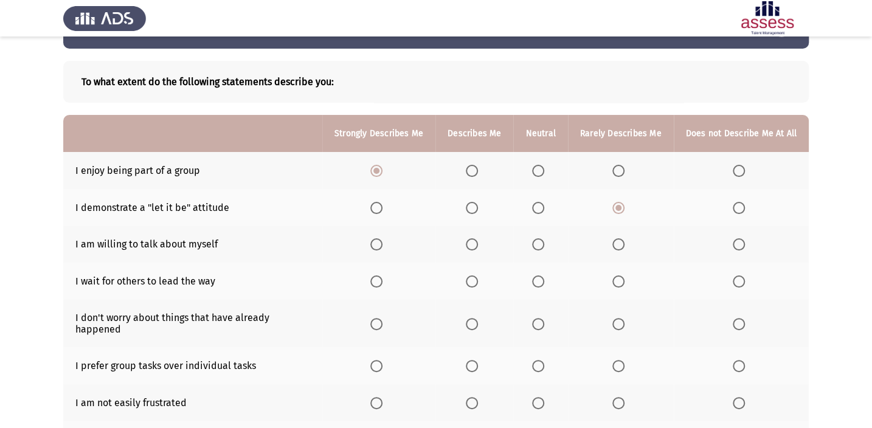
scroll to position [55, 0]
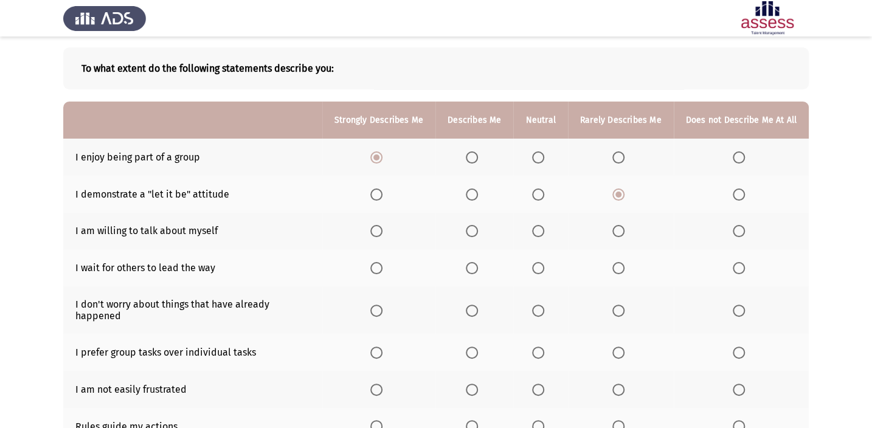
click at [381, 237] on th at bounding box center [378, 231] width 113 height 37
click at [383, 229] on span "Select an option" at bounding box center [376, 231] width 12 height 12
click at [383, 229] on input "Select an option" at bounding box center [376, 231] width 12 height 12
click at [735, 268] on span "Select an option" at bounding box center [739, 268] width 12 height 12
click at [735, 268] on input "Select an option" at bounding box center [739, 268] width 12 height 12
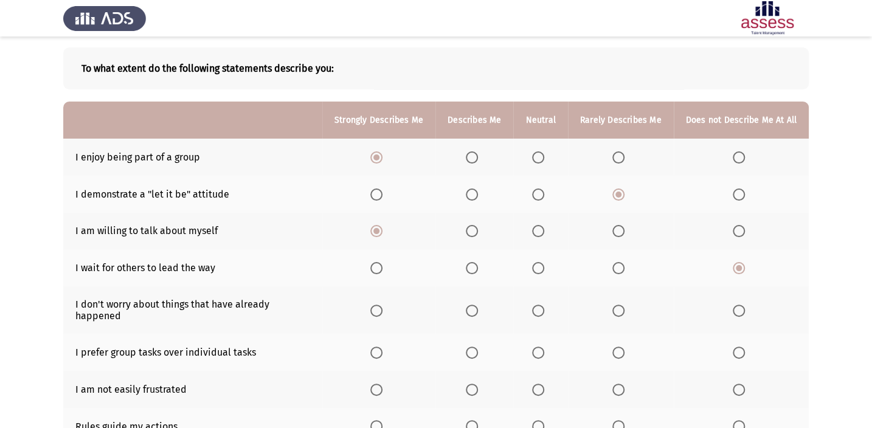
scroll to position [73, 0]
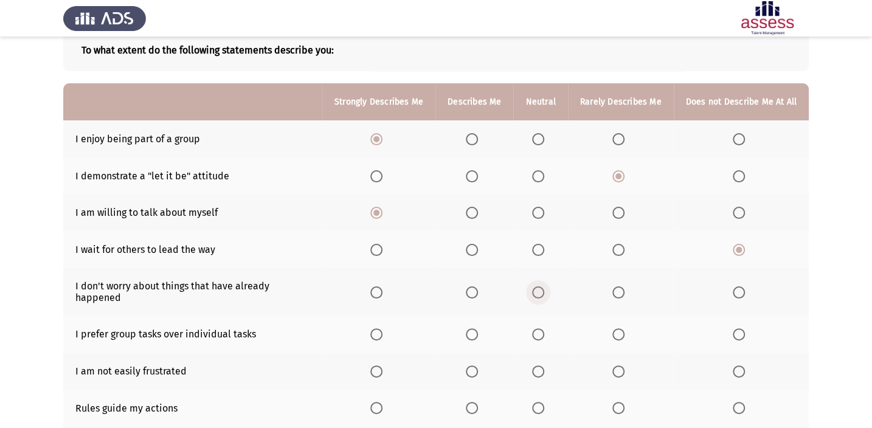
click at [544, 286] on span "Select an option" at bounding box center [538, 292] width 12 height 12
click at [544, 286] on input "Select an option" at bounding box center [538, 292] width 12 height 12
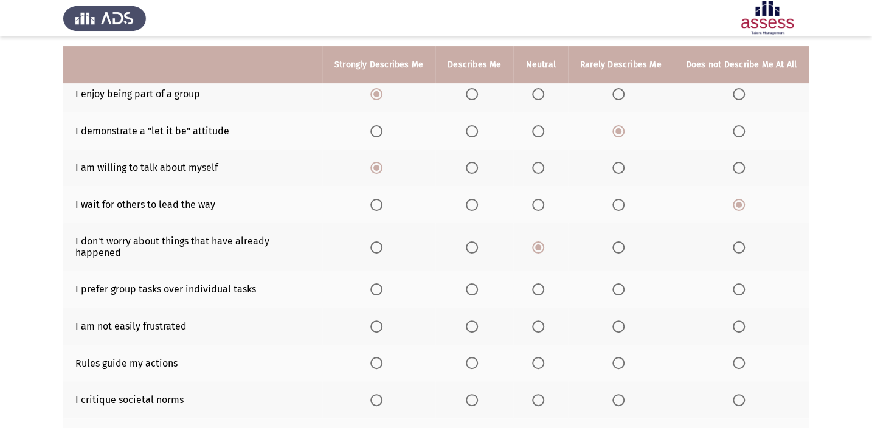
scroll to position [128, 0]
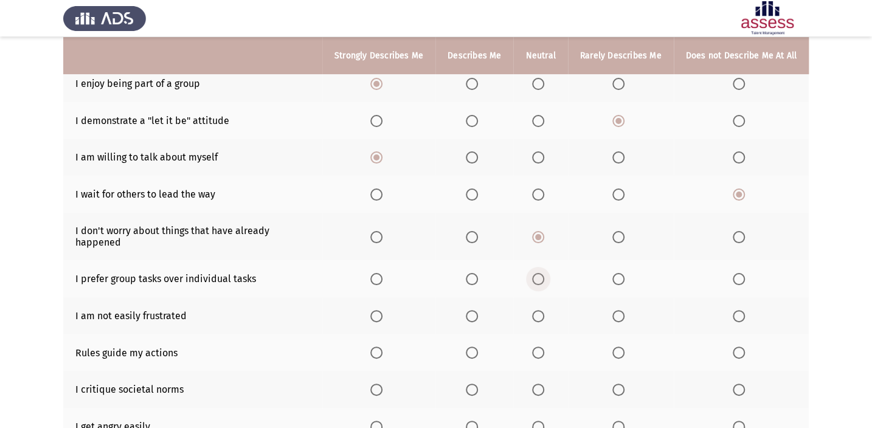
click at [544, 273] on span "Select an option" at bounding box center [538, 279] width 12 height 12
click at [544, 273] on input "Select an option" at bounding box center [538, 279] width 12 height 12
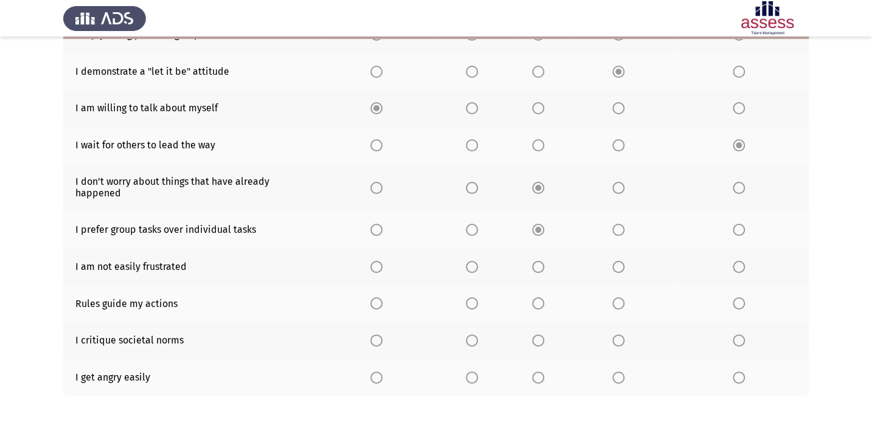
scroll to position [184, 0]
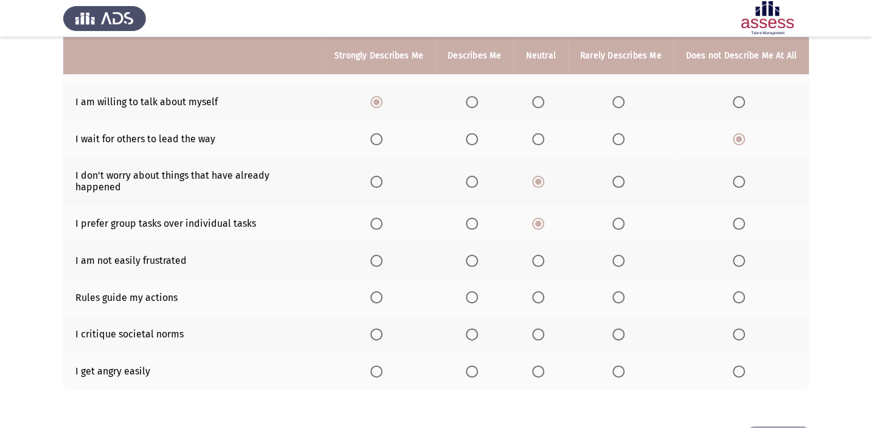
click at [393, 252] on th at bounding box center [378, 260] width 113 height 37
click at [387, 255] on label "Select an option" at bounding box center [378, 261] width 17 height 12
click at [383, 255] on input "Select an option" at bounding box center [376, 261] width 12 height 12
click at [478, 291] on span "Select an option" at bounding box center [472, 297] width 12 height 12
click at [478, 291] on input "Select an option" at bounding box center [472, 297] width 12 height 12
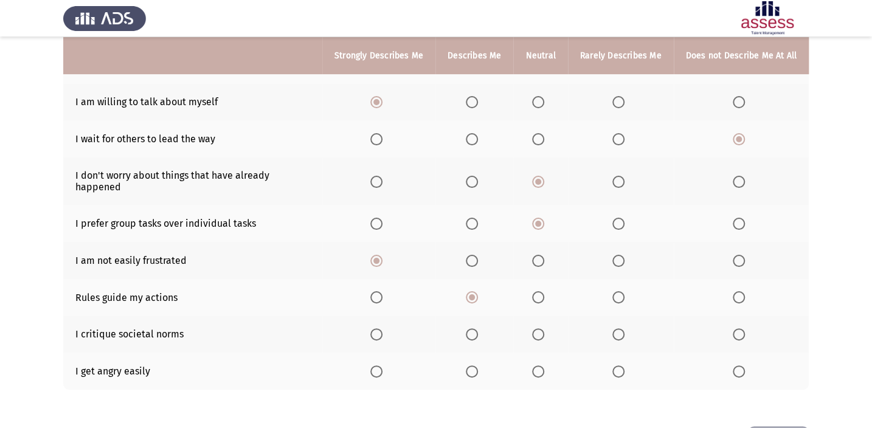
click at [542, 328] on span "Select an option" at bounding box center [538, 334] width 12 height 12
click at [542, 328] on input "Select an option" at bounding box center [538, 334] width 12 height 12
click at [746, 366] on label "Select an option" at bounding box center [741, 372] width 17 height 12
click at [745, 366] on input "Select an option" at bounding box center [739, 372] width 12 height 12
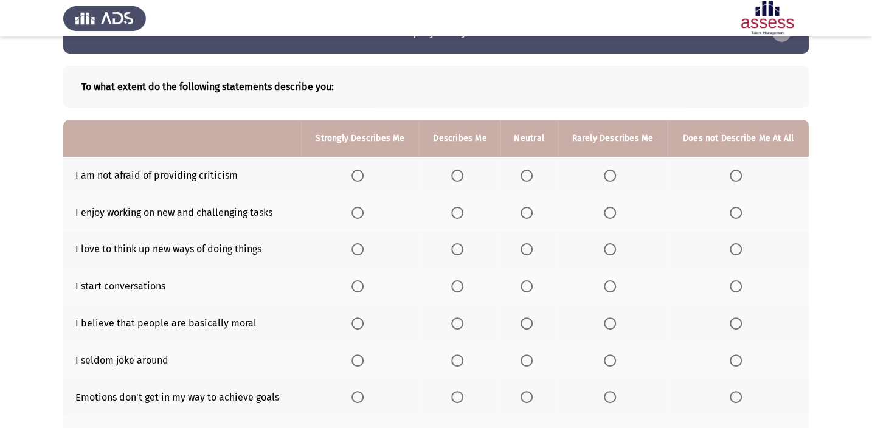
scroll to position [36, 0]
click at [359, 173] on span "Select an option" at bounding box center [358, 176] width 12 height 12
click at [359, 173] on input "Select an option" at bounding box center [358, 176] width 12 height 12
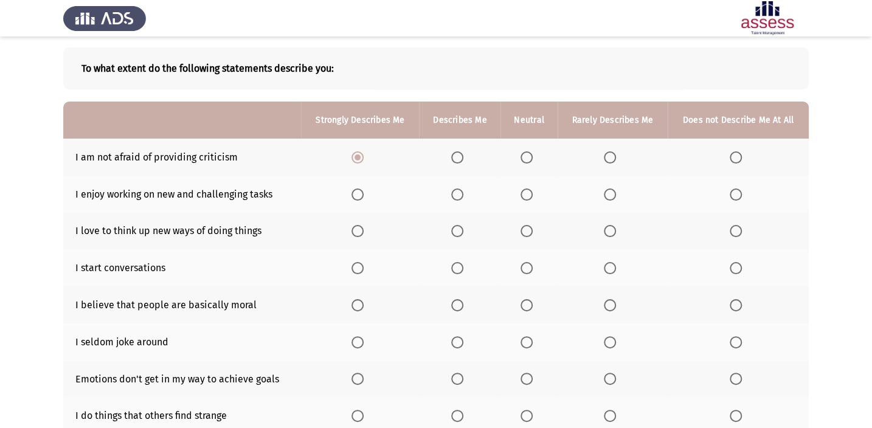
click at [362, 196] on span "Select an option" at bounding box center [358, 195] width 12 height 12
click at [362, 196] on input "Select an option" at bounding box center [358, 195] width 12 height 12
click at [355, 235] on span "Select an option" at bounding box center [358, 231] width 12 height 12
click at [355, 235] on input "Select an option" at bounding box center [358, 231] width 12 height 12
click at [361, 273] on th at bounding box center [360, 267] width 118 height 37
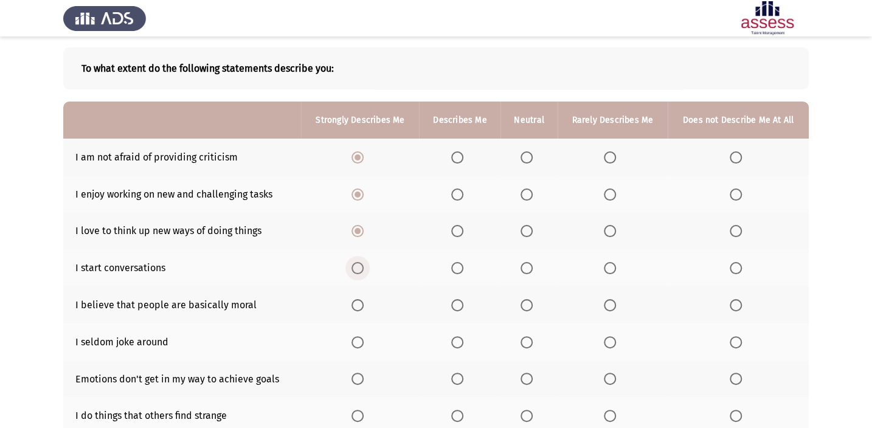
click at [359, 262] on span "Select an option" at bounding box center [358, 268] width 12 height 12
click at [359, 262] on input "Select an option" at bounding box center [358, 268] width 12 height 12
click at [523, 301] on span "Select an option" at bounding box center [527, 305] width 12 height 12
click at [523, 301] on input "Select an option" at bounding box center [527, 305] width 12 height 12
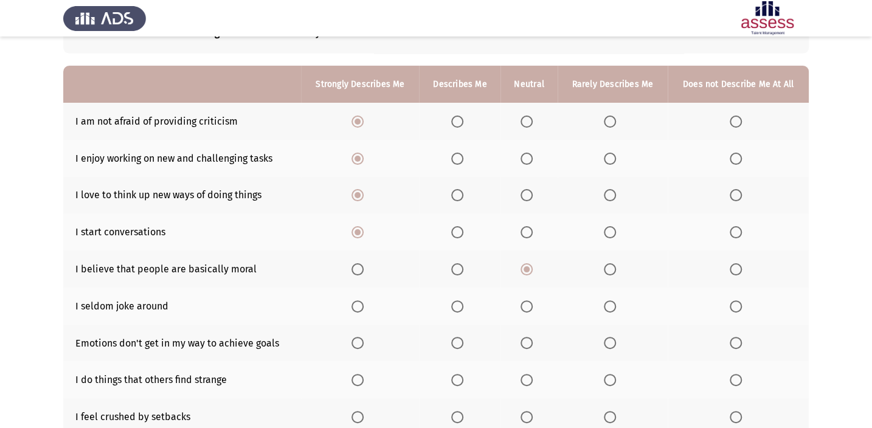
scroll to position [92, 0]
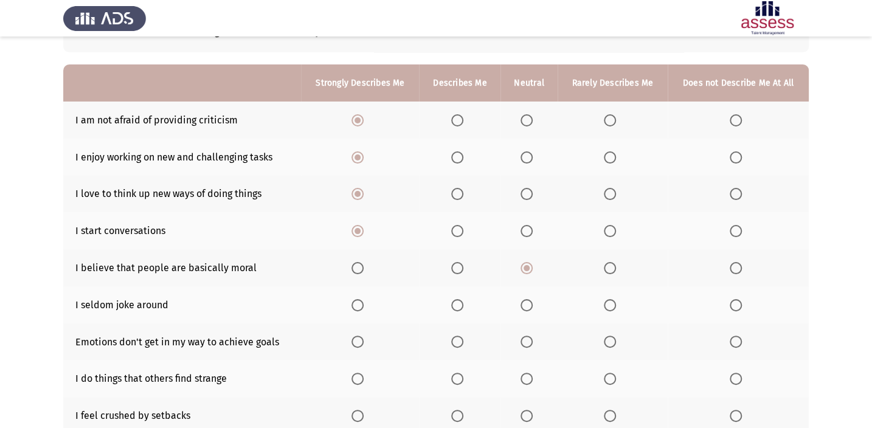
click at [461, 303] on span "Select an option" at bounding box center [457, 305] width 12 height 12
click at [461, 303] on input "Select an option" at bounding box center [457, 305] width 12 height 12
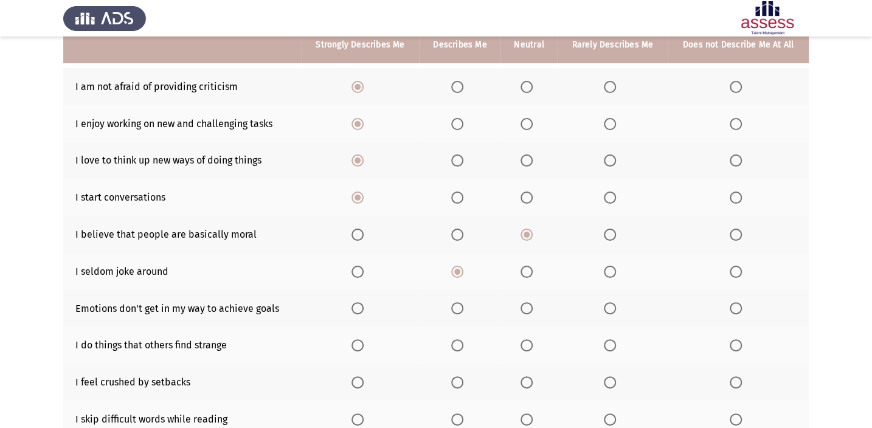
scroll to position [128, 0]
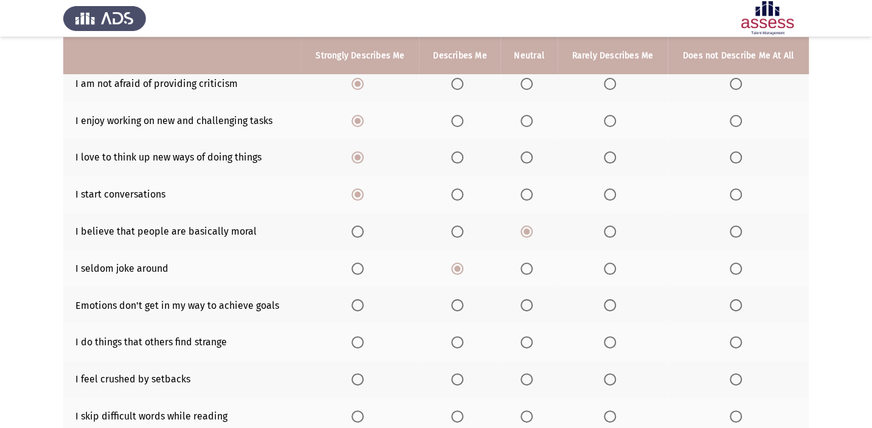
click at [458, 303] on span "Select an option" at bounding box center [457, 305] width 12 height 12
click at [458, 303] on input "Select an option" at bounding box center [457, 305] width 12 height 12
click at [740, 344] on span "Select an option" at bounding box center [736, 342] width 12 height 12
click at [740, 344] on input "Select an option" at bounding box center [736, 342] width 12 height 12
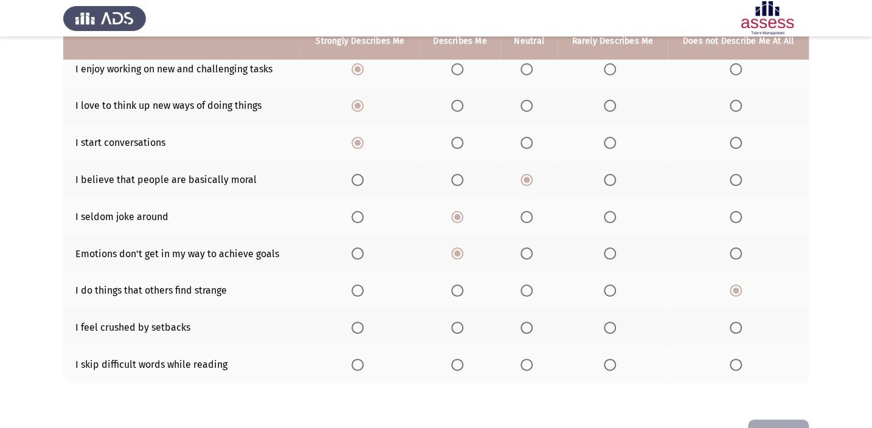
scroll to position [184, 0]
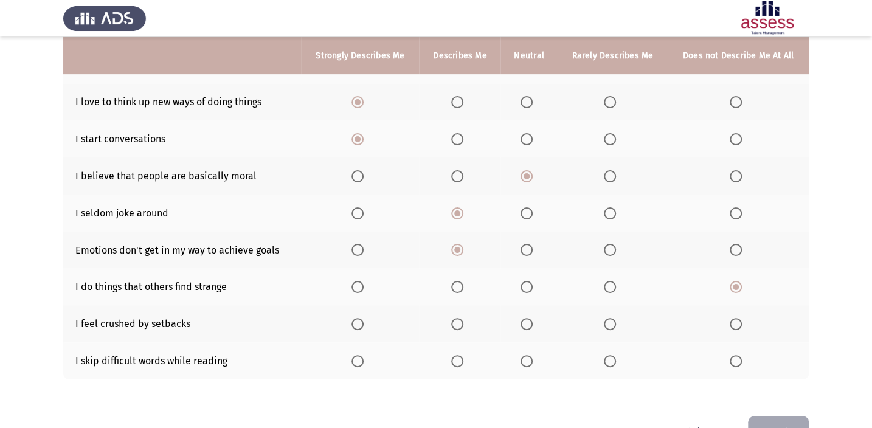
click at [531, 328] on th at bounding box center [529, 323] width 57 height 37
click at [530, 320] on span "Select an option" at bounding box center [527, 324] width 12 height 12
click at [530, 320] on input "Select an option" at bounding box center [527, 324] width 12 height 12
click at [616, 355] on span "Select an option" at bounding box center [610, 361] width 12 height 12
click at [616, 355] on input "Select an option" at bounding box center [610, 361] width 12 height 12
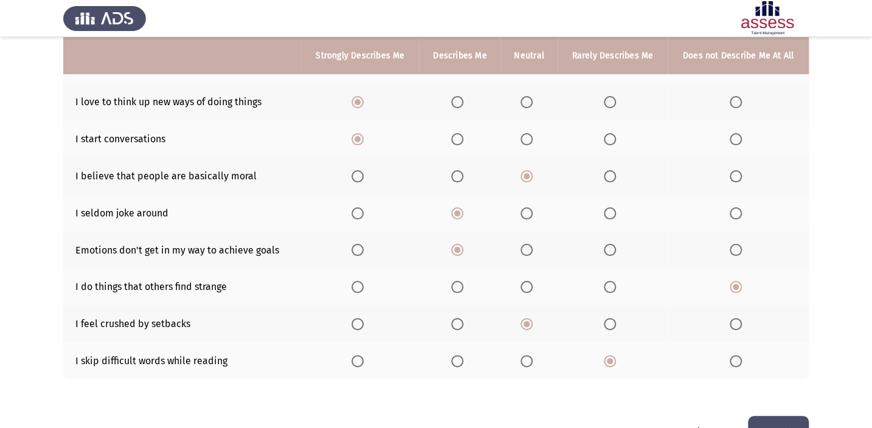
click at [792, 419] on button "Next" at bounding box center [778, 431] width 61 height 31
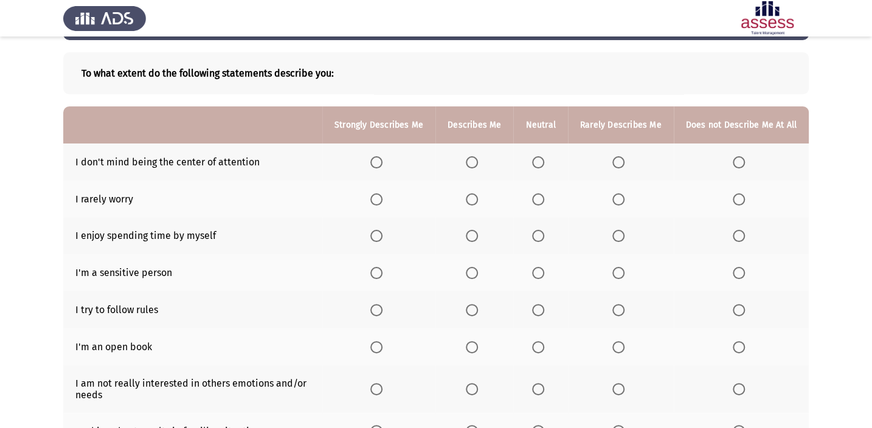
scroll to position [55, 0]
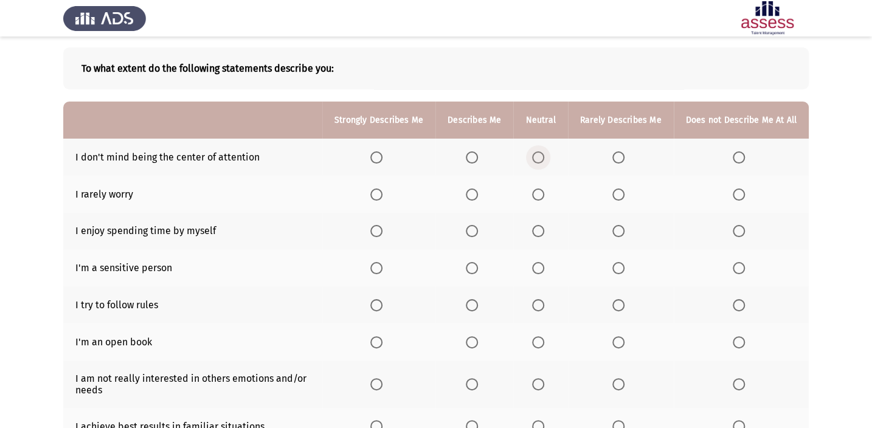
click at [544, 162] on span "Select an option" at bounding box center [538, 157] width 12 height 12
click at [544, 162] on input "Select an option" at bounding box center [538, 157] width 12 height 12
click at [376, 193] on span "Select an option" at bounding box center [376, 195] width 12 height 12
click at [376, 193] on input "Select an option" at bounding box center [376, 195] width 12 height 12
click at [540, 232] on span "Select an option" at bounding box center [538, 231] width 12 height 12
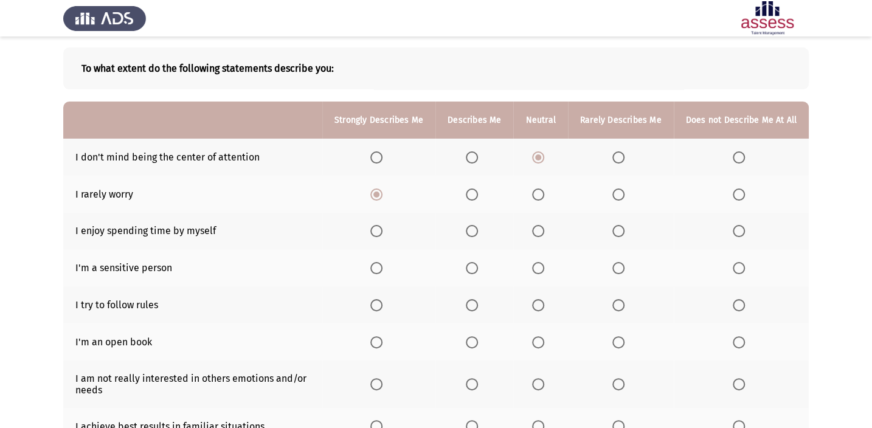
click at [540, 232] on input "Select an option" at bounding box center [538, 231] width 12 height 12
click at [625, 272] on span "Select an option" at bounding box center [618, 268] width 12 height 12
click at [625, 272] on input "Select an option" at bounding box center [618, 268] width 12 height 12
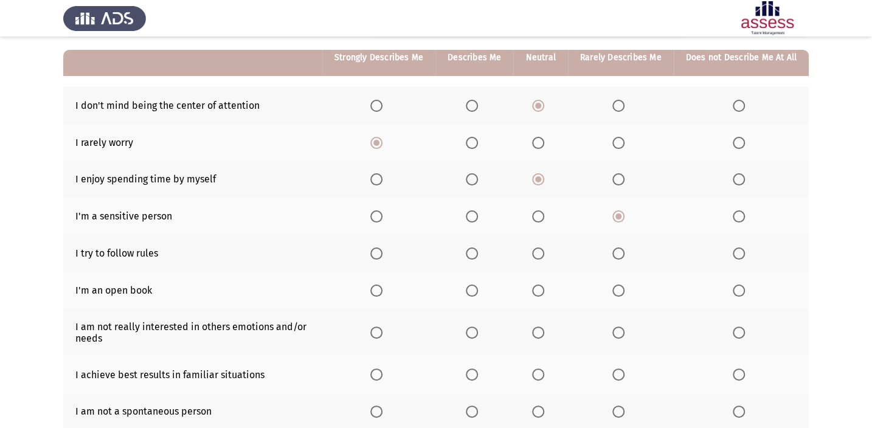
scroll to position [110, 0]
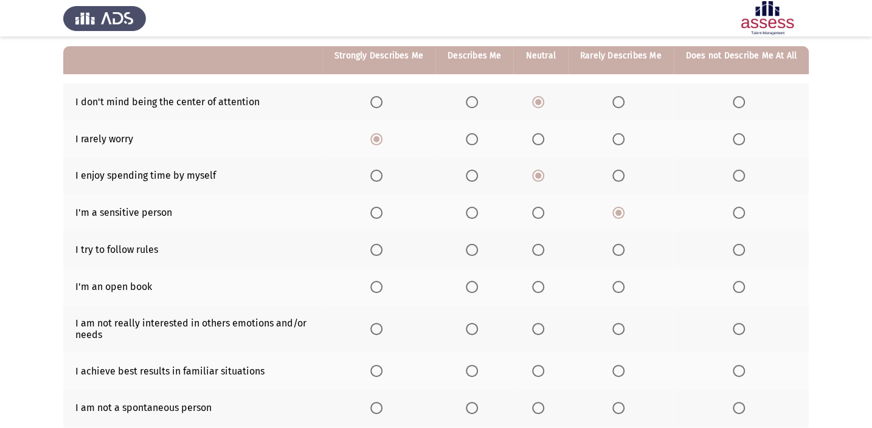
click at [739, 179] on span "Select an option" at bounding box center [739, 176] width 12 height 12
click at [739, 179] on input "Select an option" at bounding box center [739, 176] width 12 height 12
click at [463, 247] on th at bounding box center [474, 249] width 78 height 37
click at [741, 207] on span "Select an option" at bounding box center [739, 213] width 12 height 12
click at [741, 207] on input "Select an option" at bounding box center [739, 213] width 12 height 12
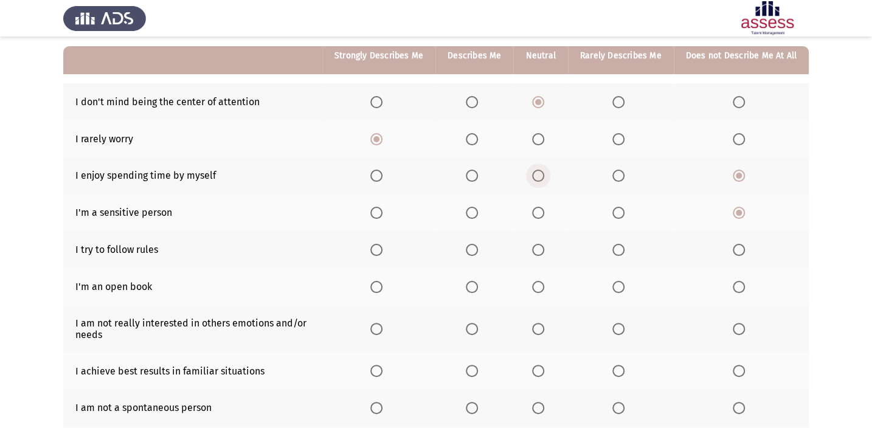
click at [541, 180] on span "Select an option" at bounding box center [538, 176] width 12 height 12
click at [541, 180] on input "Select an option" at bounding box center [538, 176] width 12 height 12
click at [544, 248] on span "Select an option" at bounding box center [538, 250] width 12 height 12
click at [544, 248] on input "Select an option" at bounding box center [538, 250] width 12 height 12
click at [378, 283] on span "Select an option" at bounding box center [376, 287] width 12 height 12
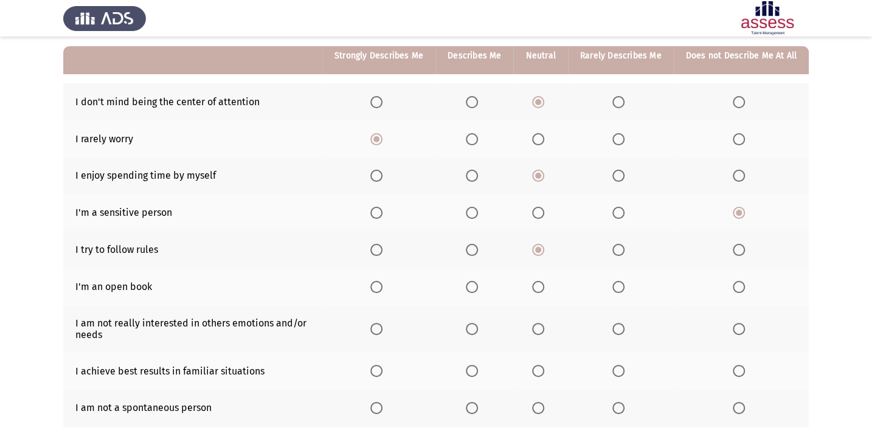
click at [378, 283] on input "Select an option" at bounding box center [376, 287] width 12 height 12
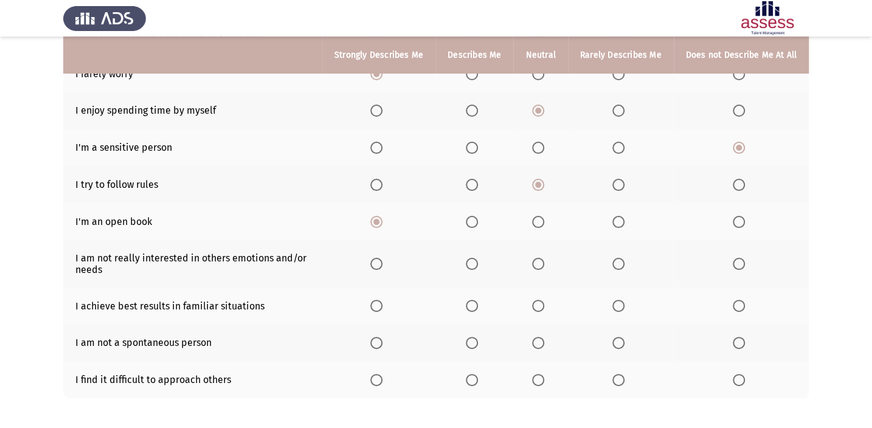
scroll to position [184, 0]
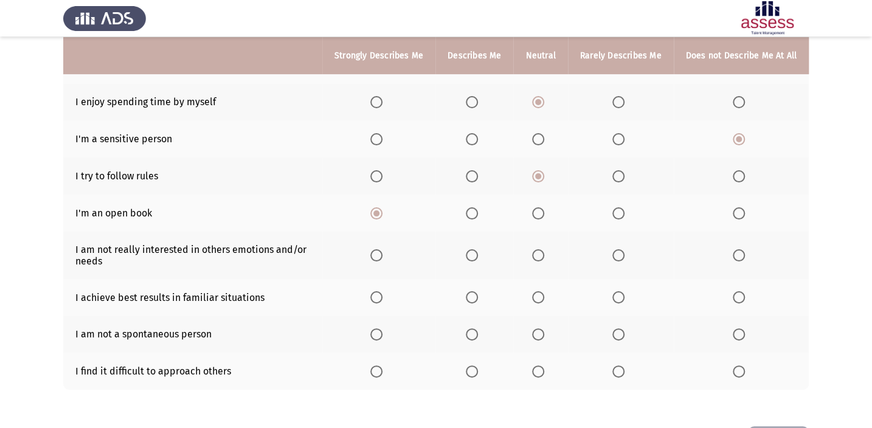
click at [736, 249] on span "Select an option" at bounding box center [739, 255] width 12 height 12
click at [736, 249] on input "Select an option" at bounding box center [739, 255] width 12 height 12
click at [477, 298] on span "Select an option" at bounding box center [472, 297] width 12 height 12
click at [477, 298] on input "Select an option" at bounding box center [472, 297] width 12 height 12
click at [544, 329] on span "Select an option" at bounding box center [538, 334] width 12 height 12
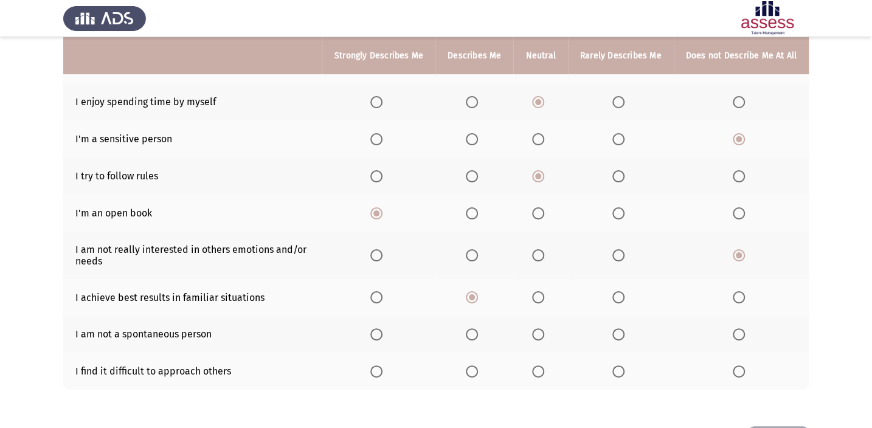
click at [544, 329] on input "Select an option" at bounding box center [538, 334] width 12 height 12
click at [737, 366] on span "Select an option" at bounding box center [739, 372] width 12 height 12
click at [737, 366] on input "Select an option" at bounding box center [739, 372] width 12 height 12
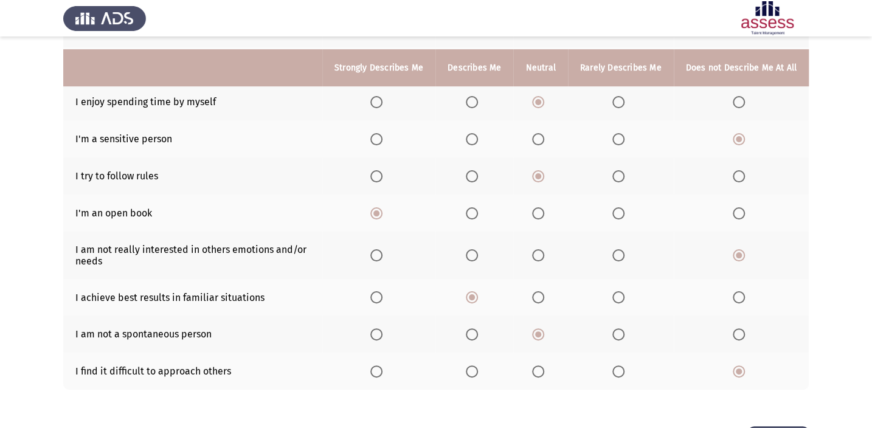
scroll to position [228, 0]
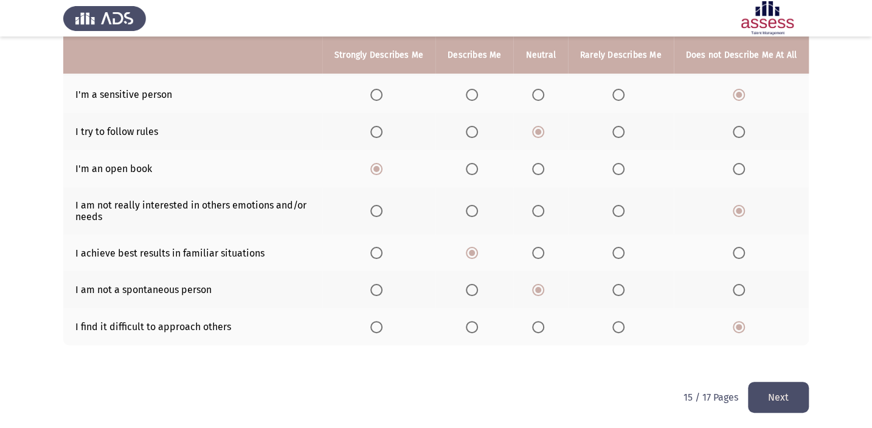
click at [785, 396] on button "Next" at bounding box center [778, 397] width 61 height 31
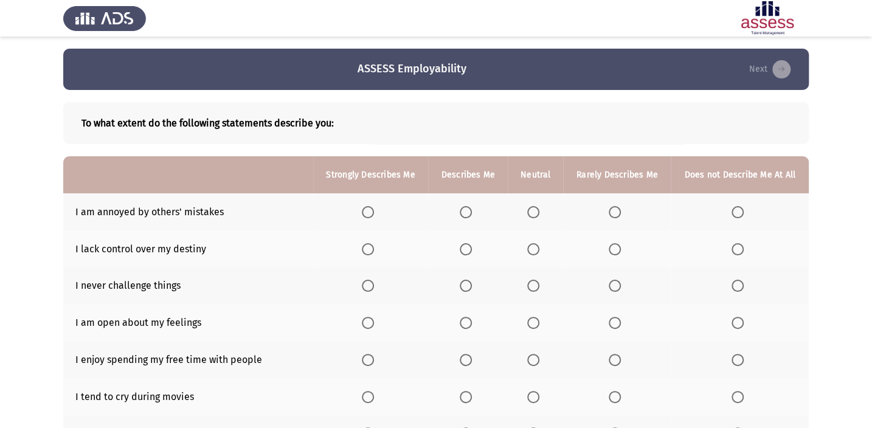
click at [618, 213] on span "Select an option" at bounding box center [615, 212] width 12 height 12
click at [618, 213] on input "Select an option" at bounding box center [615, 212] width 12 height 12
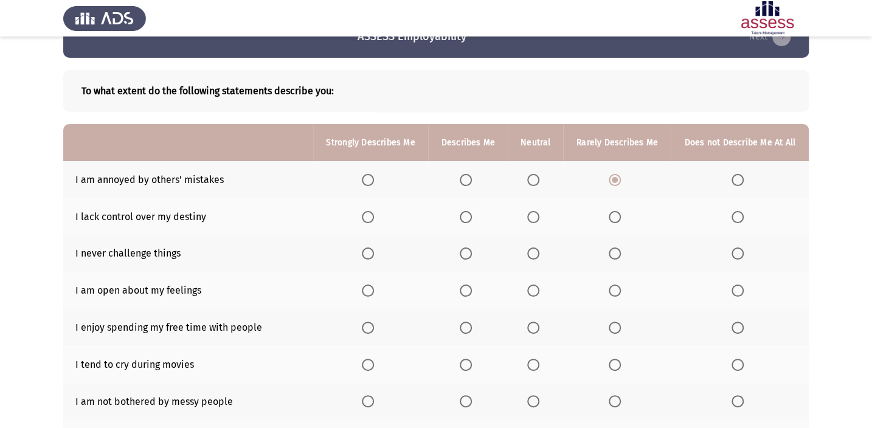
scroll to position [36, 0]
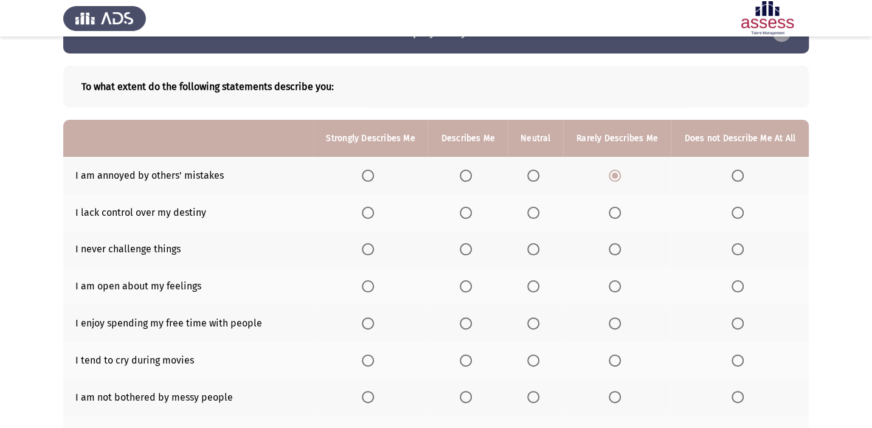
click at [732, 213] on span "Select an option" at bounding box center [738, 213] width 12 height 12
click at [732, 213] on input "Select an option" at bounding box center [738, 213] width 12 height 12
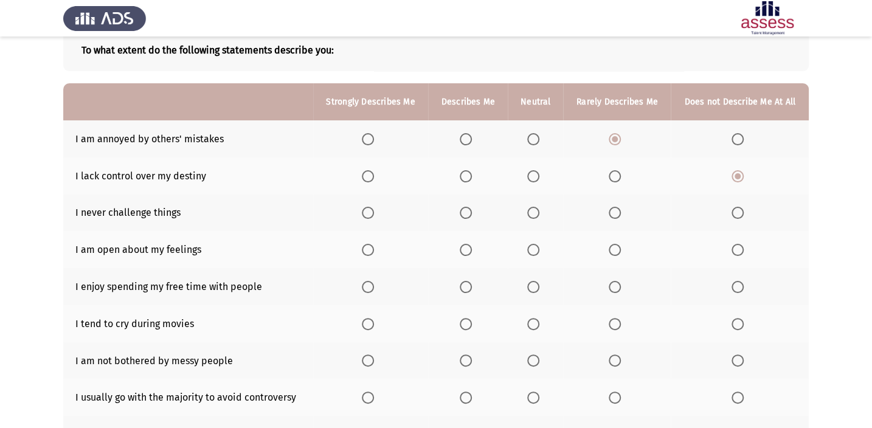
scroll to position [73, 0]
click at [538, 210] on span "Select an option" at bounding box center [533, 213] width 12 height 12
click at [538, 210] on input "Select an option" at bounding box center [533, 213] width 12 height 12
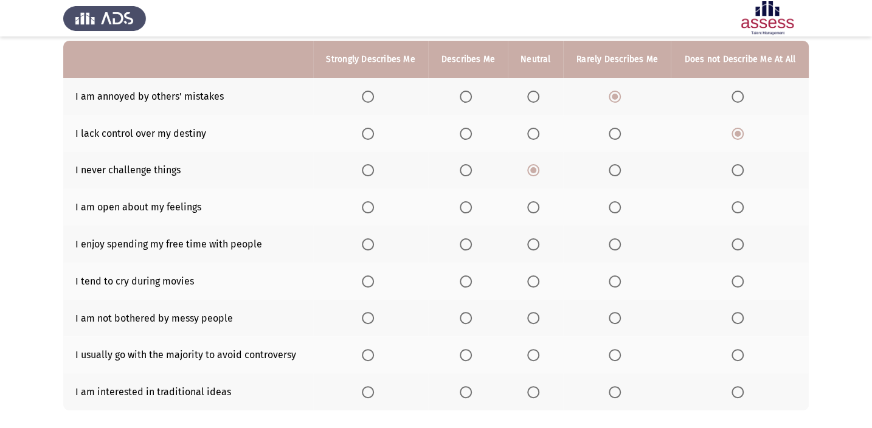
scroll to position [128, 0]
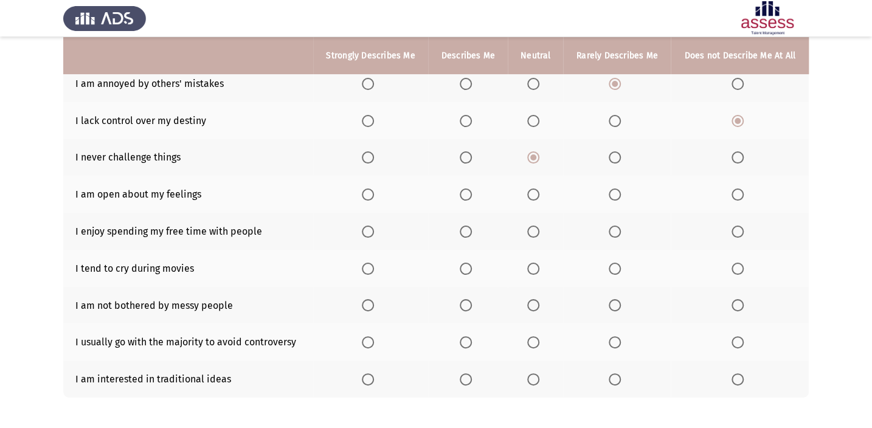
click at [473, 196] on label "Select an option" at bounding box center [468, 195] width 17 height 12
click at [472, 196] on input "Select an option" at bounding box center [466, 195] width 12 height 12
click at [364, 226] on span "Select an option" at bounding box center [368, 232] width 12 height 12
click at [364, 226] on input "Select an option" at bounding box center [368, 232] width 12 height 12
click at [533, 263] on span "Select an option" at bounding box center [533, 269] width 12 height 12
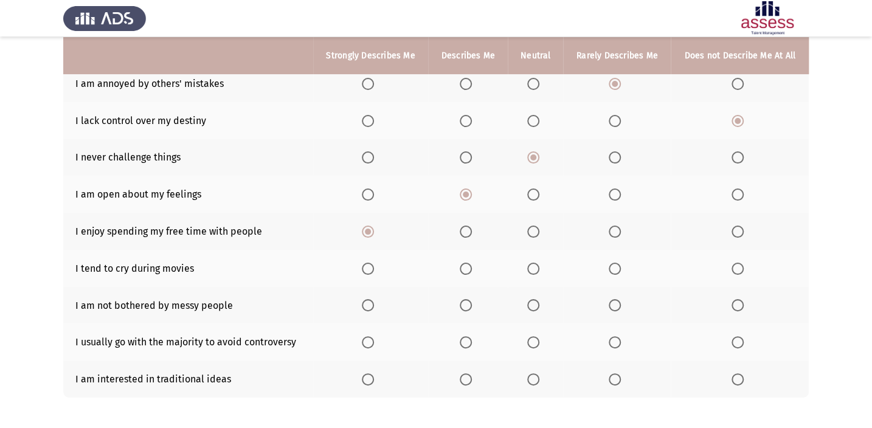
click at [533, 263] on input "Select an option" at bounding box center [533, 269] width 12 height 12
click at [609, 299] on span "Select an option" at bounding box center [615, 305] width 12 height 12
click at [609, 299] on input "Select an option" at bounding box center [615, 305] width 12 height 12
click at [733, 299] on span "Select an option" at bounding box center [738, 305] width 12 height 12
click at [733, 299] on input "Select an option" at bounding box center [738, 305] width 12 height 12
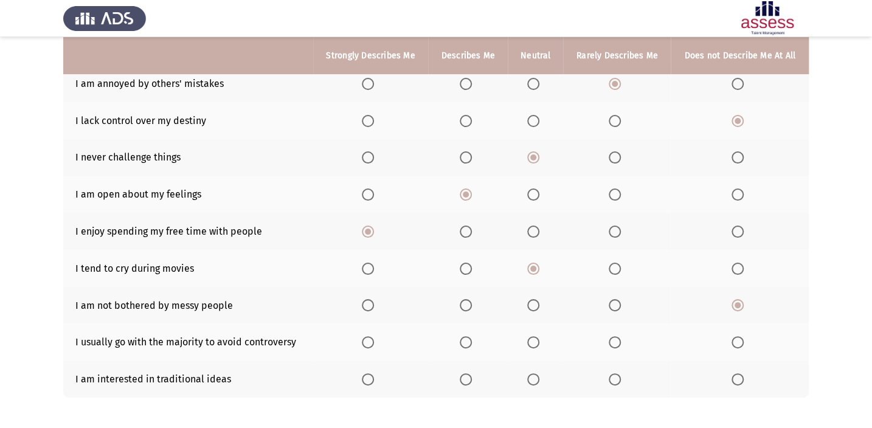
click at [617, 336] on span "Select an option" at bounding box center [615, 342] width 12 height 12
click at [617, 336] on input "Select an option" at bounding box center [615, 342] width 12 height 12
click at [740, 378] on label "Select an option" at bounding box center [740, 379] width 17 height 12
click at [740, 378] on input "Select an option" at bounding box center [738, 379] width 12 height 12
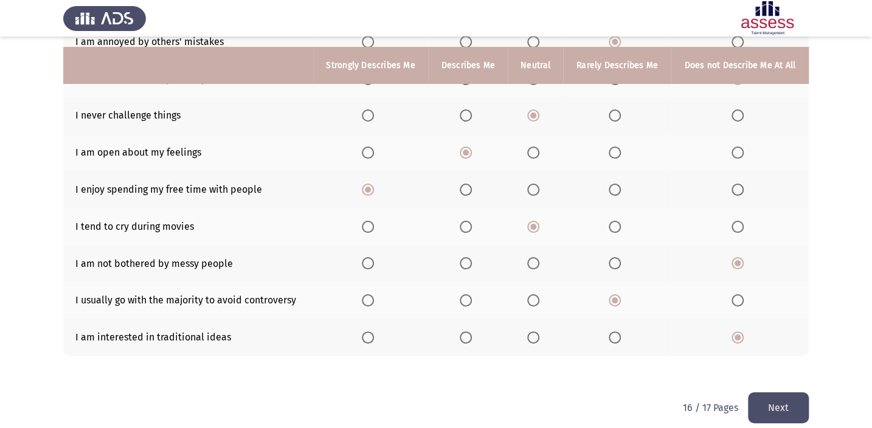
scroll to position [181, 0]
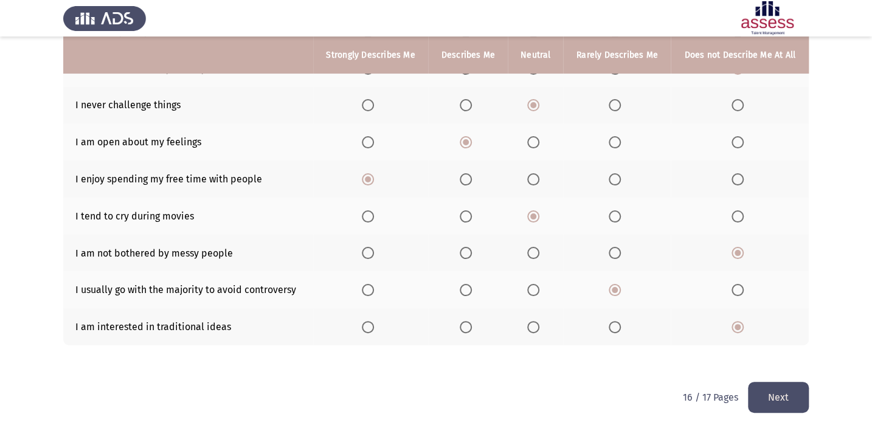
click at [777, 392] on button "Next" at bounding box center [778, 397] width 61 height 31
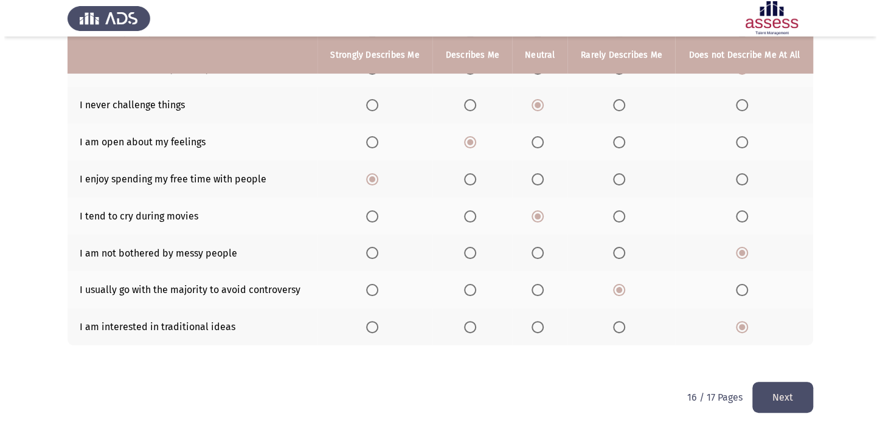
scroll to position [0, 0]
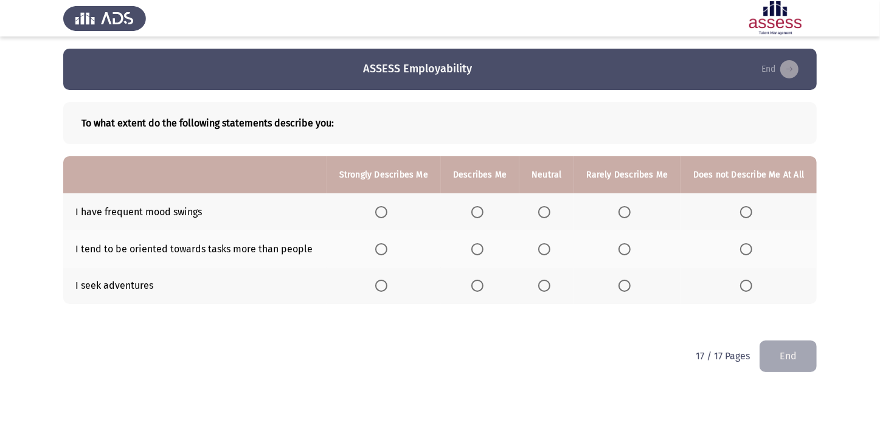
click at [753, 209] on label "Select an option" at bounding box center [748, 212] width 17 height 12
click at [752, 209] on input "Select an option" at bounding box center [746, 212] width 12 height 12
click at [625, 246] on span "Select an option" at bounding box center [624, 249] width 12 height 12
click at [625, 246] on input "Select an option" at bounding box center [624, 249] width 12 height 12
click at [381, 286] on span "Select an option" at bounding box center [381, 286] width 12 height 12
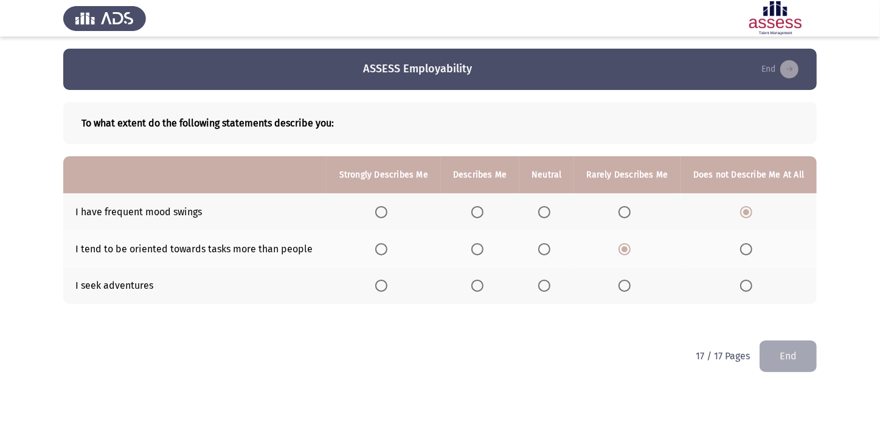
click at [381, 286] on input "Select an option" at bounding box center [381, 286] width 12 height 12
click at [544, 284] on span "Select an option" at bounding box center [544, 286] width 12 height 12
click at [544, 284] on input "Select an option" at bounding box center [544, 286] width 12 height 12
click at [760, 342] on app-previous-next-buttons "End" at bounding box center [788, 356] width 57 height 31
click at [797, 366] on button "End" at bounding box center [788, 356] width 57 height 31
